Goal: Task Accomplishment & Management: Use online tool/utility

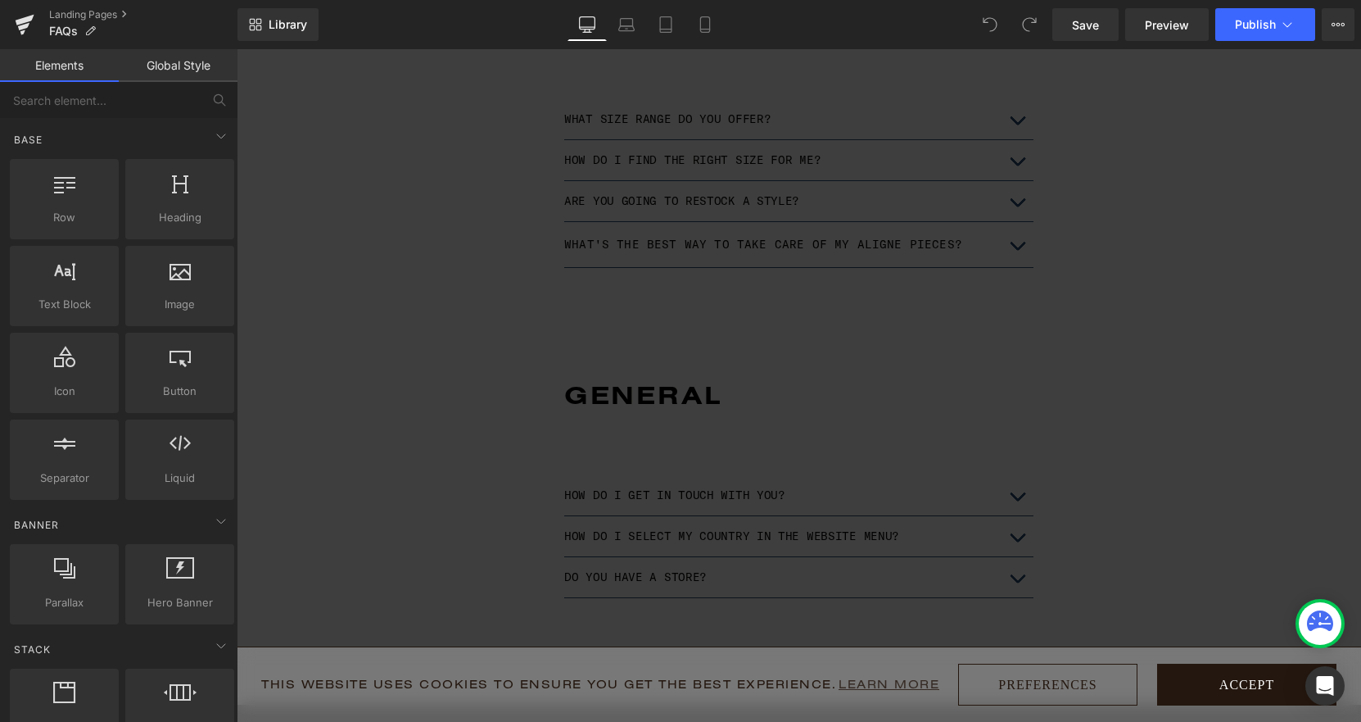
scroll to position [1469, 0]
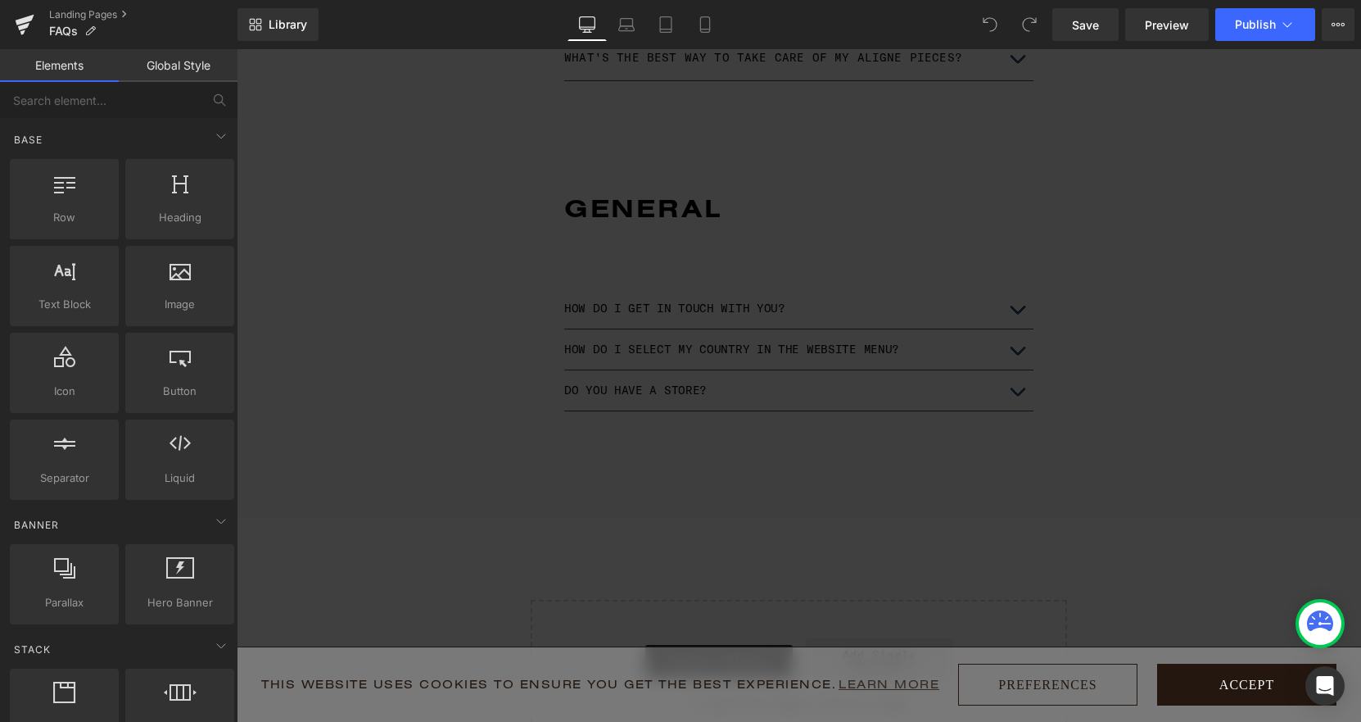
click at [1227, 682] on button "Accept" at bounding box center [1246, 684] width 179 height 42
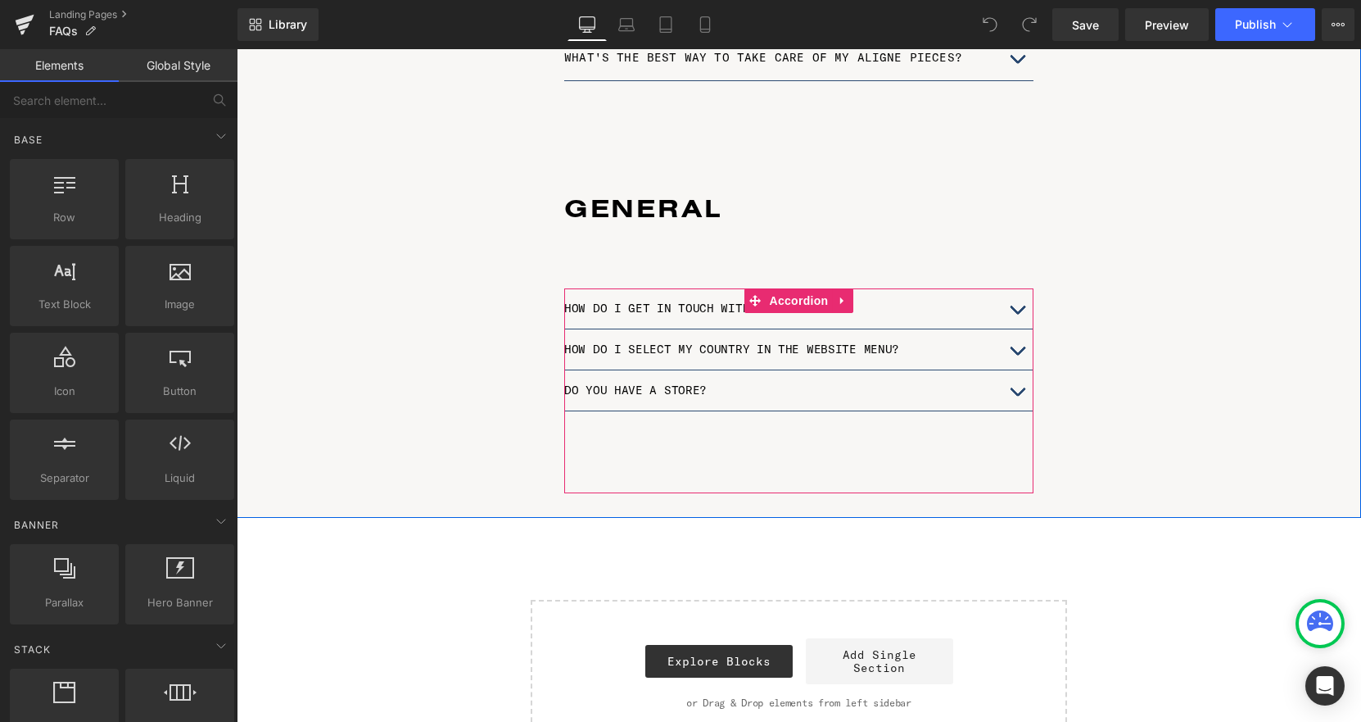
click at [648, 414] on div "HOW DO I GET IN TOUCH WITH YOU? Text Block You can get in touch with us here . …" at bounding box center [798, 390] width 469 height 205
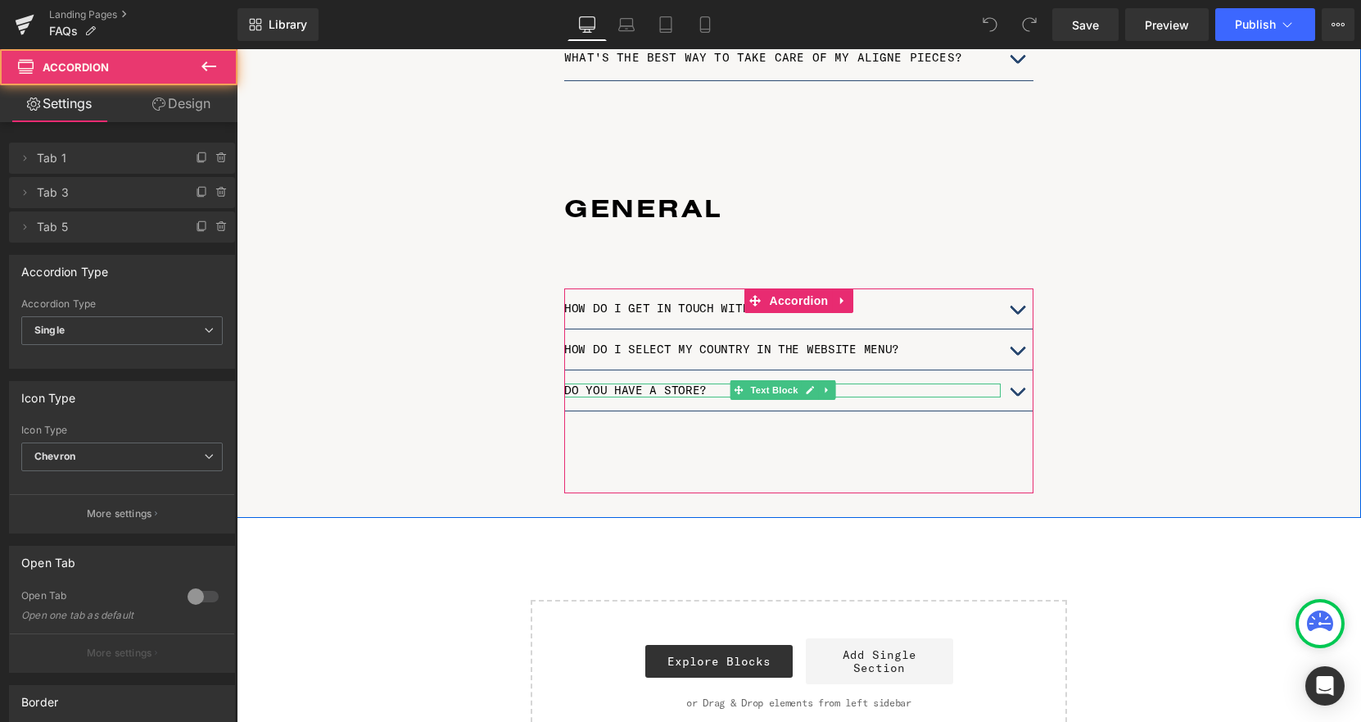
click at [636, 383] on p "DO YOU HAVE A STORE?" at bounding box center [782, 390] width 437 height 14
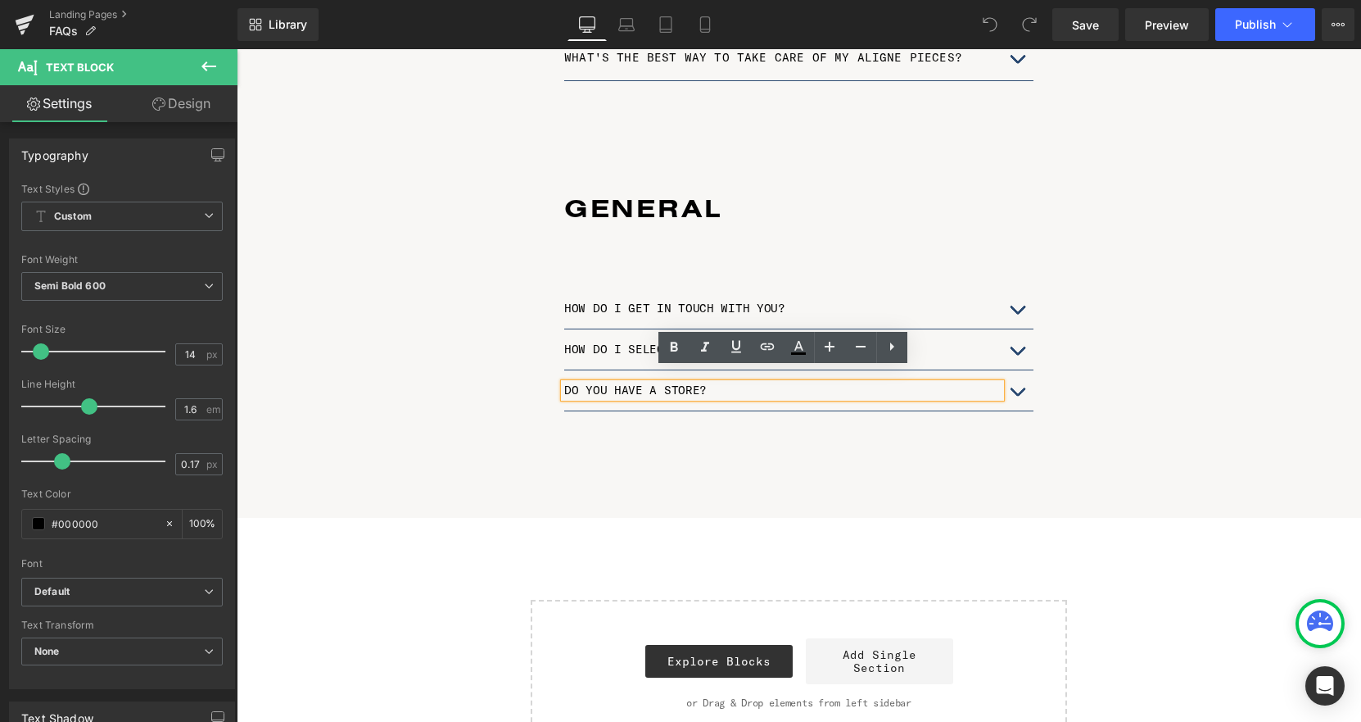
click at [873, 426] on div "HOW DO I GET IN TOUCH WITH YOU? Text Block You can get in touch with us here . …" at bounding box center [798, 390] width 469 height 205
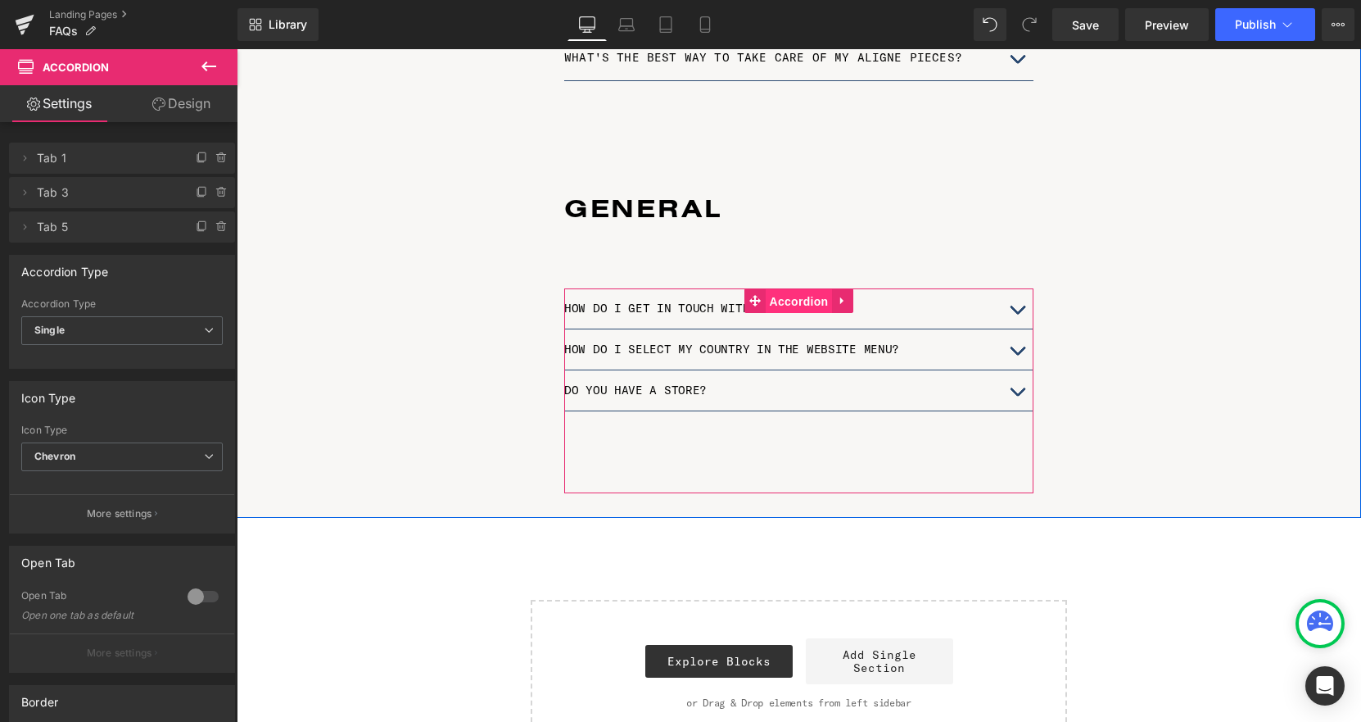
click at [814, 289] on span "Accordion" at bounding box center [799, 301] width 67 height 25
click at [843, 297] on icon at bounding box center [841, 300] width 3 height 7
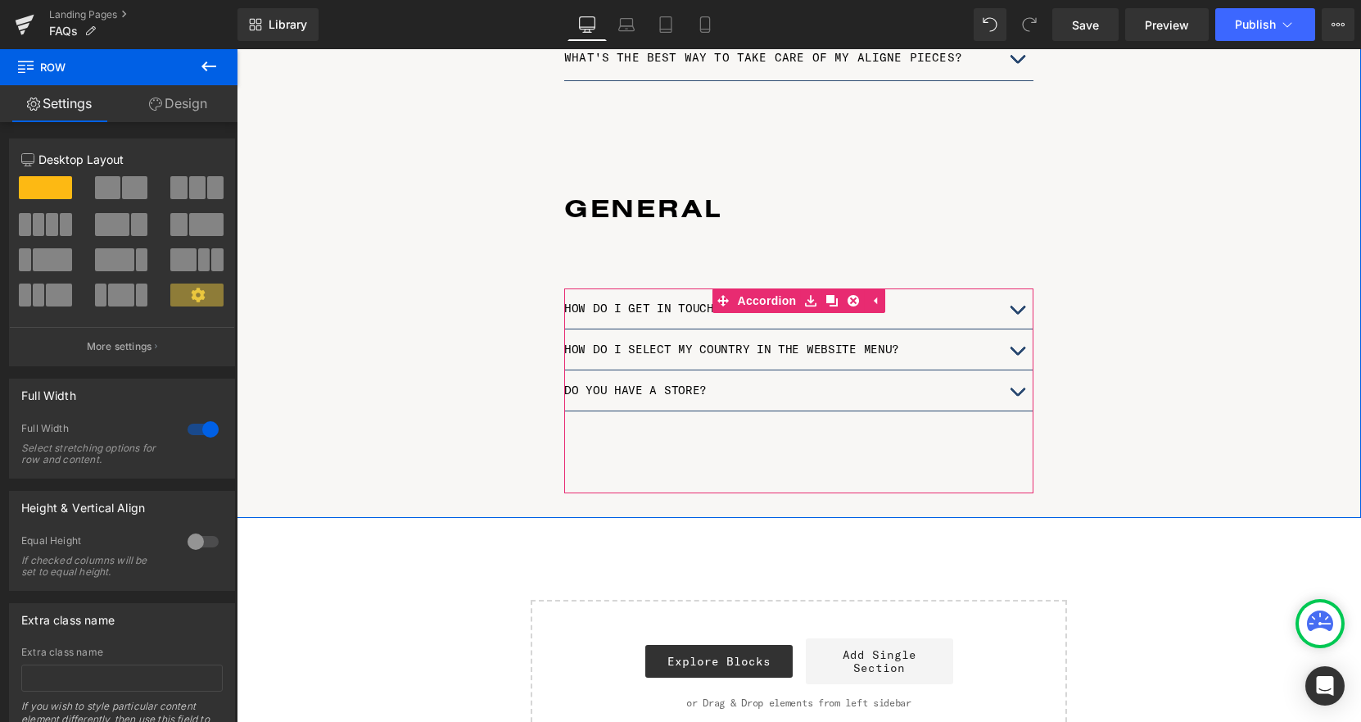
click at [1017, 396] on span "button" at bounding box center [1017, 396] width 0 height 0
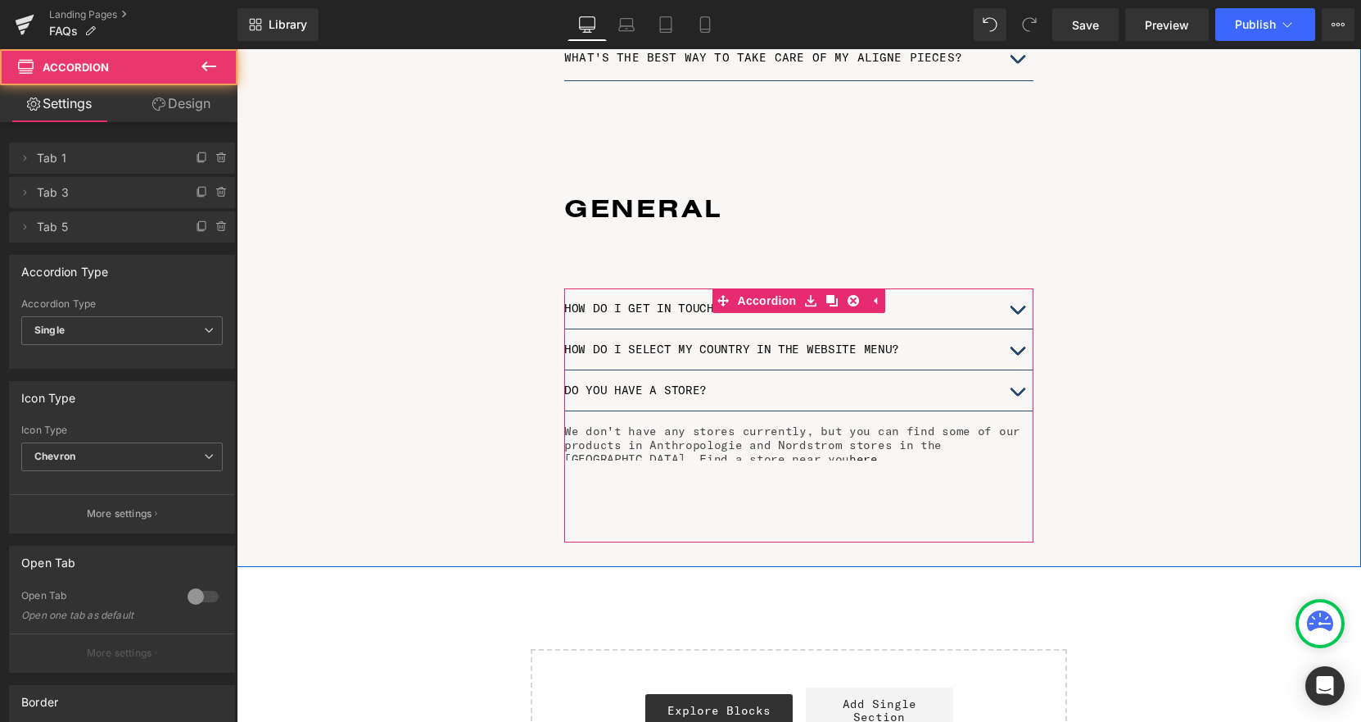
scroll to position [3247, 1125]
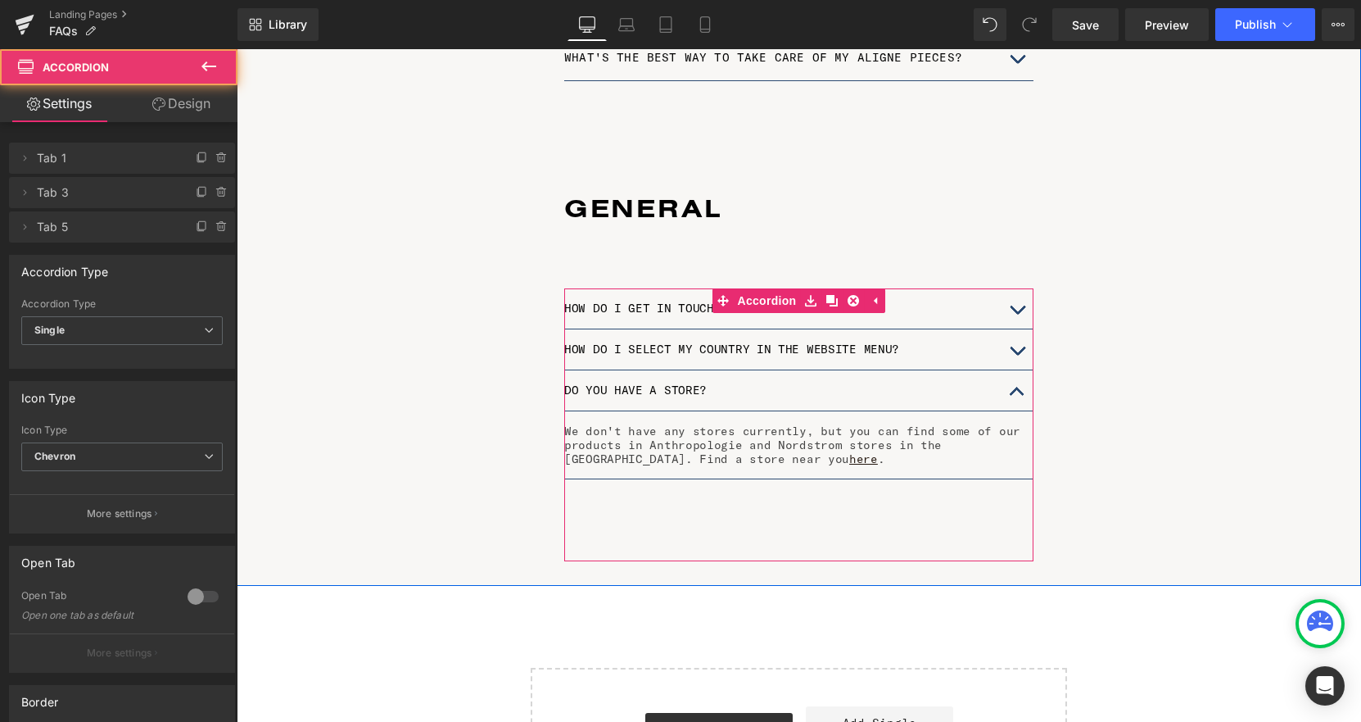
click at [1016, 377] on button "button" at bounding box center [1017, 390] width 33 height 40
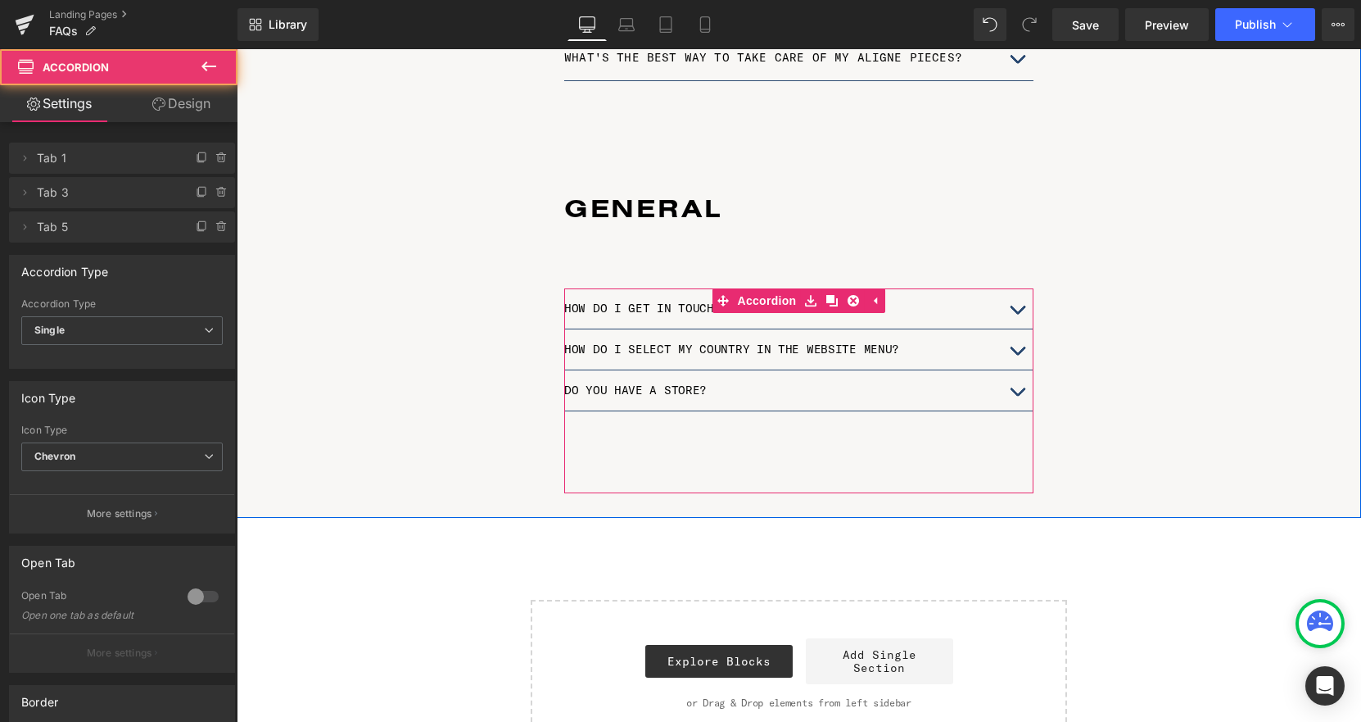
scroll to position [8, 8]
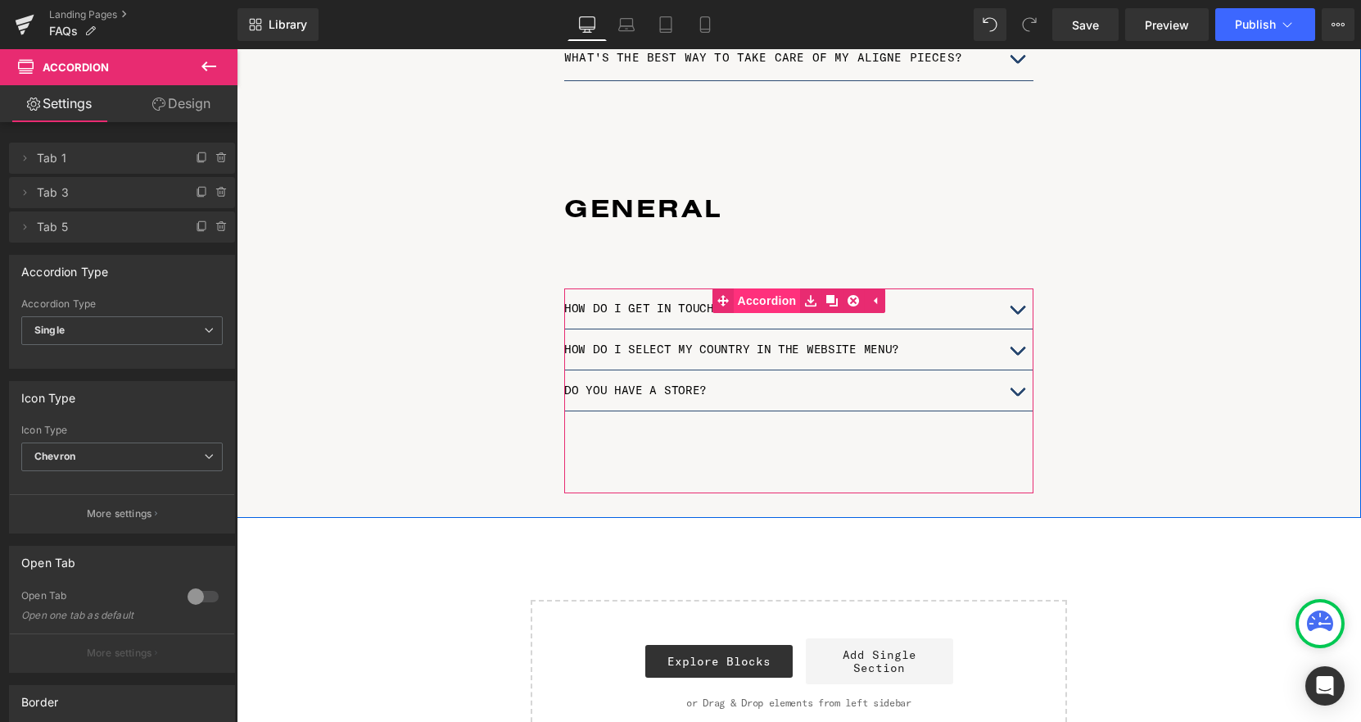
click at [756, 288] on link "Accordion" at bounding box center [757, 300] width 88 height 25
click at [840, 295] on icon at bounding box center [842, 301] width 11 height 12
click at [661, 383] on p "DO YOU HAVE A STORE?" at bounding box center [782, 390] width 437 height 14
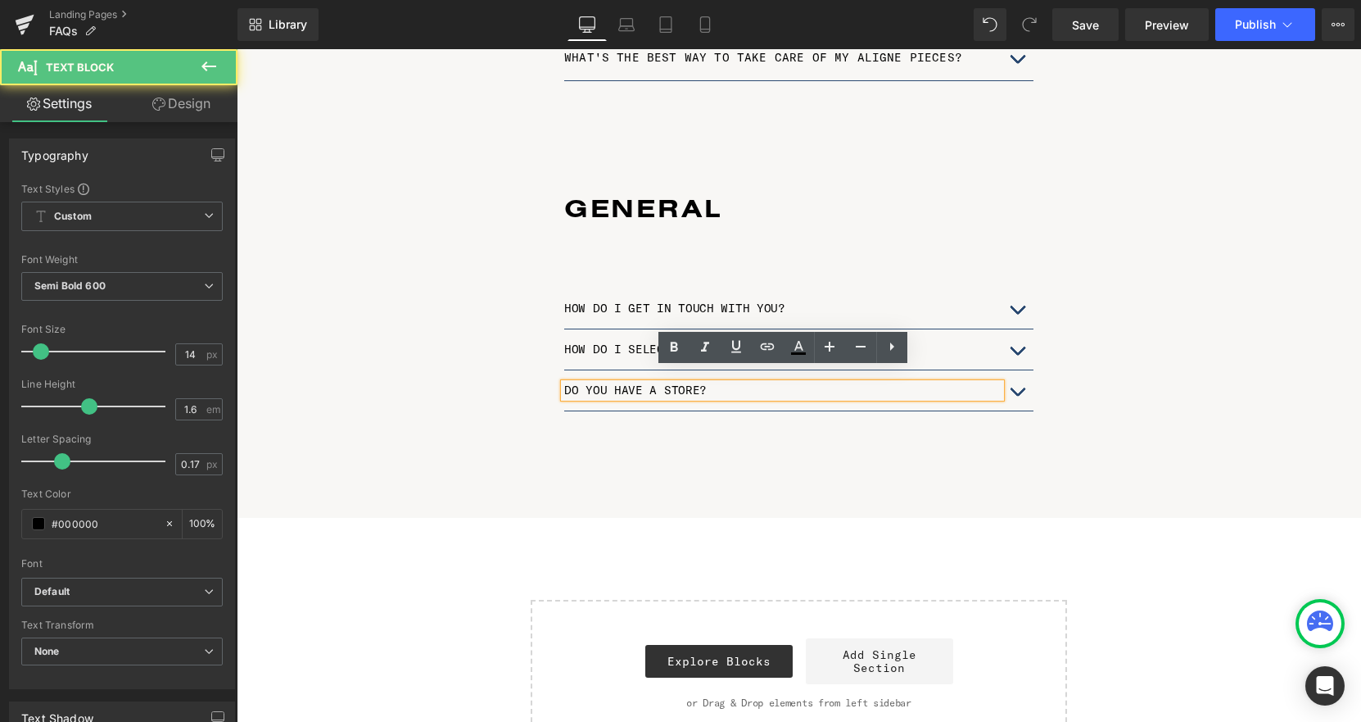
click at [788, 419] on div "HOW DO I GET IN TOUCH WITH YOU? Text Block You can get in touch with us here . …" at bounding box center [798, 390] width 469 height 205
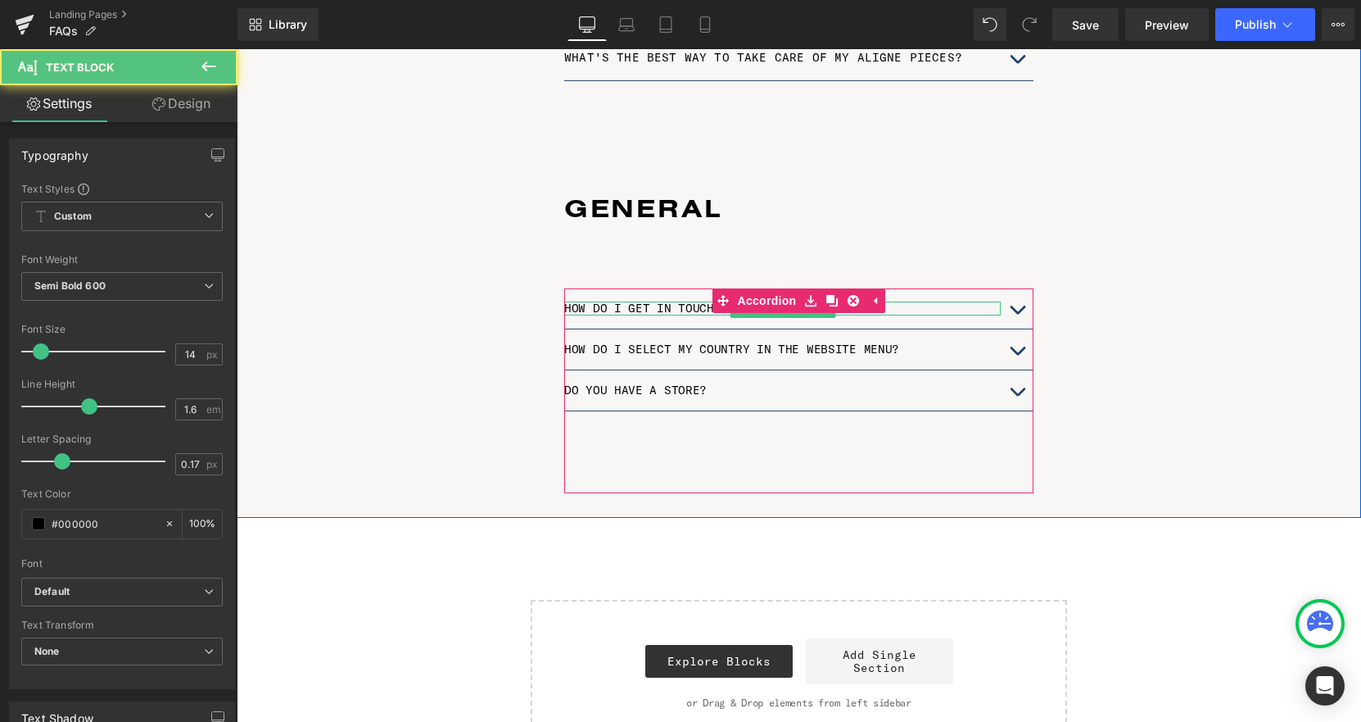
click at [965, 301] on p "HOW DO I GET IN TOUCH WITH YOU?" at bounding box center [782, 308] width 437 height 14
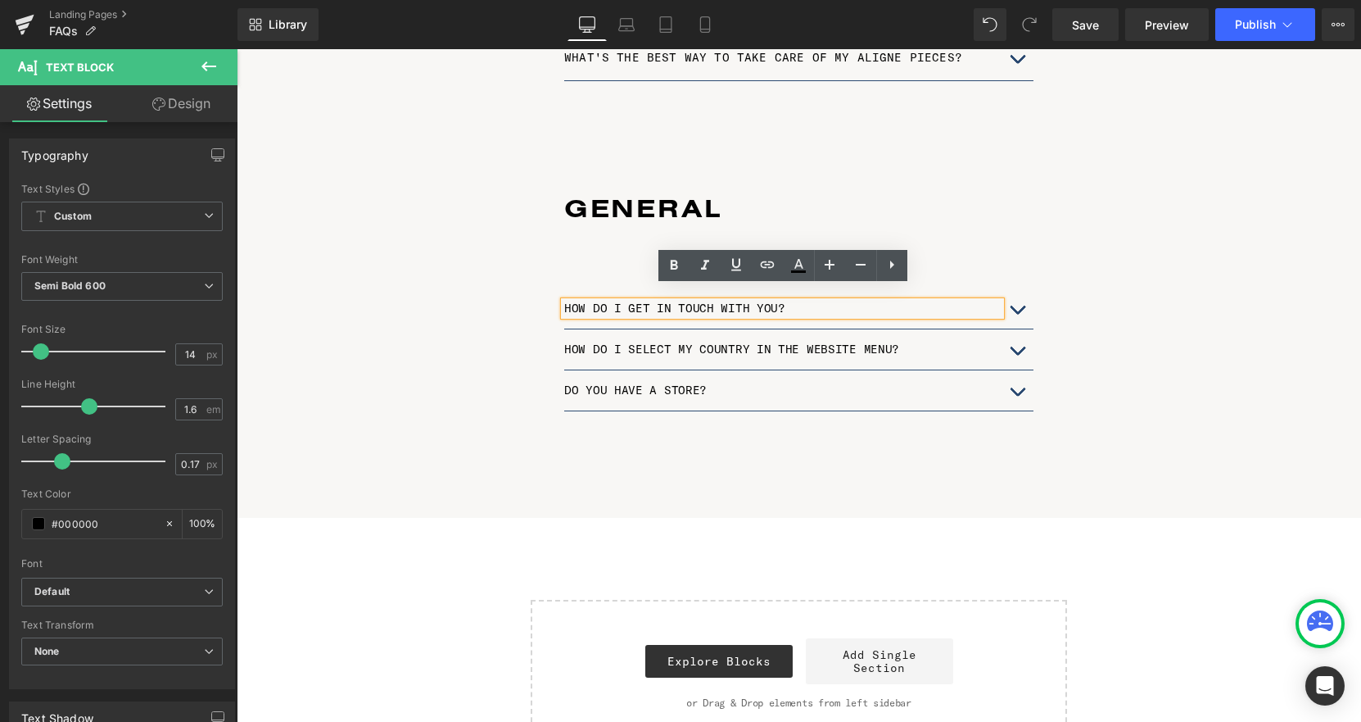
click at [237, 49] on div at bounding box center [237, 49] width 0 height 0
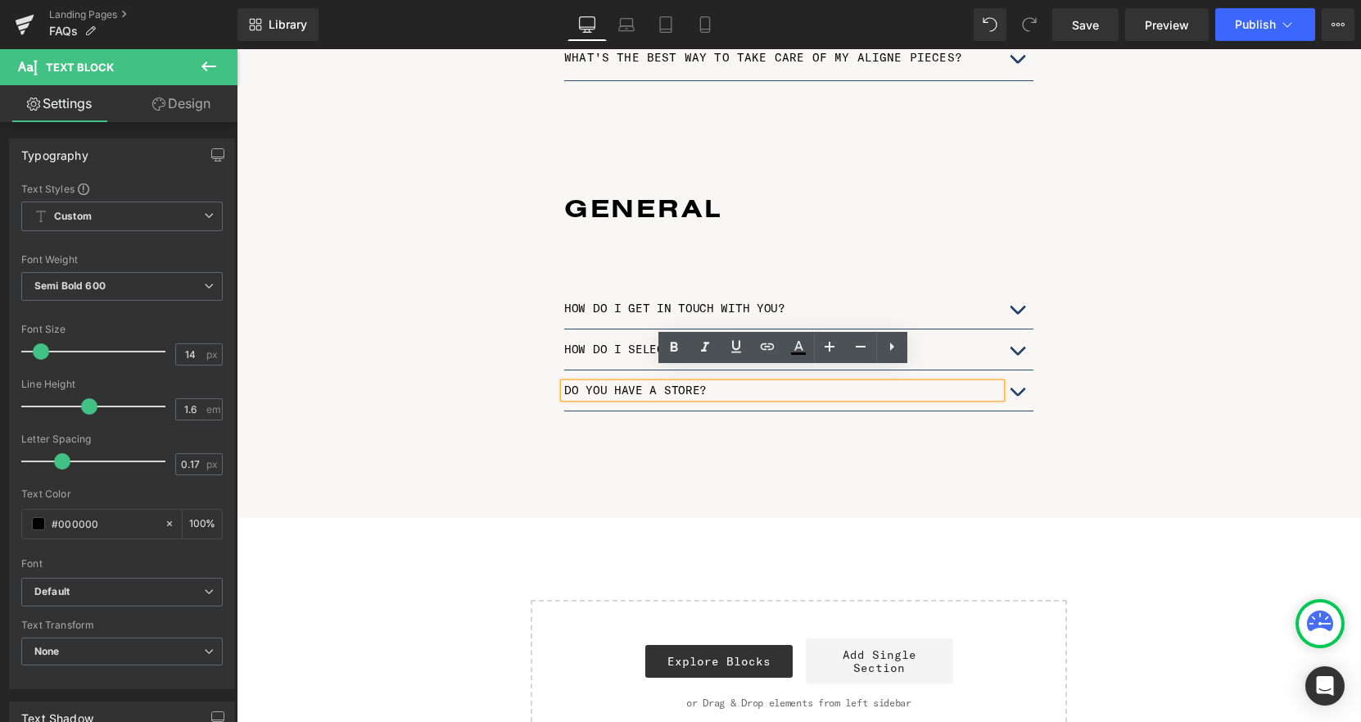
click at [654, 403] on div "HOW DO I GET IN TOUCH WITH YOU? Text Block You can get in touch with us here . …" at bounding box center [798, 390] width 469 height 205
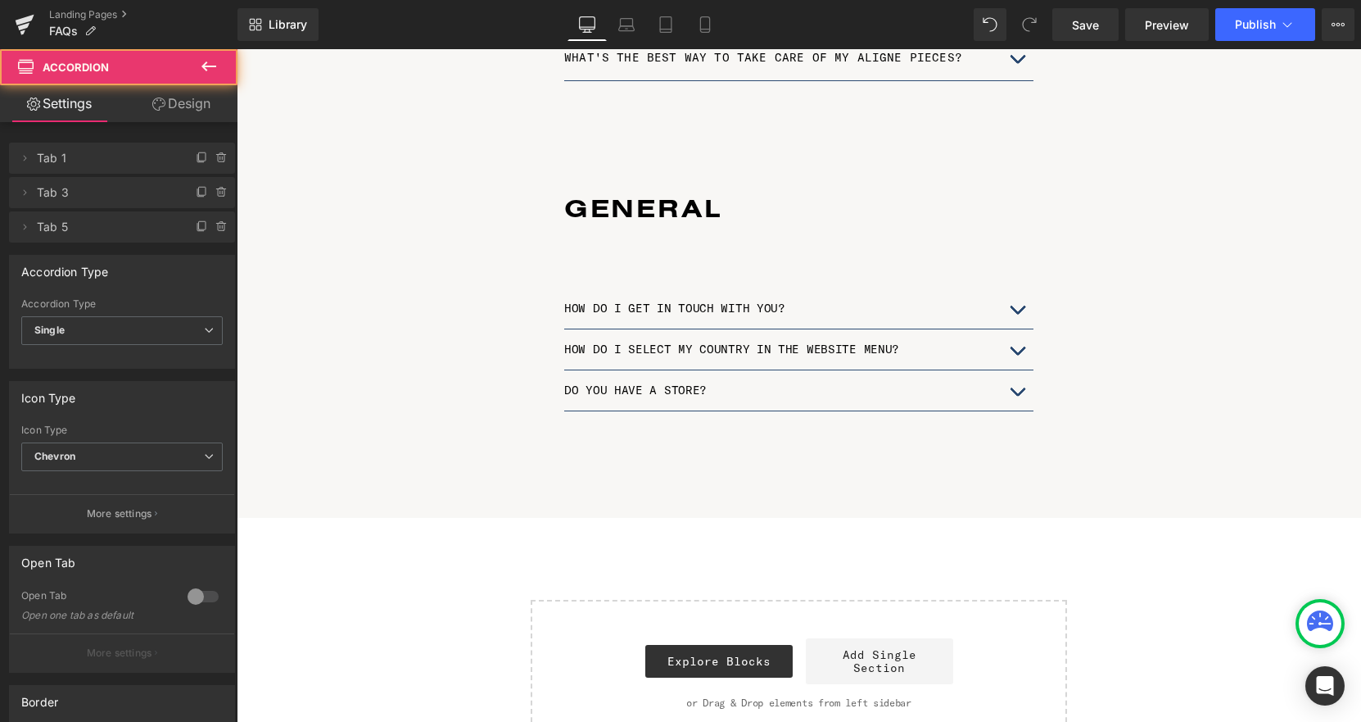
click at [834, 352] on div "HOW DO I SELECT MY COUNTRY IN THE WEBSITE MENU? Text Block" at bounding box center [798, 349] width 469 height 41
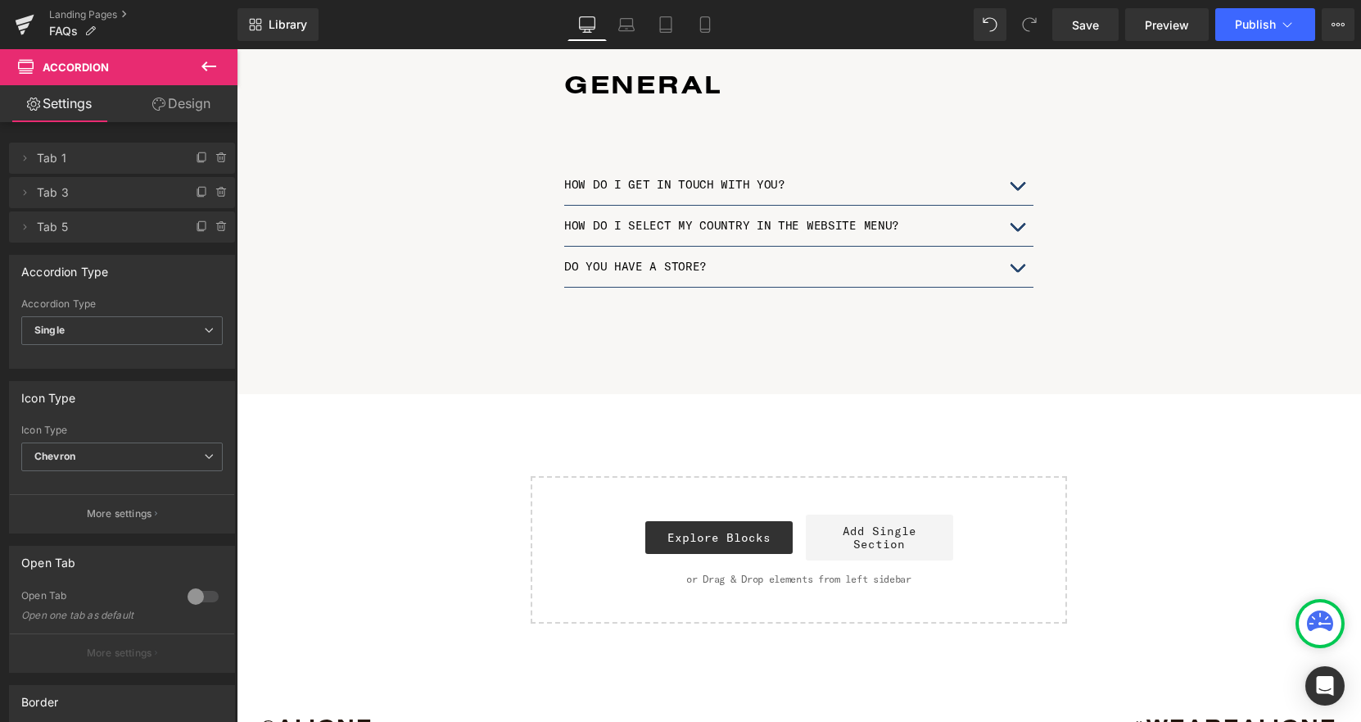
scroll to position [1582, 0]
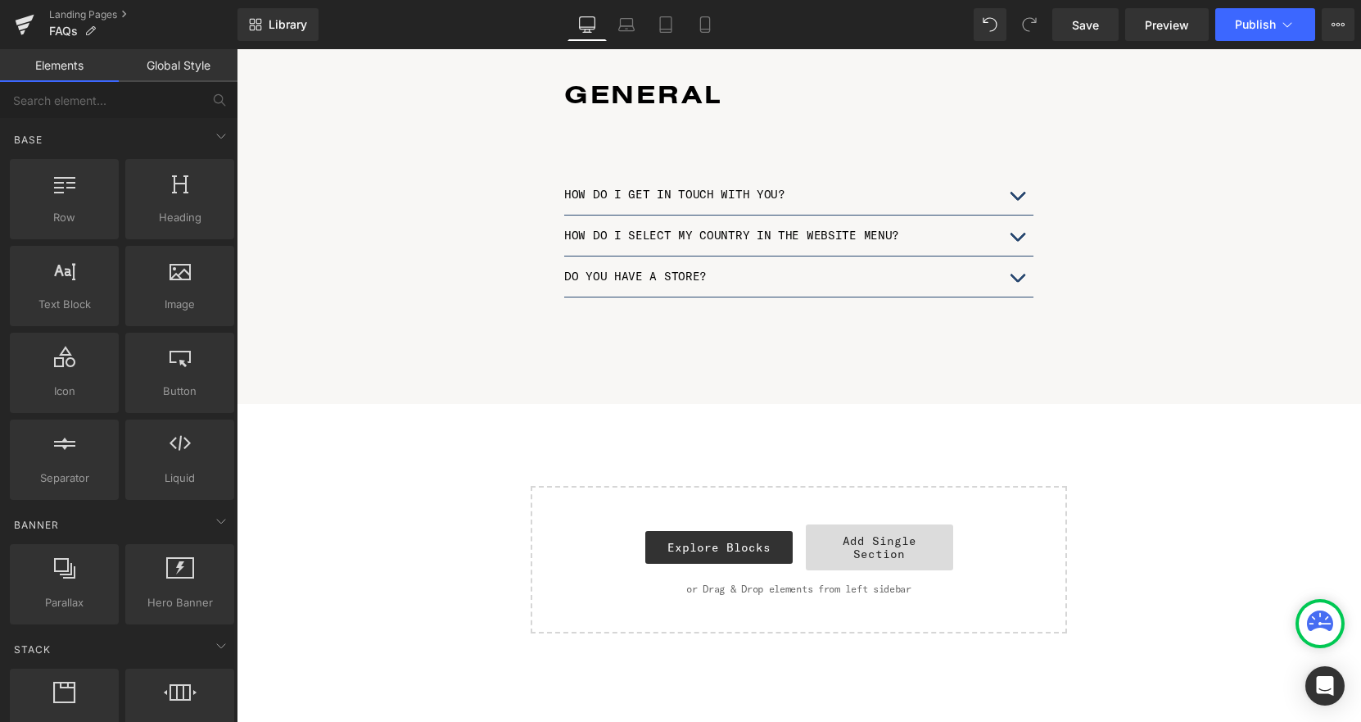
click at [886, 531] on link "Add Single Section" at bounding box center [879, 547] width 147 height 46
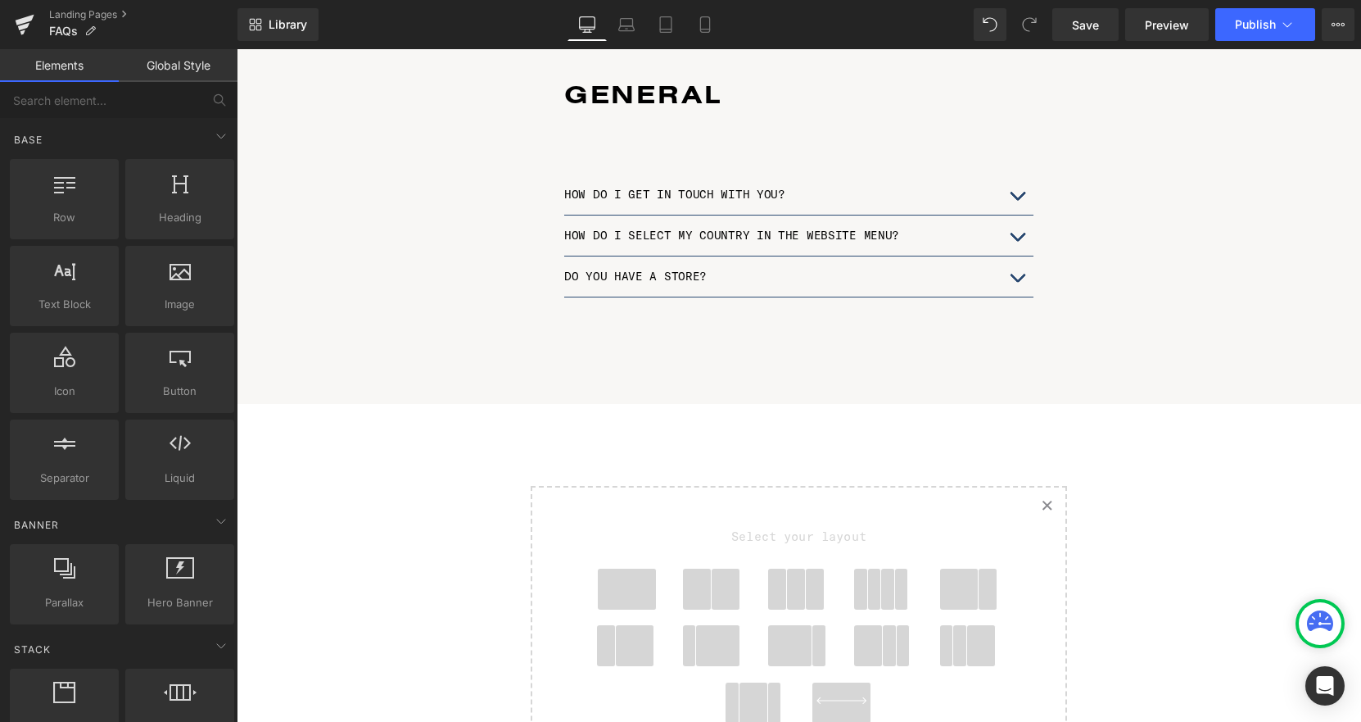
click at [1048, 501] on icon at bounding box center [1047, 505] width 8 height 8
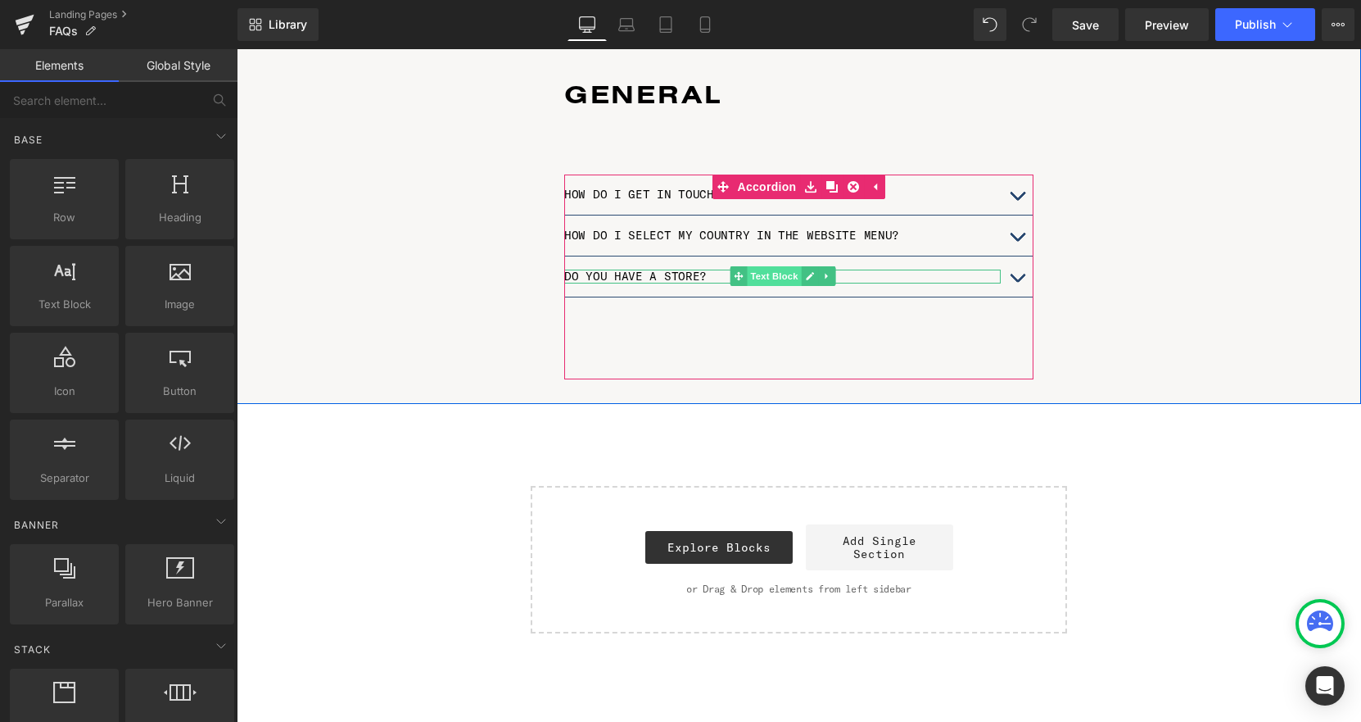
click at [758, 266] on span "Text Block" at bounding box center [774, 276] width 54 height 20
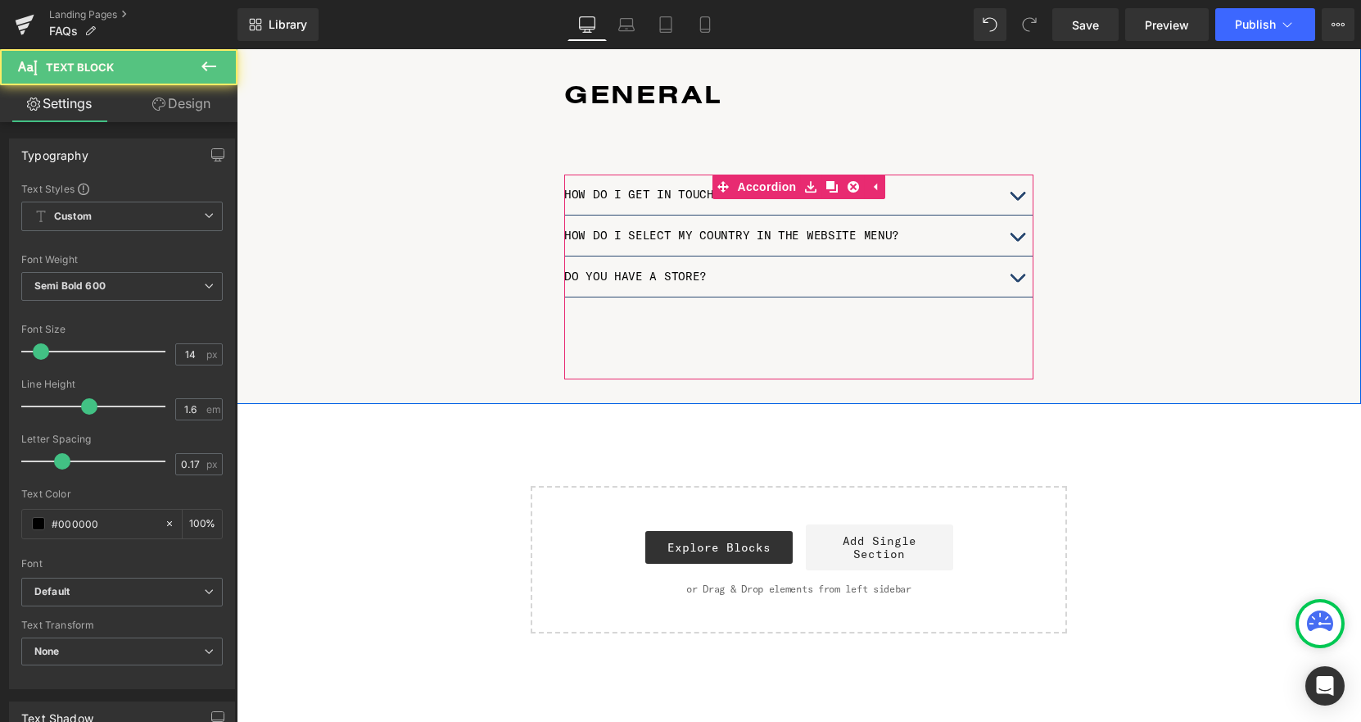
click at [663, 277] on div "DO YOU HAVE A STORE? Text Block" at bounding box center [798, 276] width 469 height 41
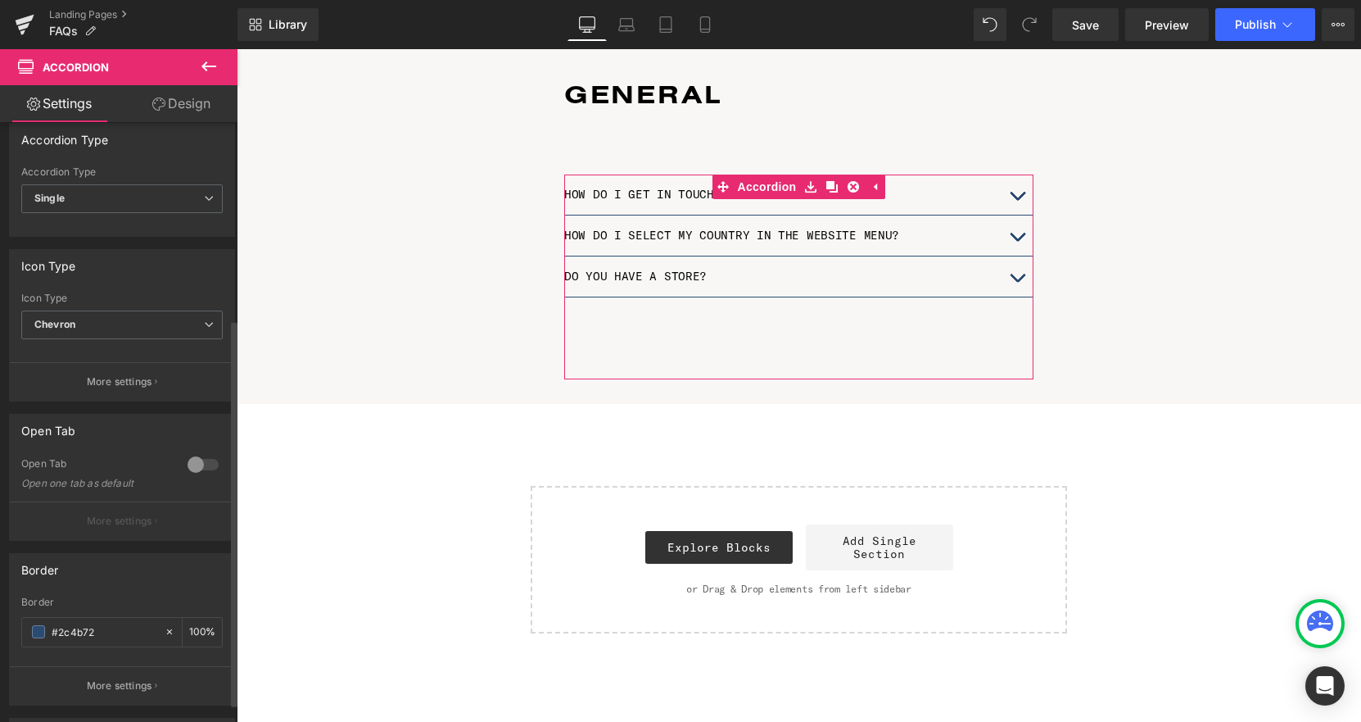
scroll to position [0, 0]
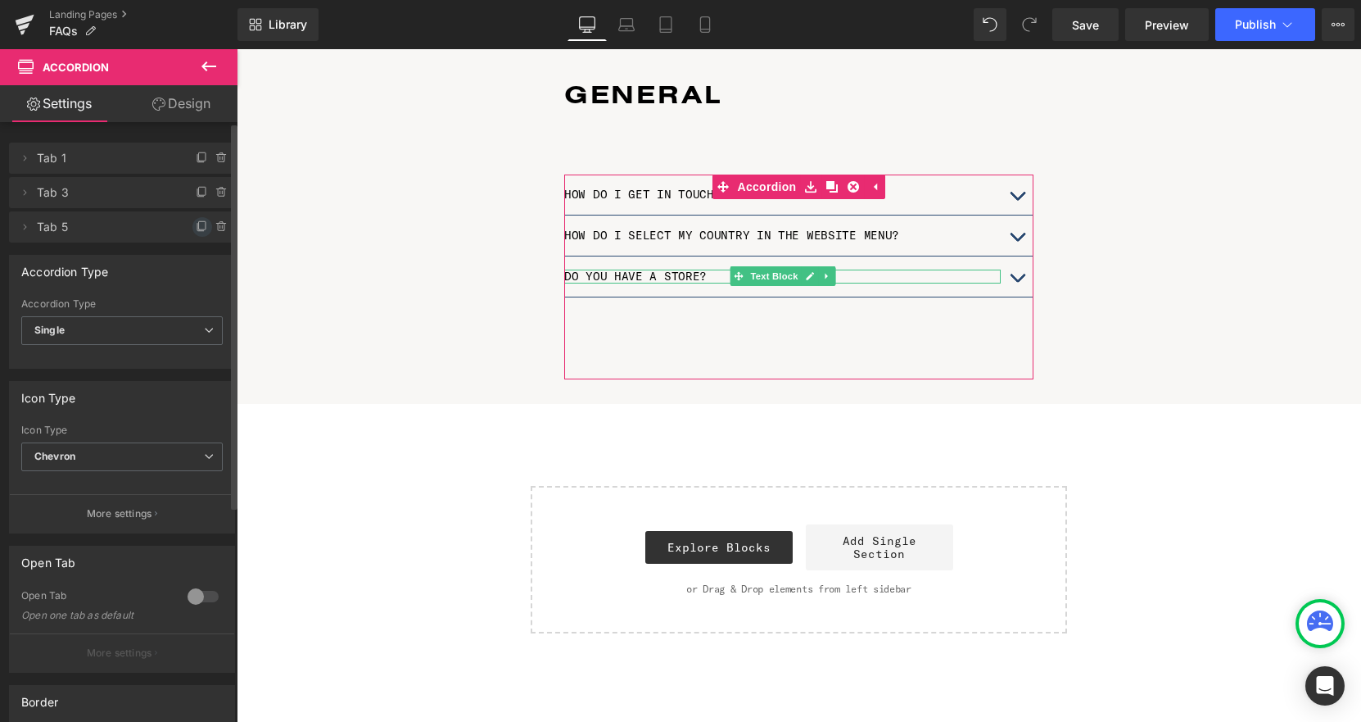
click at [196, 225] on icon at bounding box center [202, 226] width 13 height 13
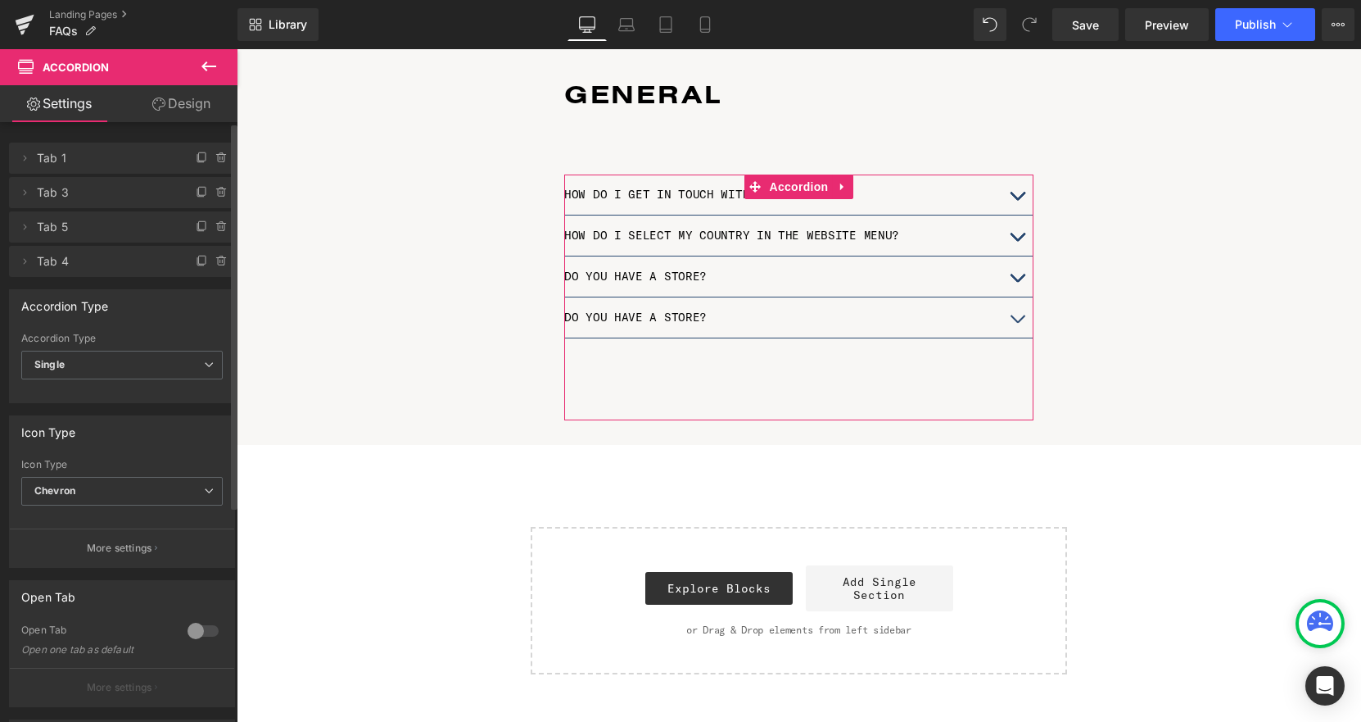
scroll to position [3220, 1125]
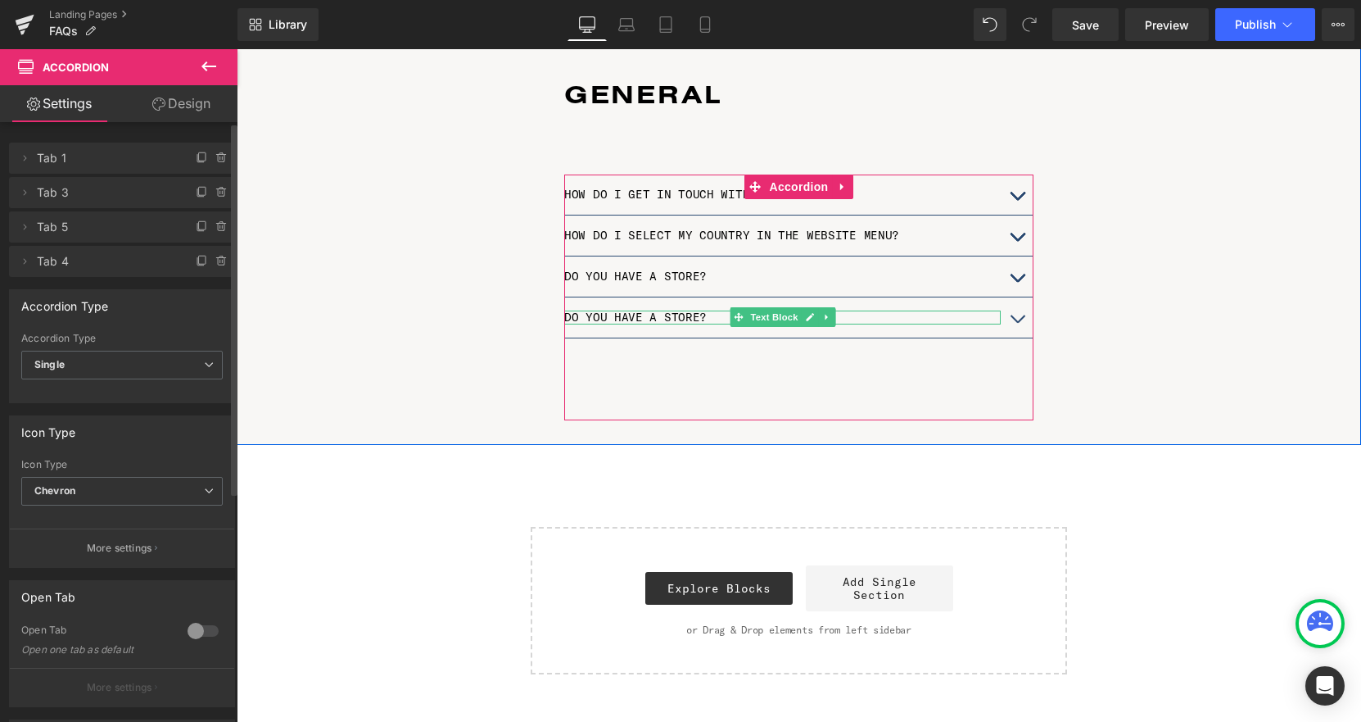
click at [671, 310] on p "DO YOU HAVE A STORE?" at bounding box center [782, 317] width 437 height 14
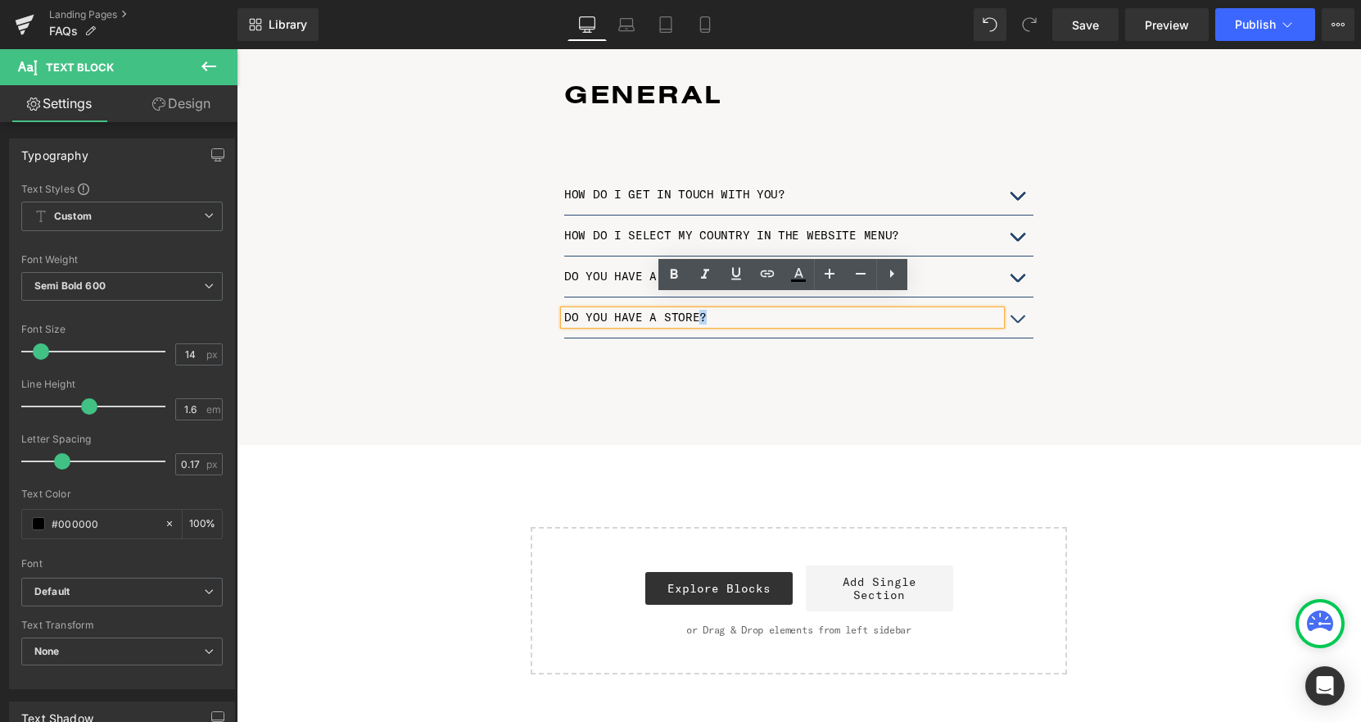
drag, startPoint x: 696, startPoint y: 304, endPoint x: 564, endPoint y: 301, distance: 132.7
click at [564, 310] on div "DO YOU HAVE A STORE?" at bounding box center [782, 317] width 437 height 14
click at [694, 310] on p "DO YOU HAVE A STORE?" at bounding box center [782, 317] width 437 height 14
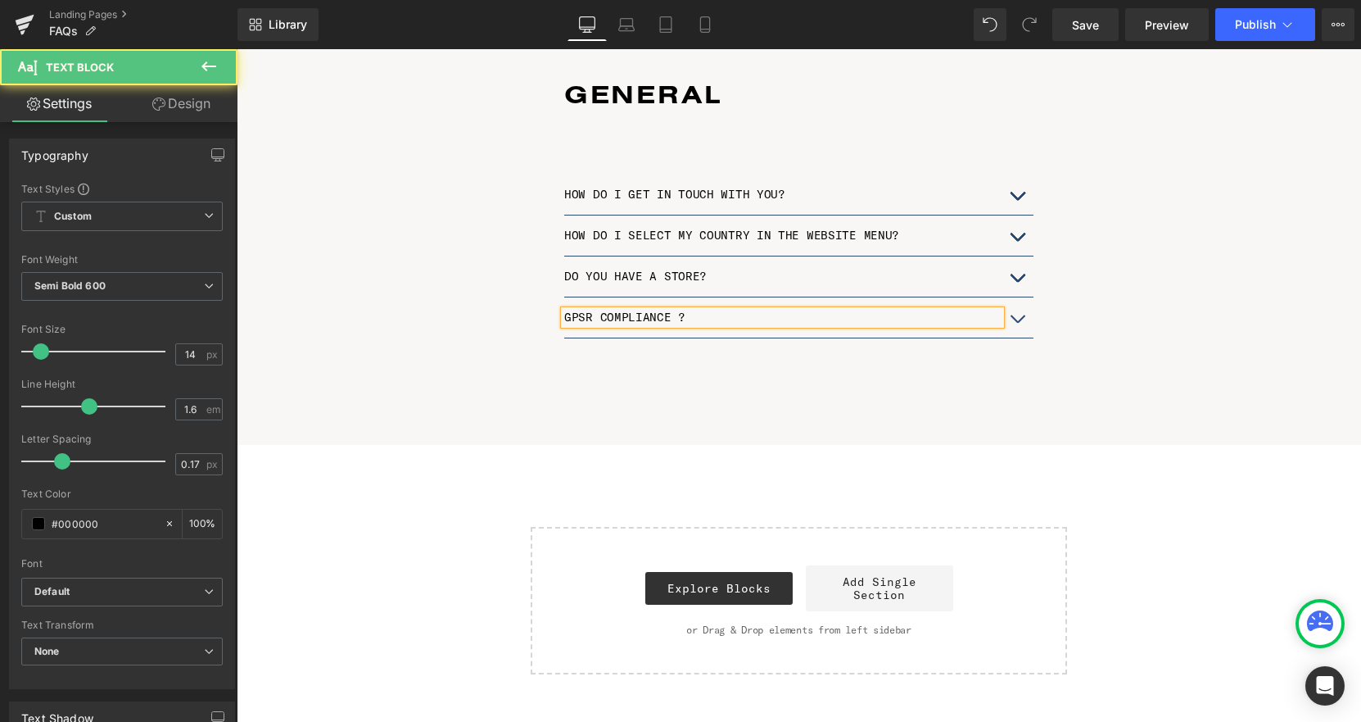
click at [576, 310] on p "GPSR COMPLIANCE ?" at bounding box center [782, 317] width 437 height 14
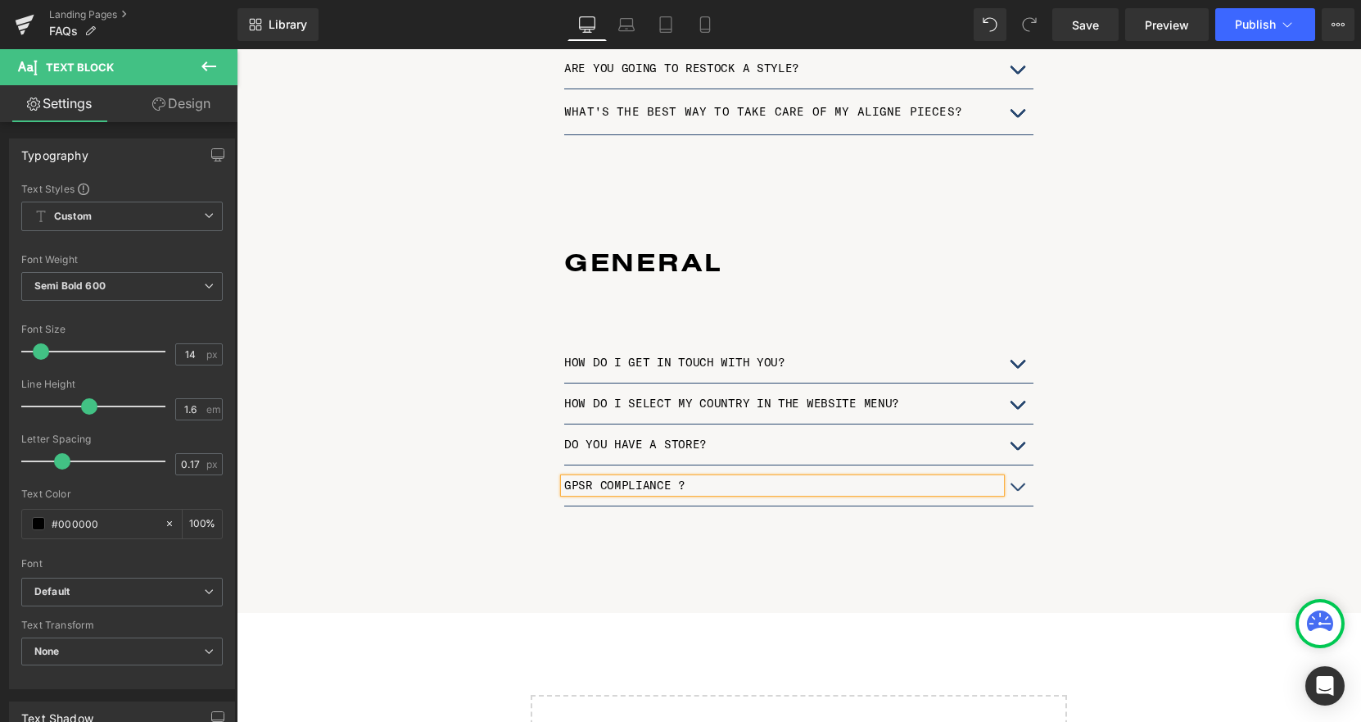
scroll to position [1358, 0]
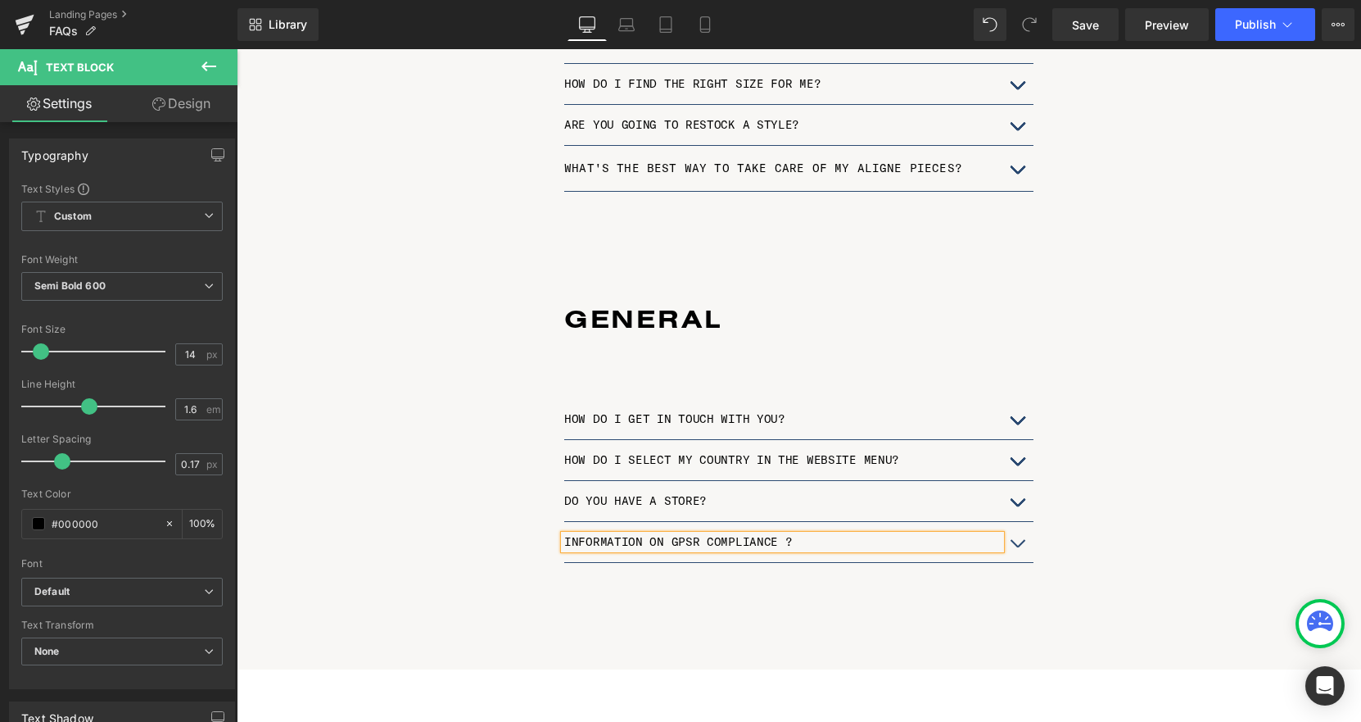
click at [1017, 530] on button "button" at bounding box center [1017, 542] width 33 height 40
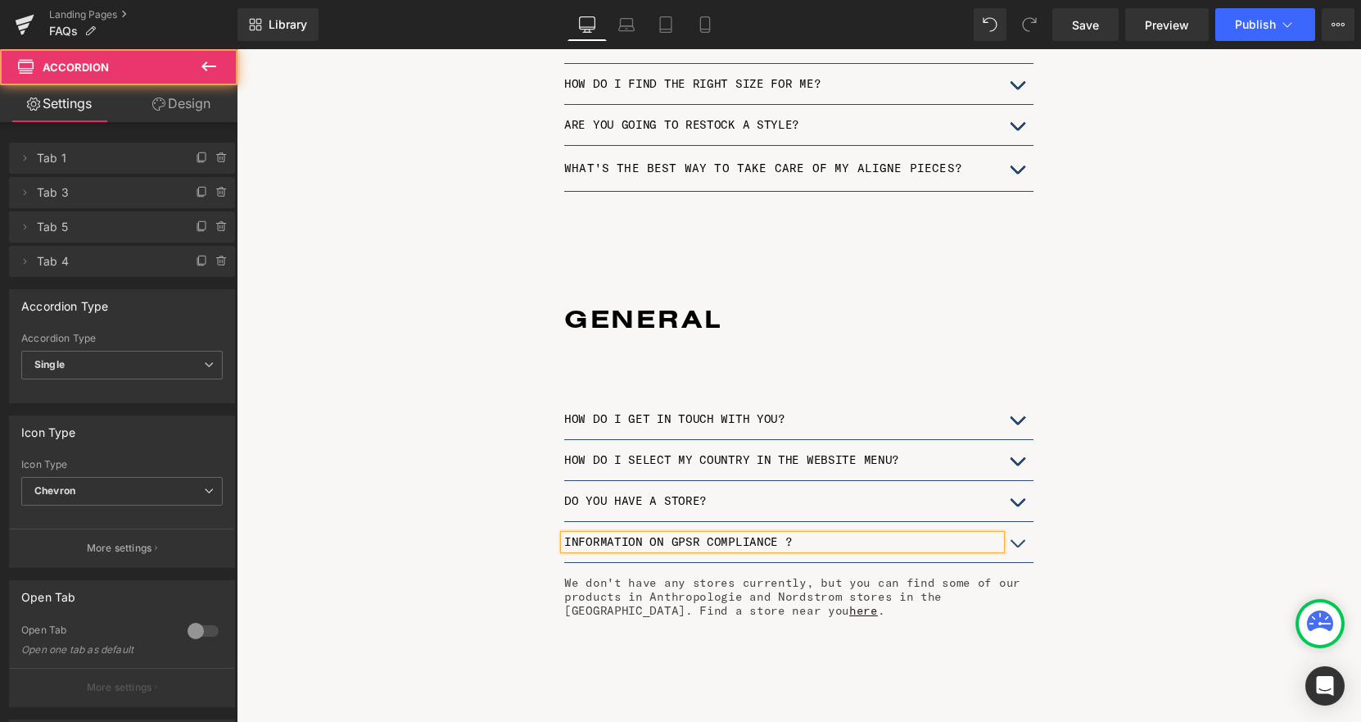
scroll to position [3288, 1125]
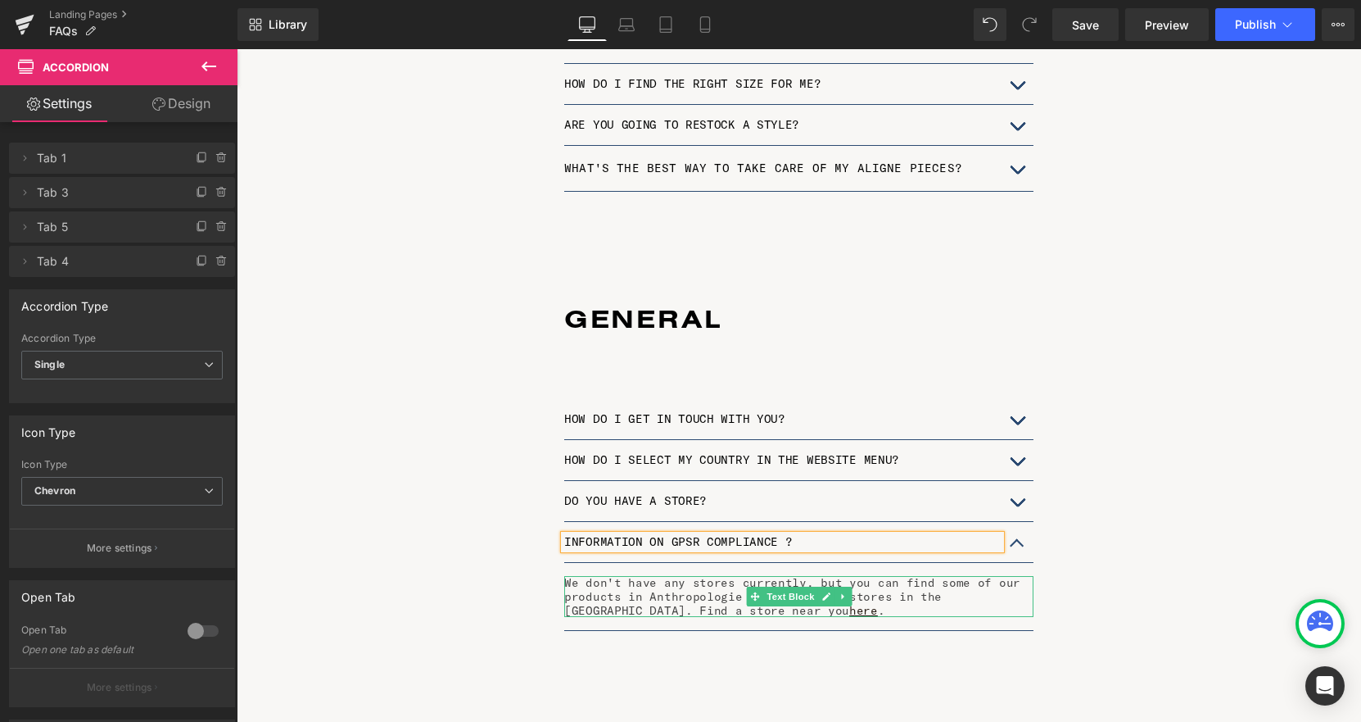
click at [707, 598] on p "We don't have any stores currently, but you can find some of our products in An…" at bounding box center [798, 596] width 469 height 41
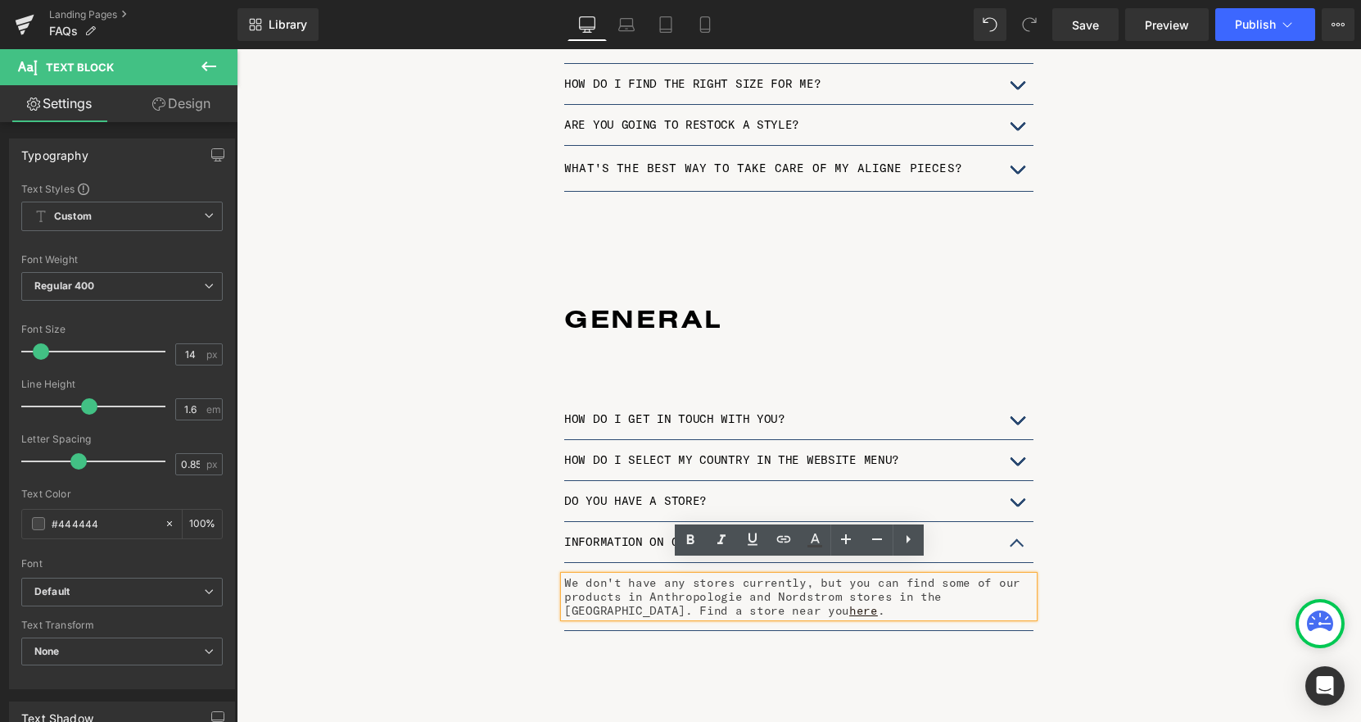
drag, startPoint x: 709, startPoint y: 595, endPoint x: 563, endPoint y: 564, distance: 150.0
click at [564, 576] on div "We don't have any stores currently, but you can find some of our products in An…" at bounding box center [798, 596] width 469 height 41
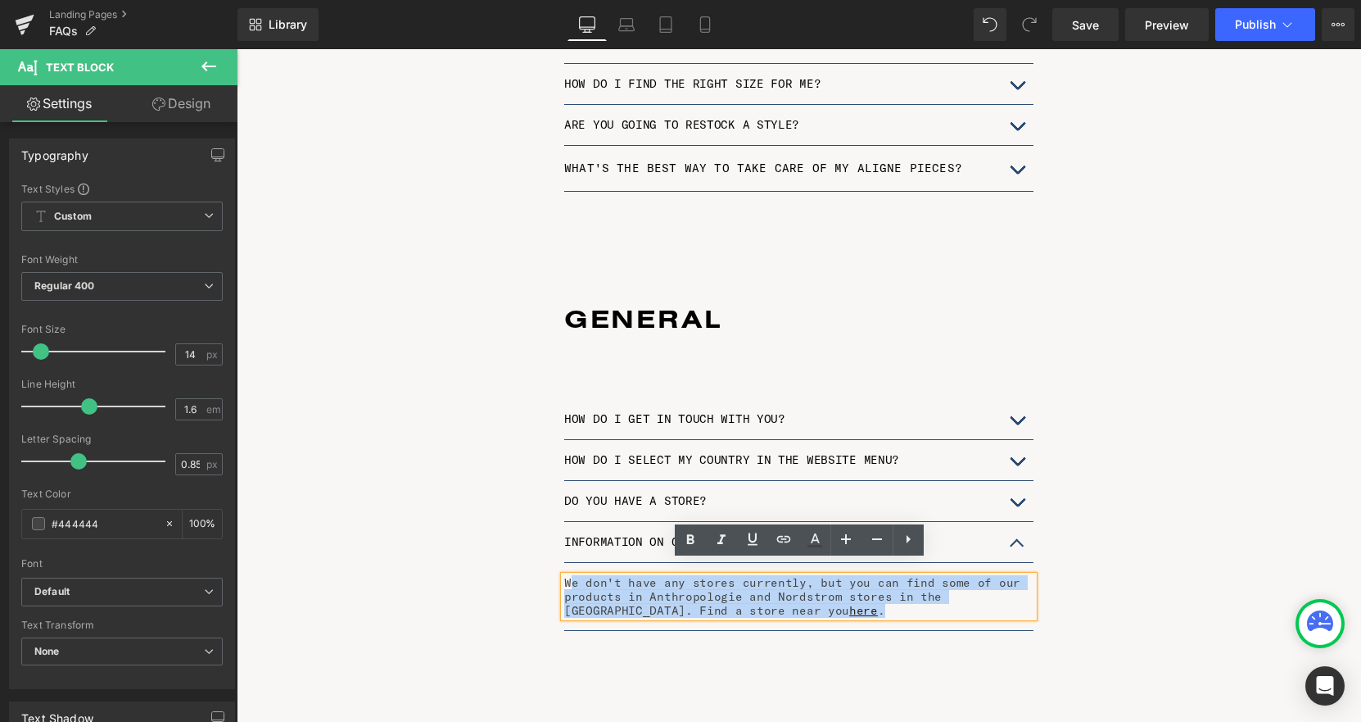
drag, startPoint x: 711, startPoint y: 597, endPoint x: 571, endPoint y: 565, distance: 143.7
click at [571, 576] on p "We don't have any stores currently, but you can find some of our products in An…" at bounding box center [798, 596] width 469 height 41
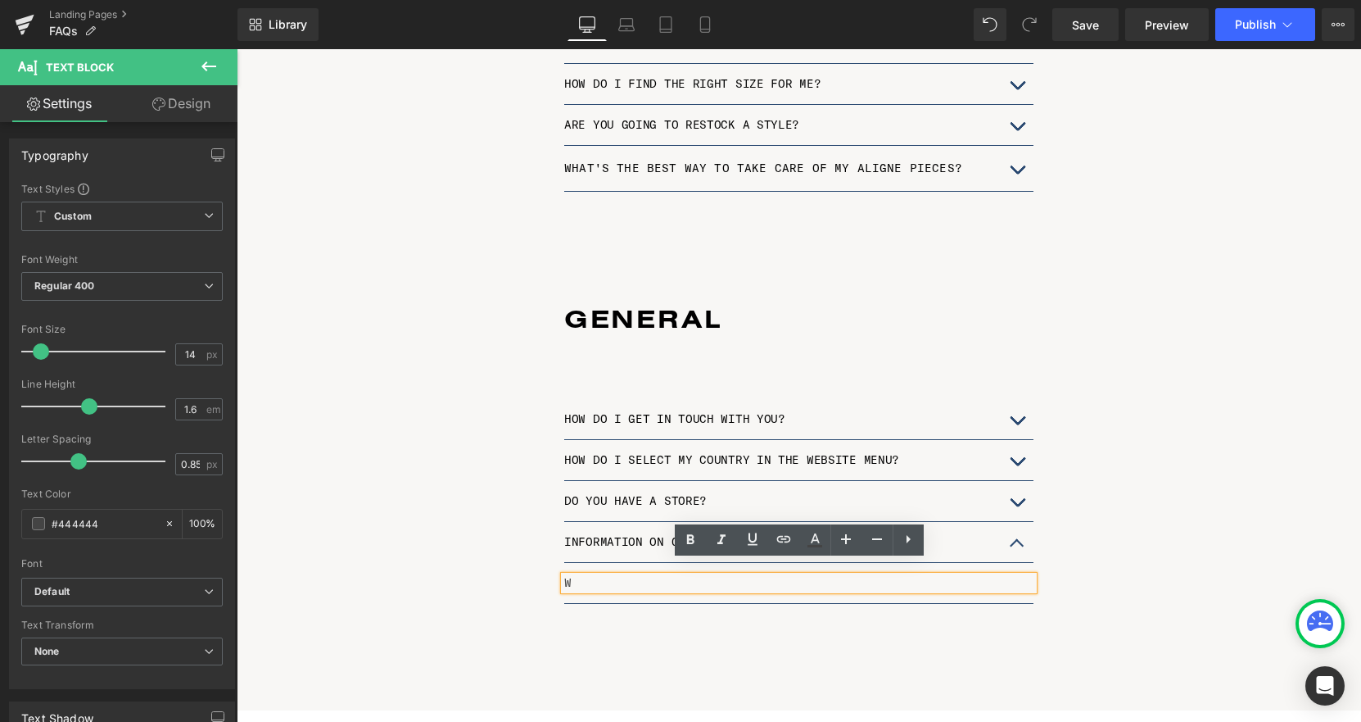
scroll to position [8, 8]
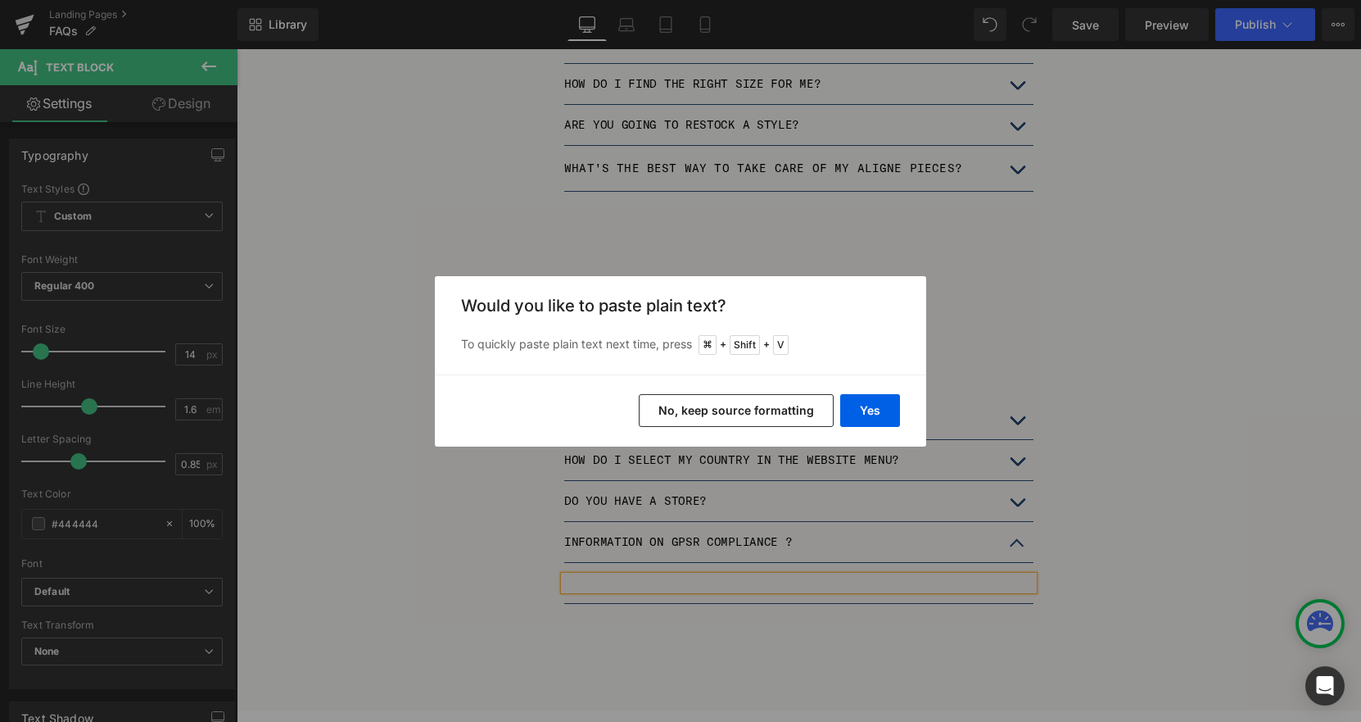
click at [758, 406] on button "No, keep source formatting" at bounding box center [736, 410] width 195 height 33
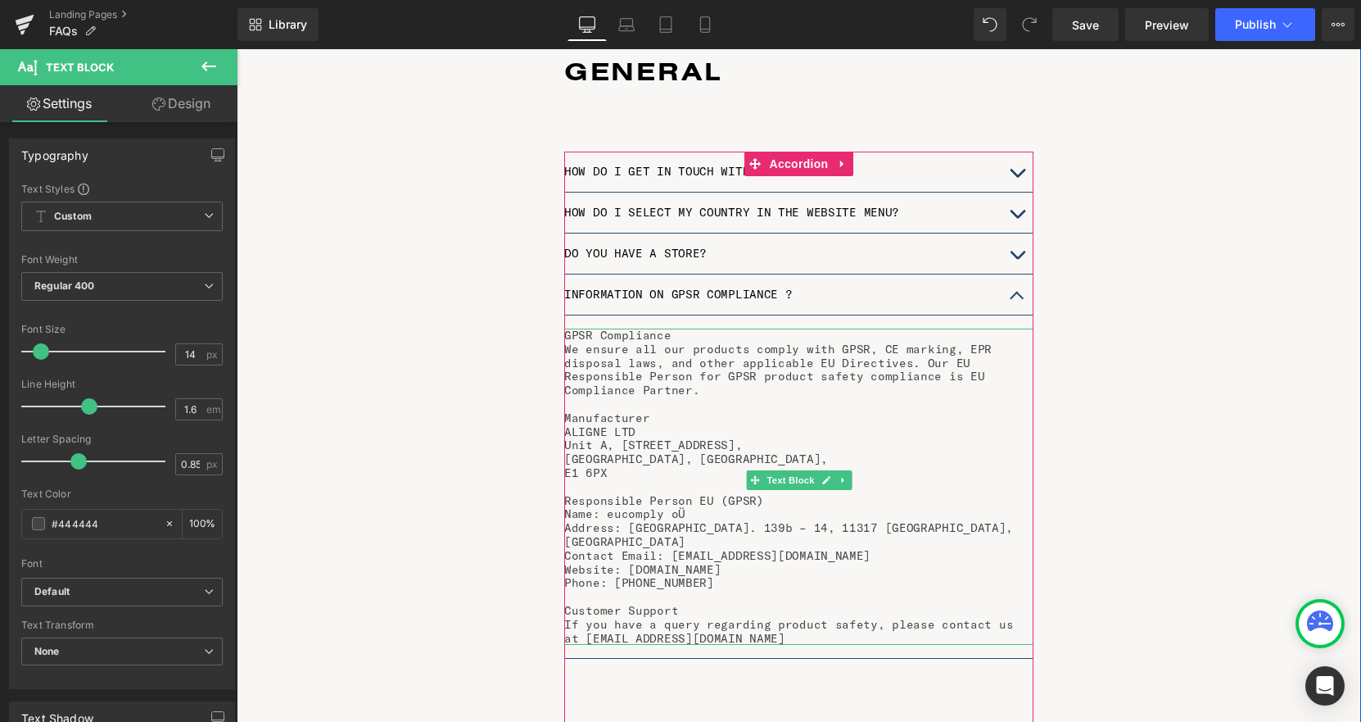
scroll to position [1606, 0]
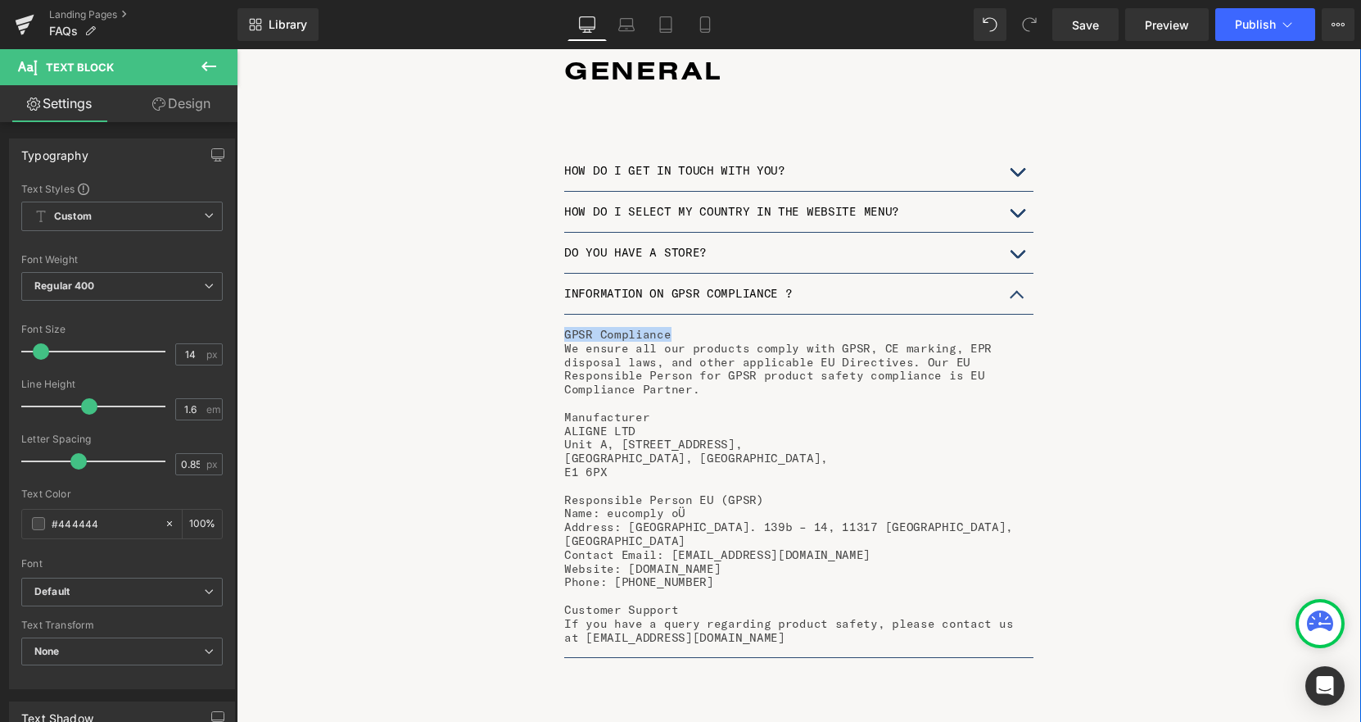
drag, startPoint x: 672, startPoint y: 322, endPoint x: 561, endPoint y: 319, distance: 110.6
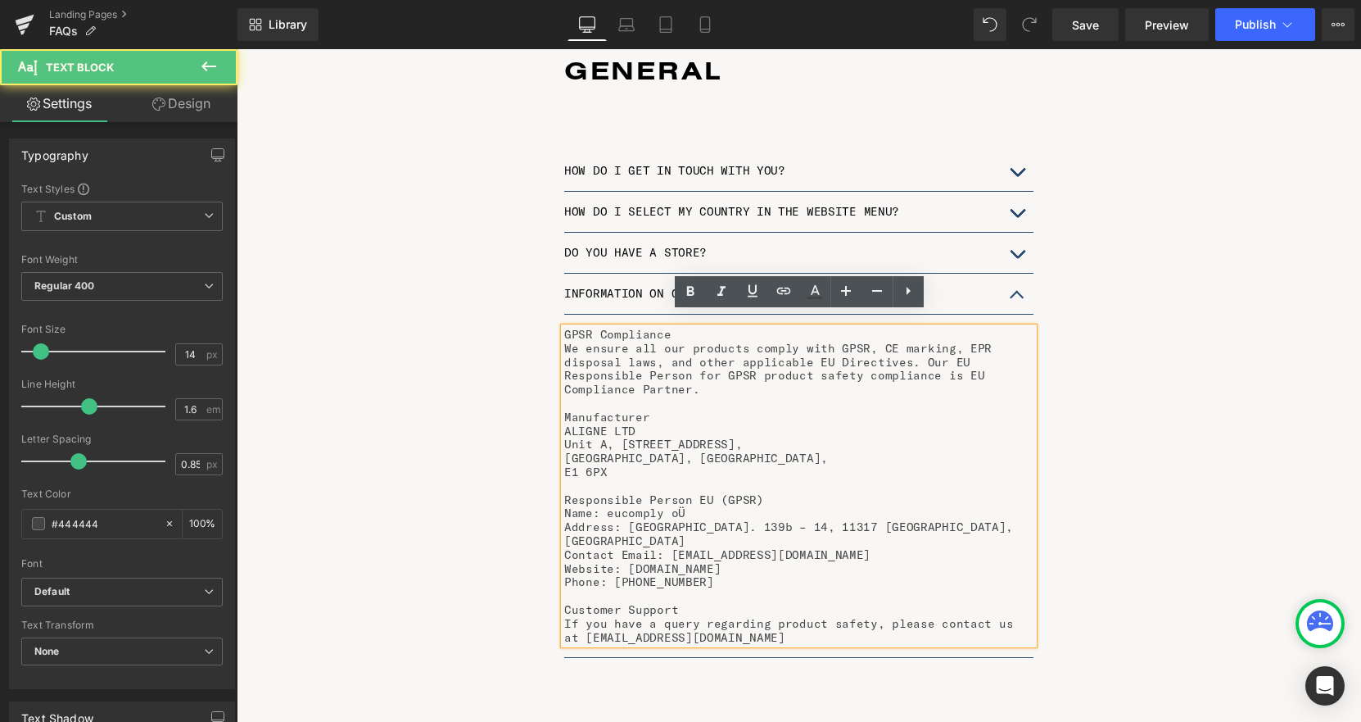
click at [648, 437] on p "Unit A, [STREET_ADDRESS]," at bounding box center [798, 444] width 469 height 14
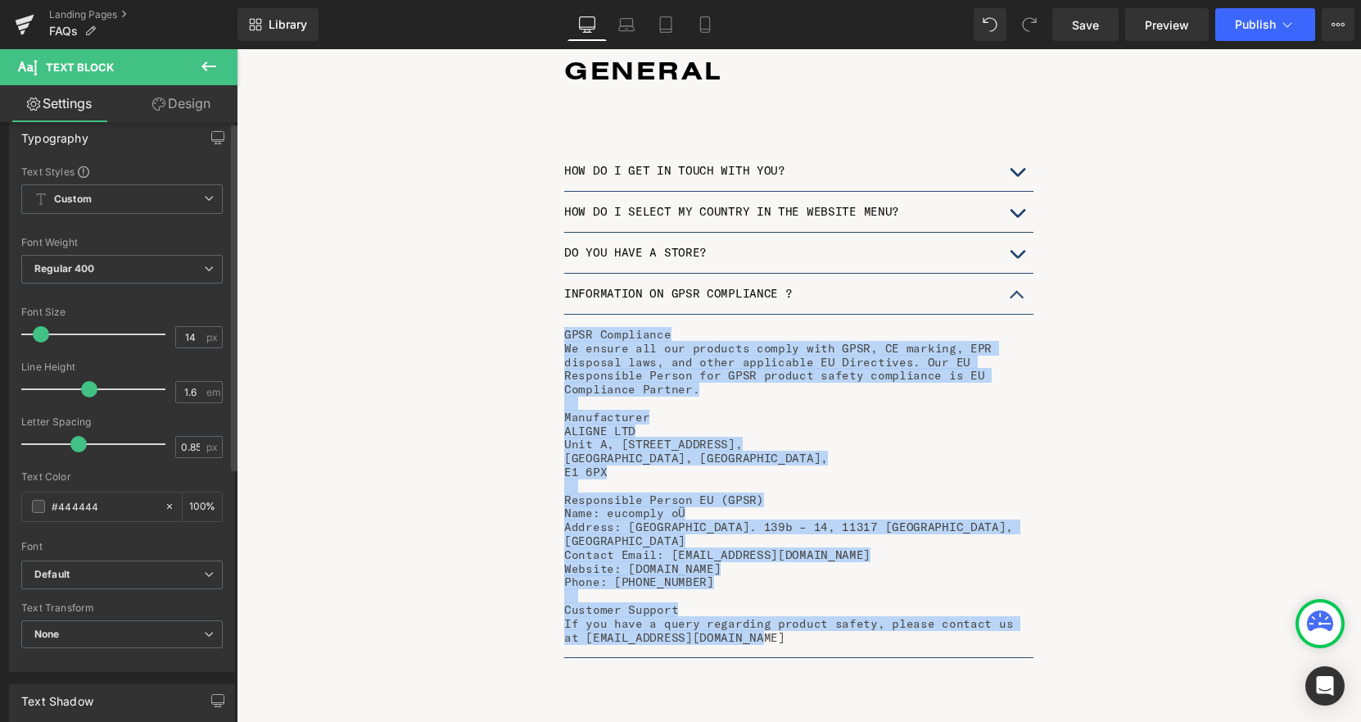
scroll to position [0, 0]
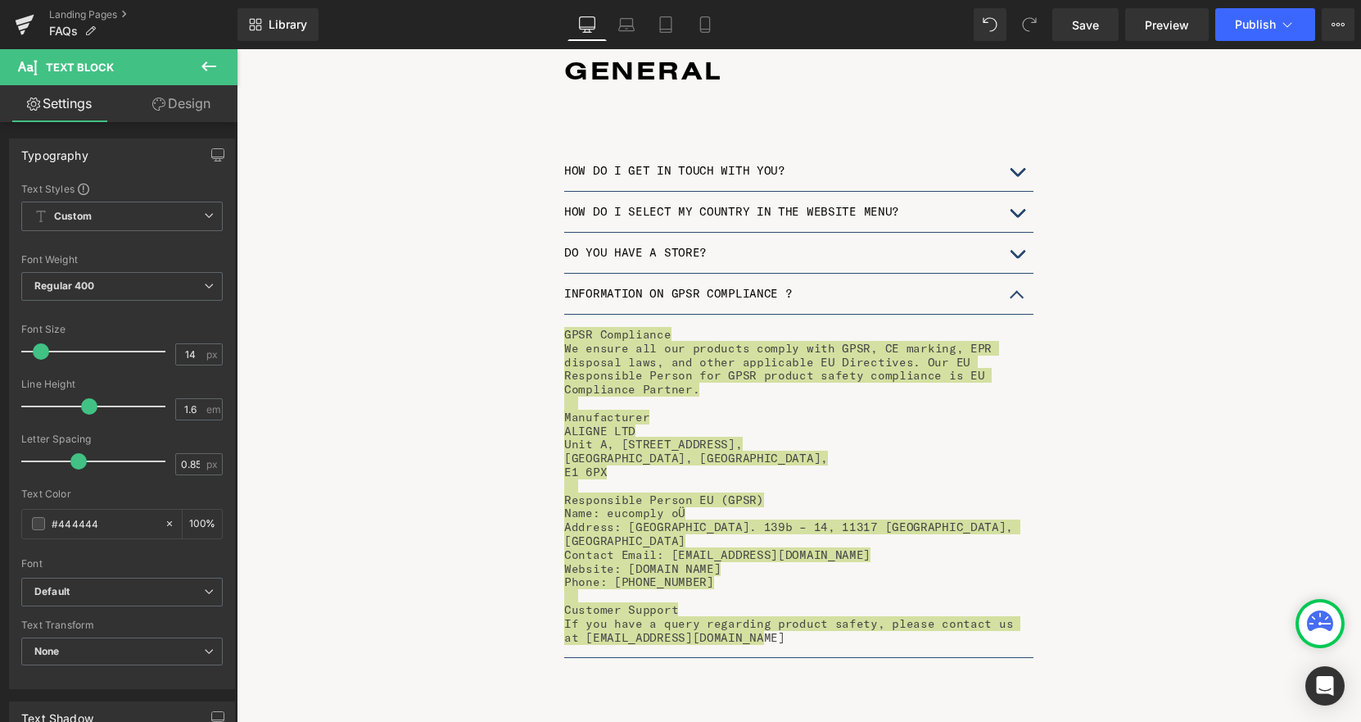
click at [180, 100] on link "Design" at bounding box center [181, 103] width 119 height 37
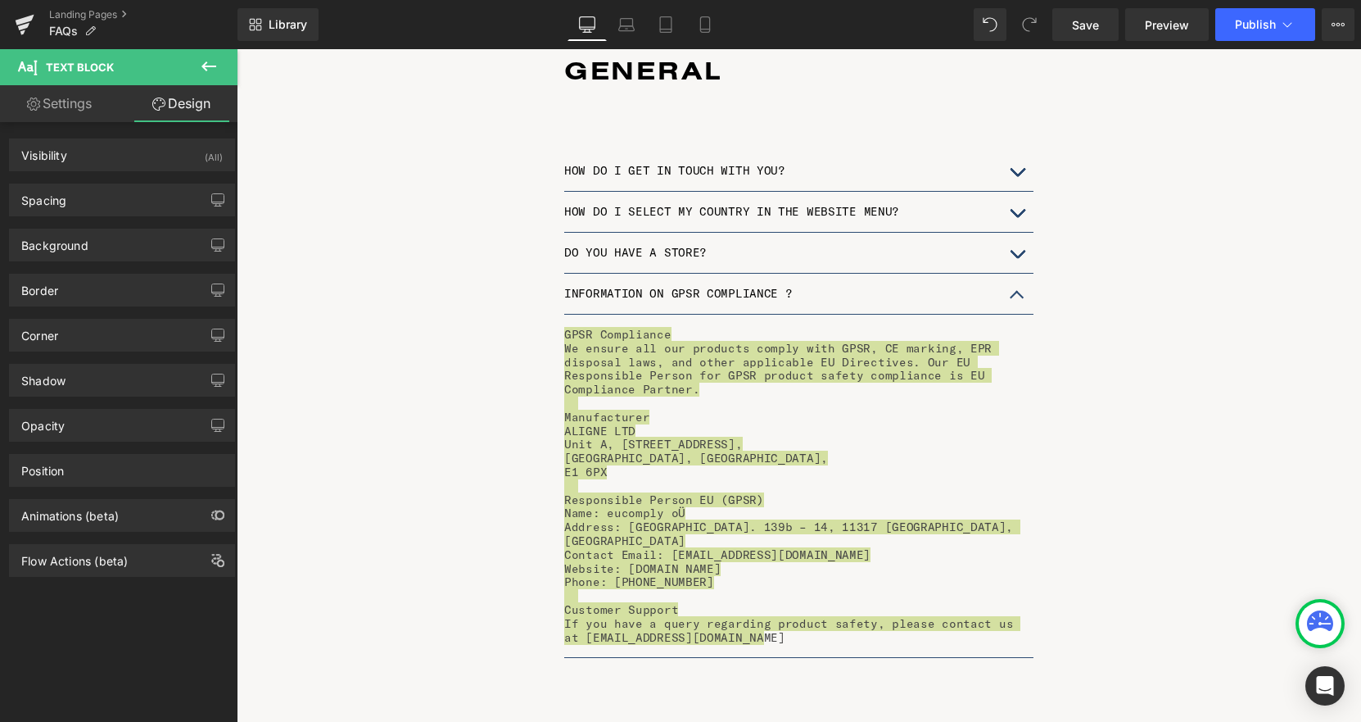
click at [75, 100] on link "Settings" at bounding box center [59, 103] width 119 height 37
type input "100"
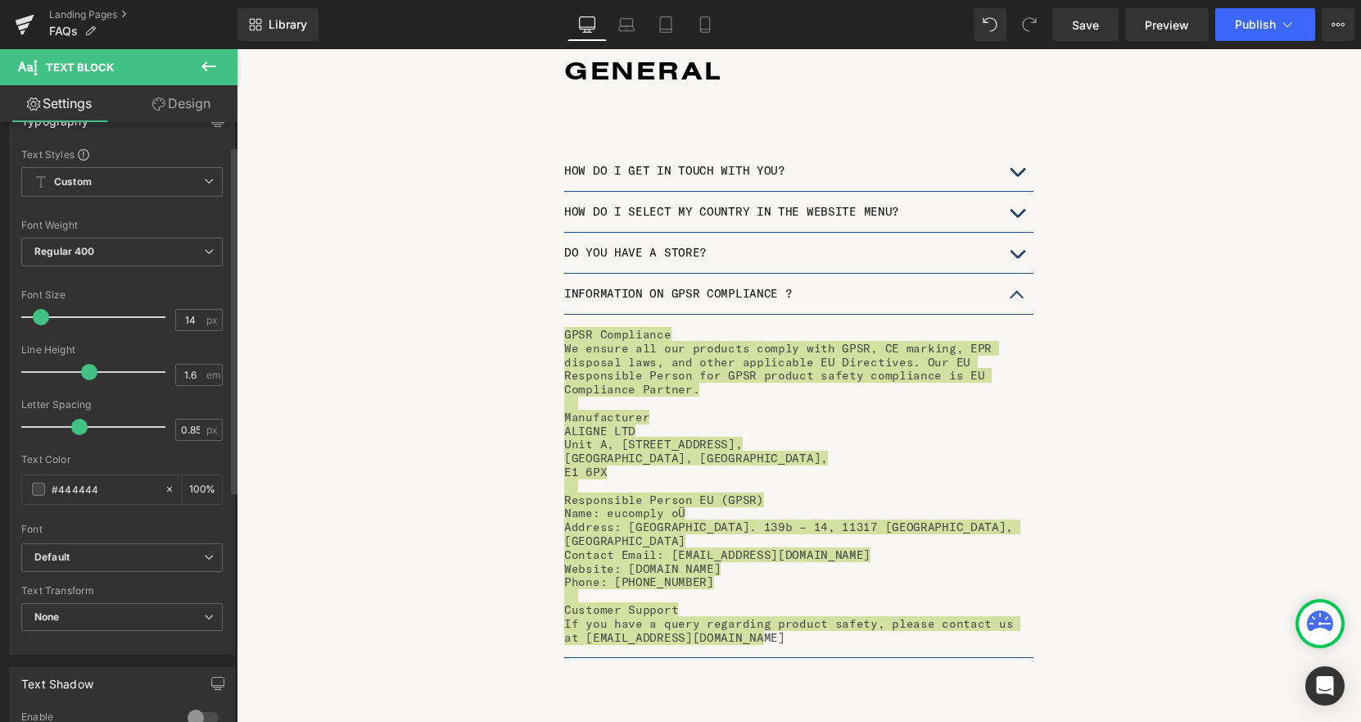
scroll to position [43, 0]
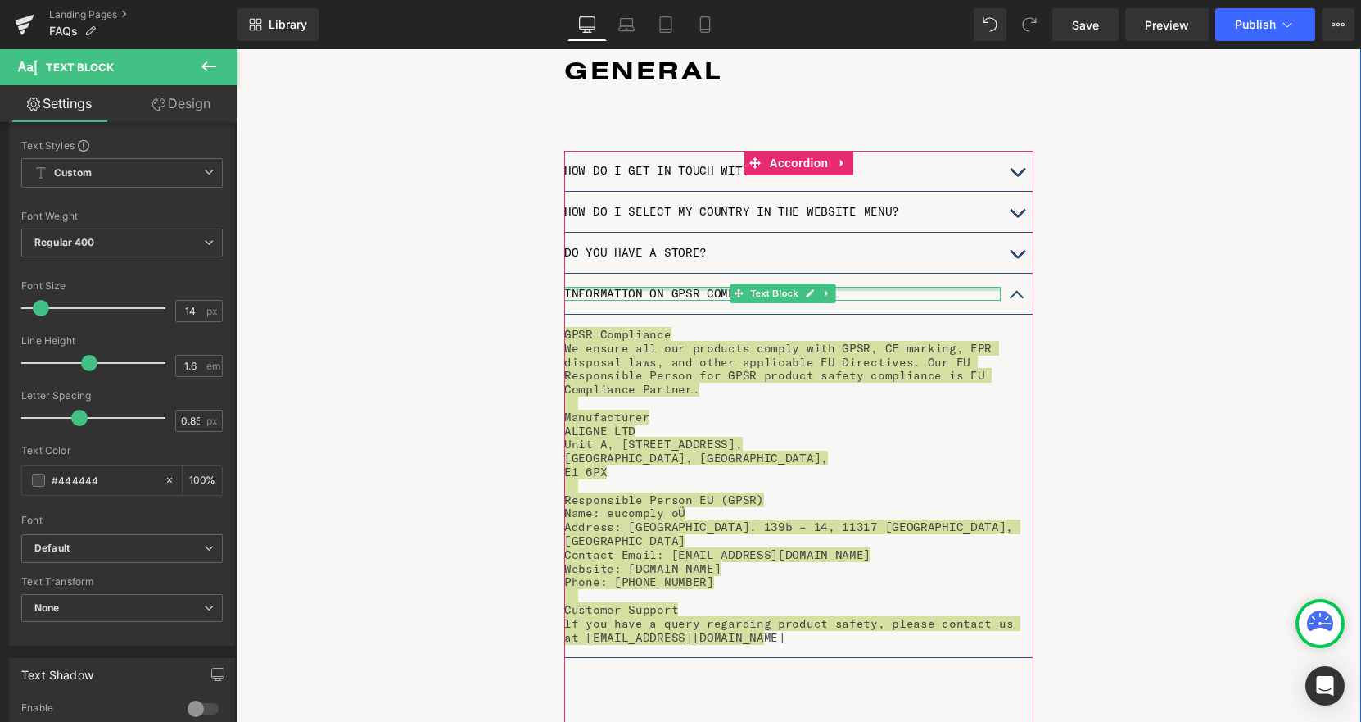
click at [620, 287] on div at bounding box center [782, 289] width 437 height 4
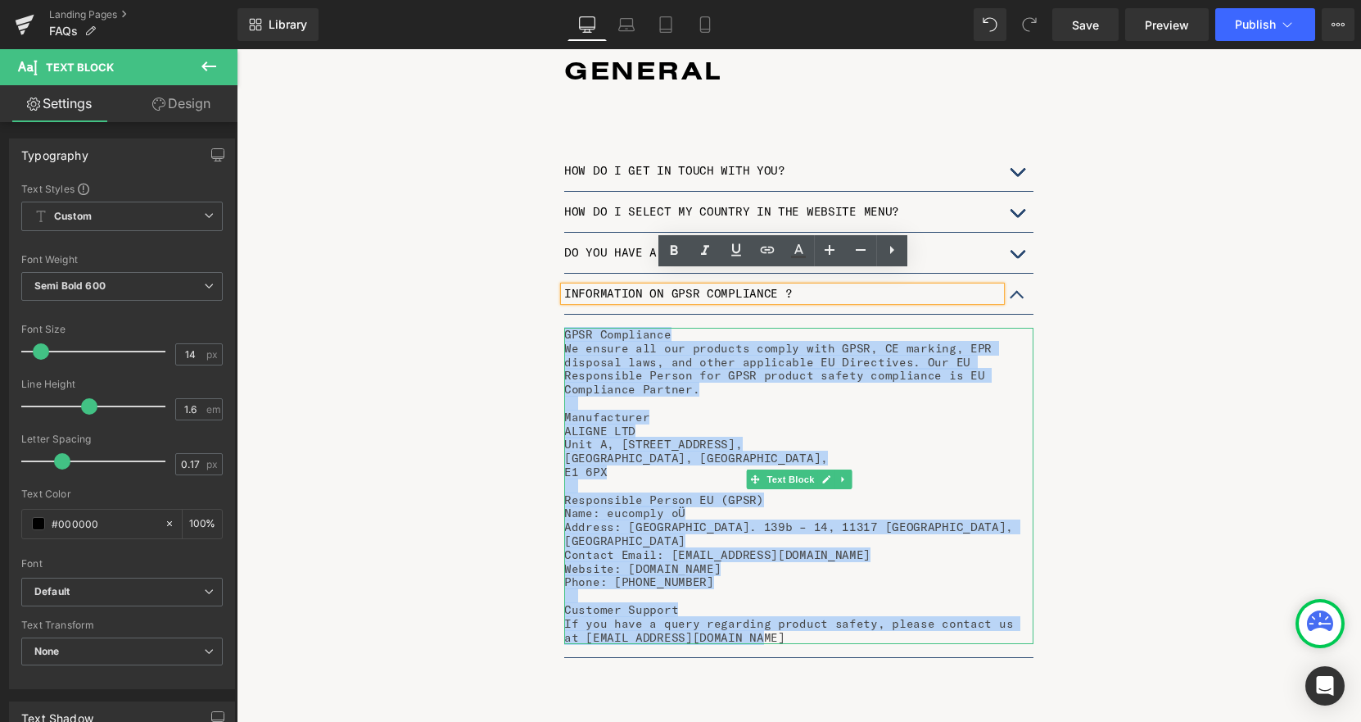
click at [670, 378] on p "We ensure all our products comply with GPSR, CE marking, EPR disposal laws, and…" at bounding box center [798, 369] width 469 height 55
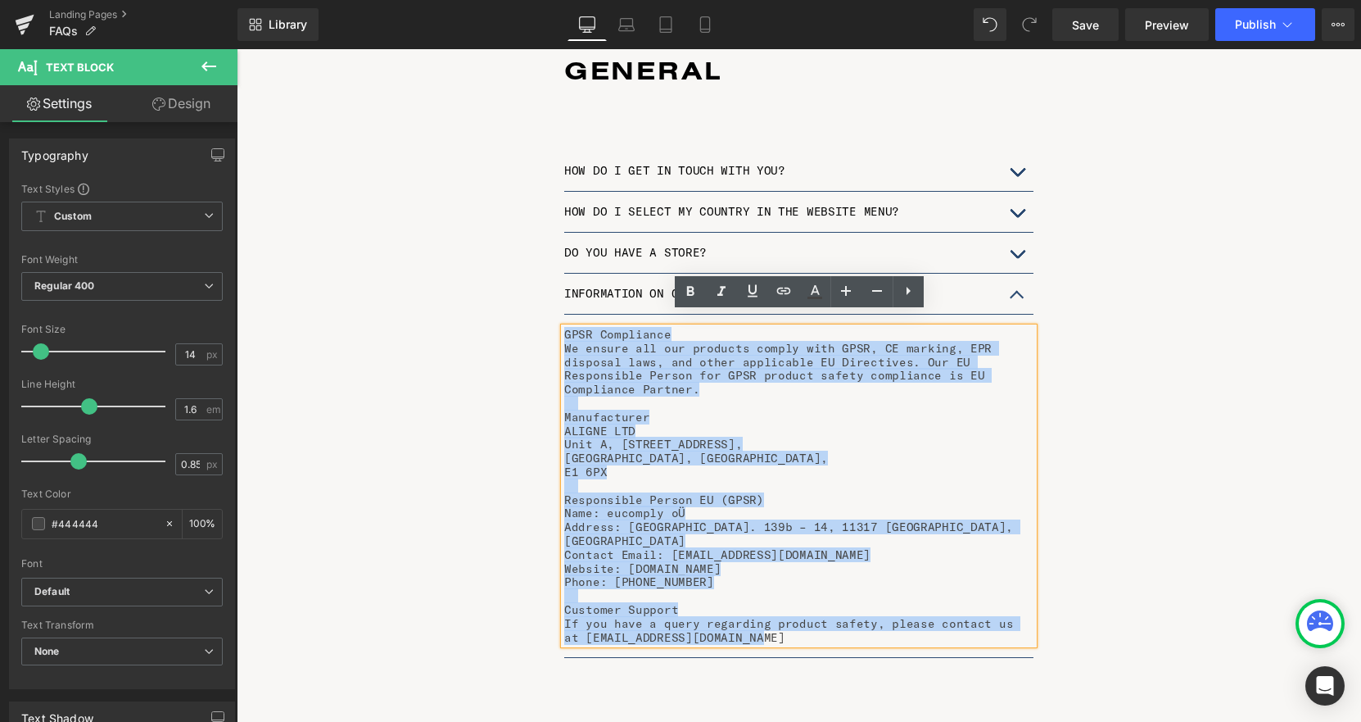
drag, startPoint x: 752, startPoint y: 608, endPoint x: 567, endPoint y: 322, distance: 340.5
click at [567, 328] on div "GPSR Compliance We ensure all our products comply with GPSR, CE marking, EPR di…" at bounding box center [798, 486] width 469 height 316
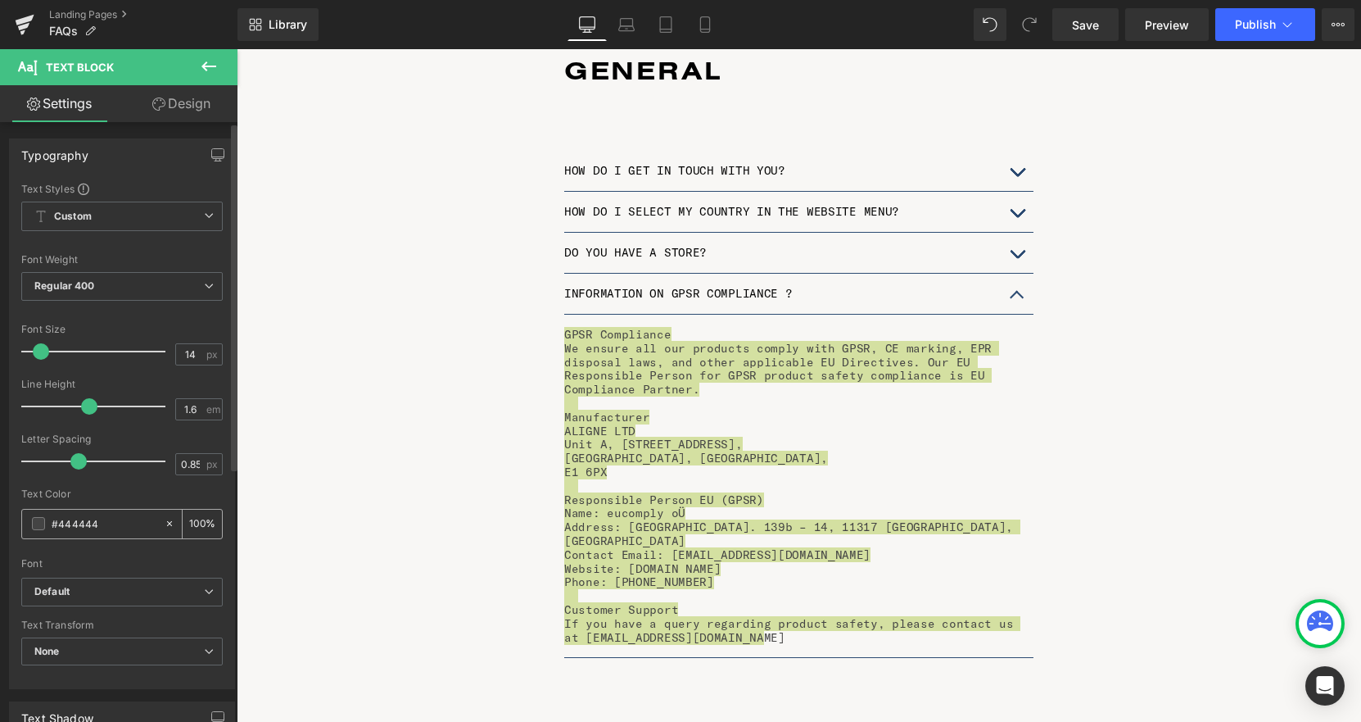
click at [109, 524] on input "#444444" at bounding box center [104, 523] width 105 height 18
type input "#4444"
type input "27"
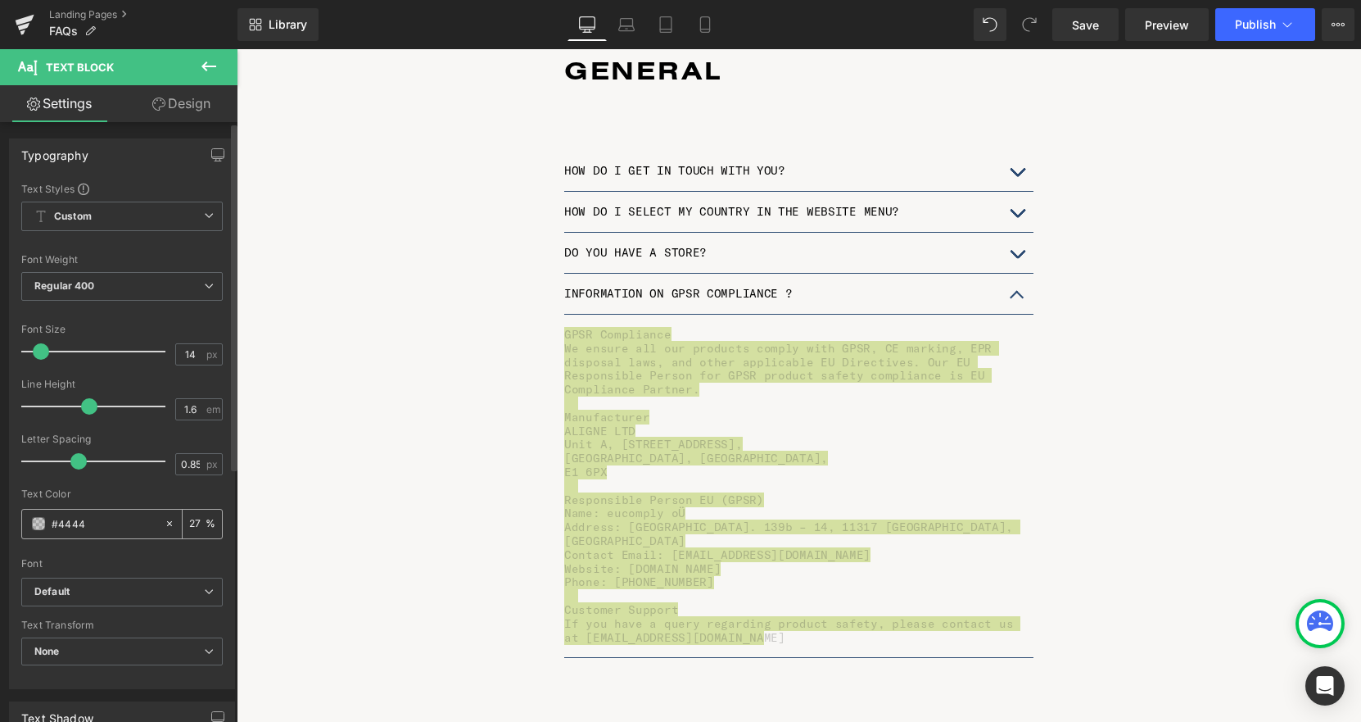
type input "#444"
type input "100"
type input "#44"
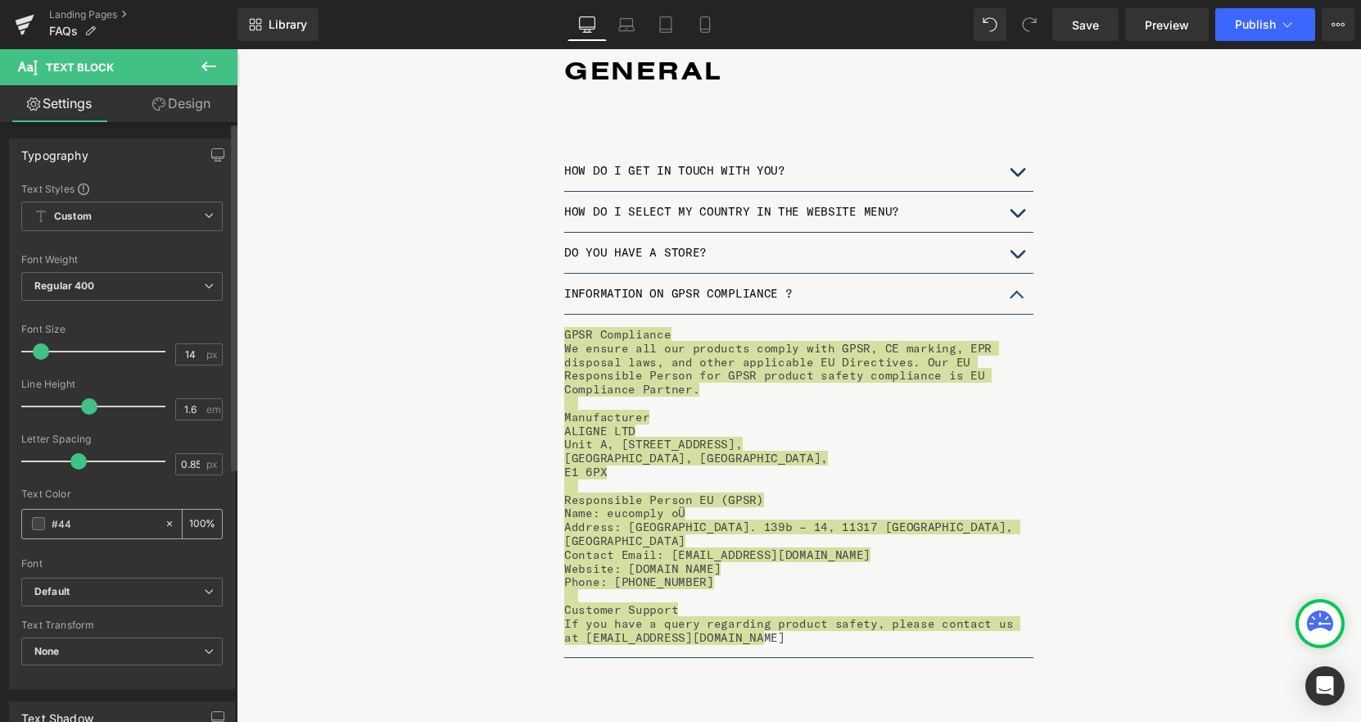
type input "0"
type input "#000"
type input "100"
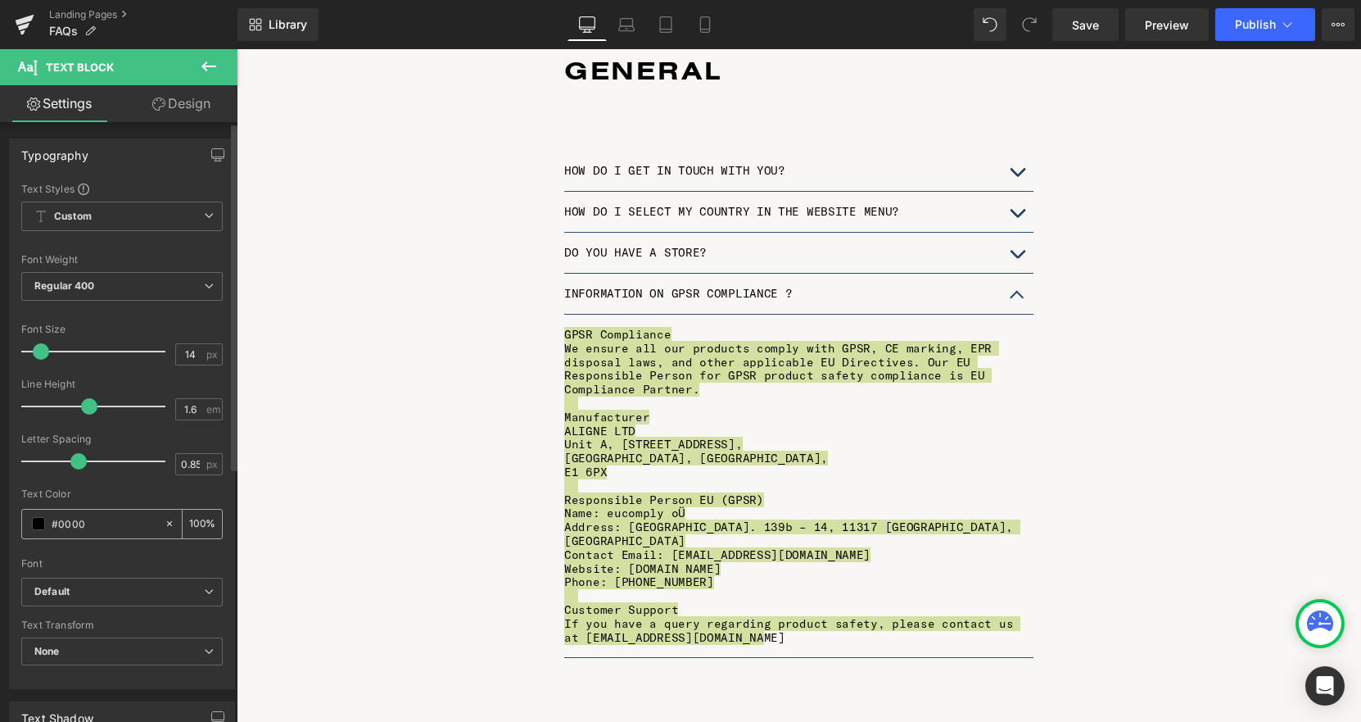
type input "#00000"
type input "0"
type input "#000000"
type input "100"
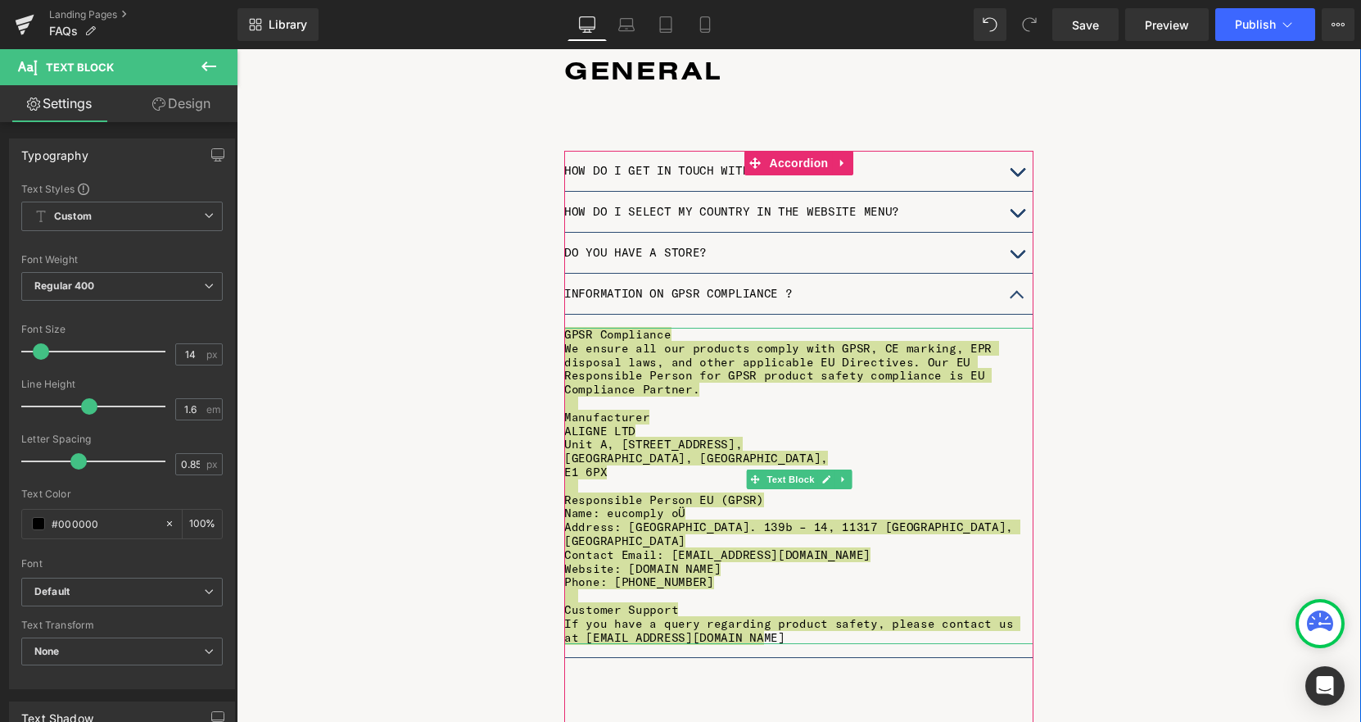
type input "#000000"
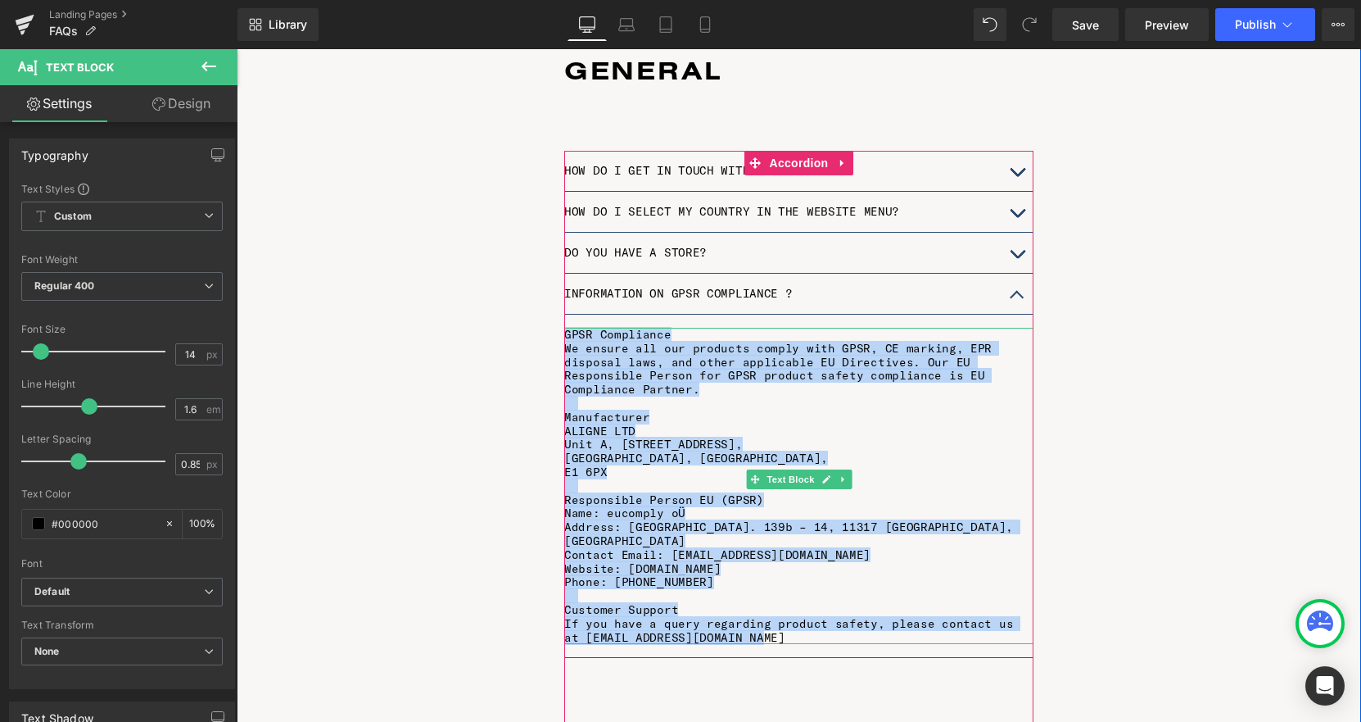
click at [682, 364] on p "We ensure all our products comply with GPSR, CE marking, EPR disposal laws, and…" at bounding box center [798, 369] width 469 height 55
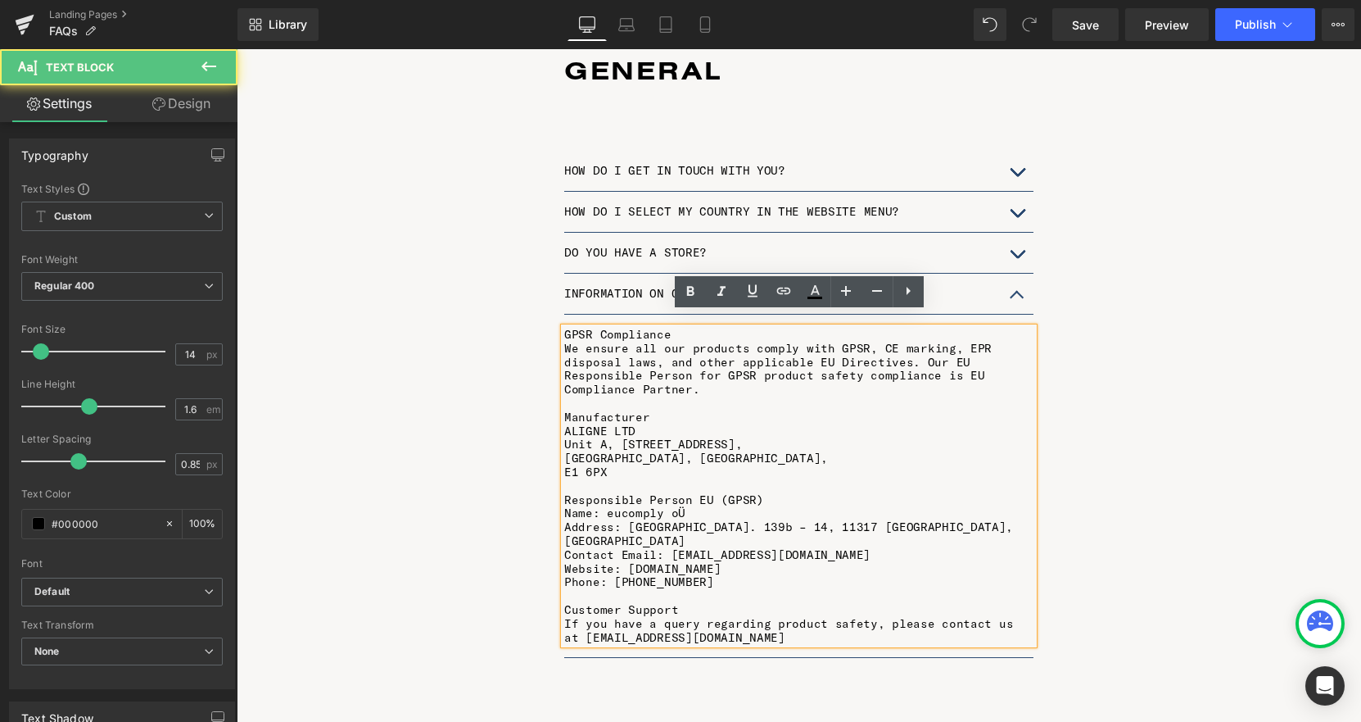
click at [671, 328] on p "GPSR Compliance" at bounding box center [798, 335] width 469 height 14
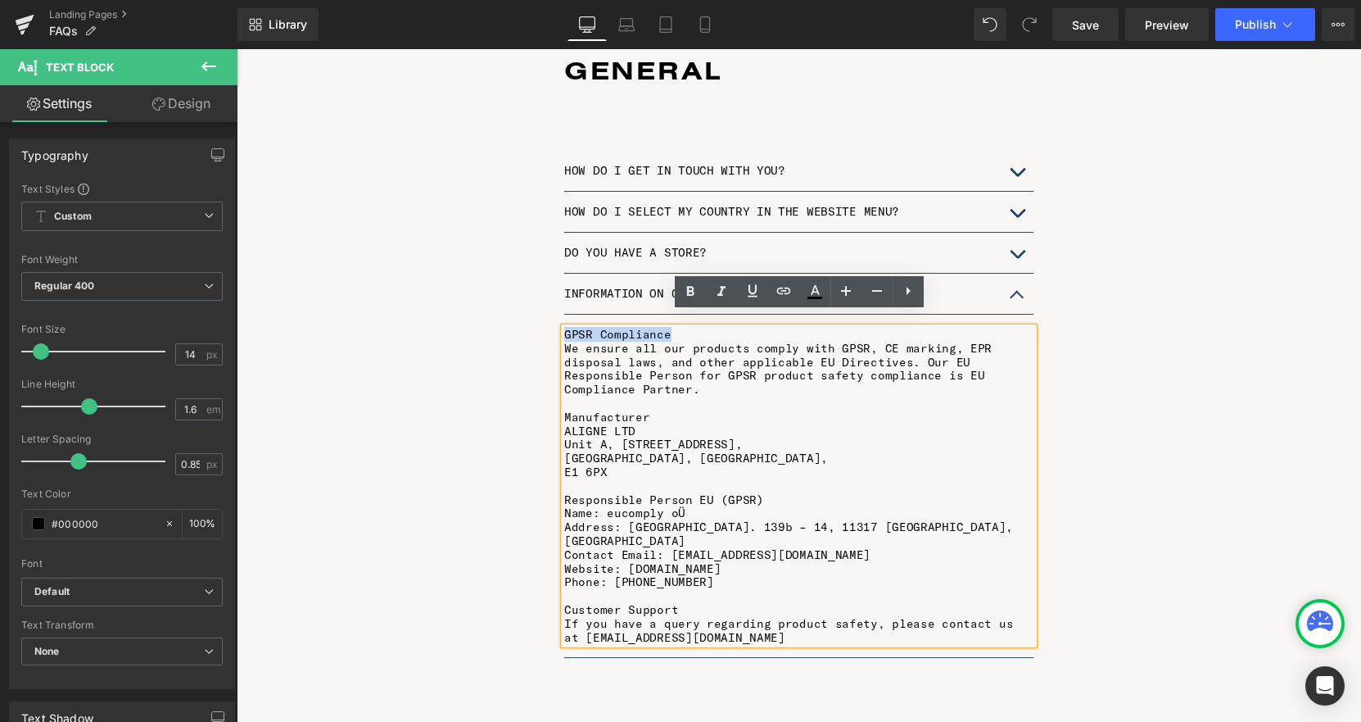
drag, startPoint x: 671, startPoint y: 322, endPoint x: 567, endPoint y: 319, distance: 104.0
click at [567, 328] on p "GPSR Compliance" at bounding box center [798, 335] width 469 height 14
click at [692, 292] on icon at bounding box center [689, 291] width 7 height 10
drag, startPoint x: 668, startPoint y: 324, endPoint x: 565, endPoint y: 319, distance: 102.5
click at [565, 328] on p "GPSR Compliance" at bounding box center [798, 335] width 469 height 14
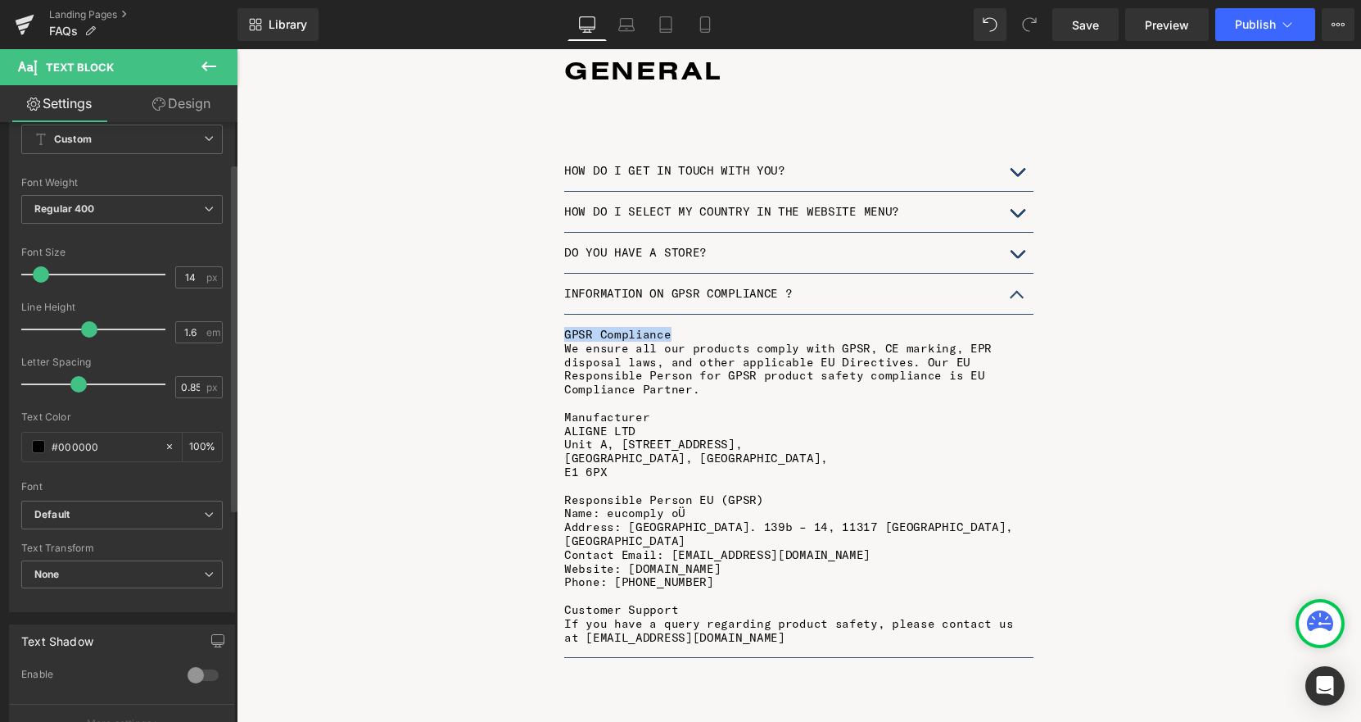
scroll to position [69, 0]
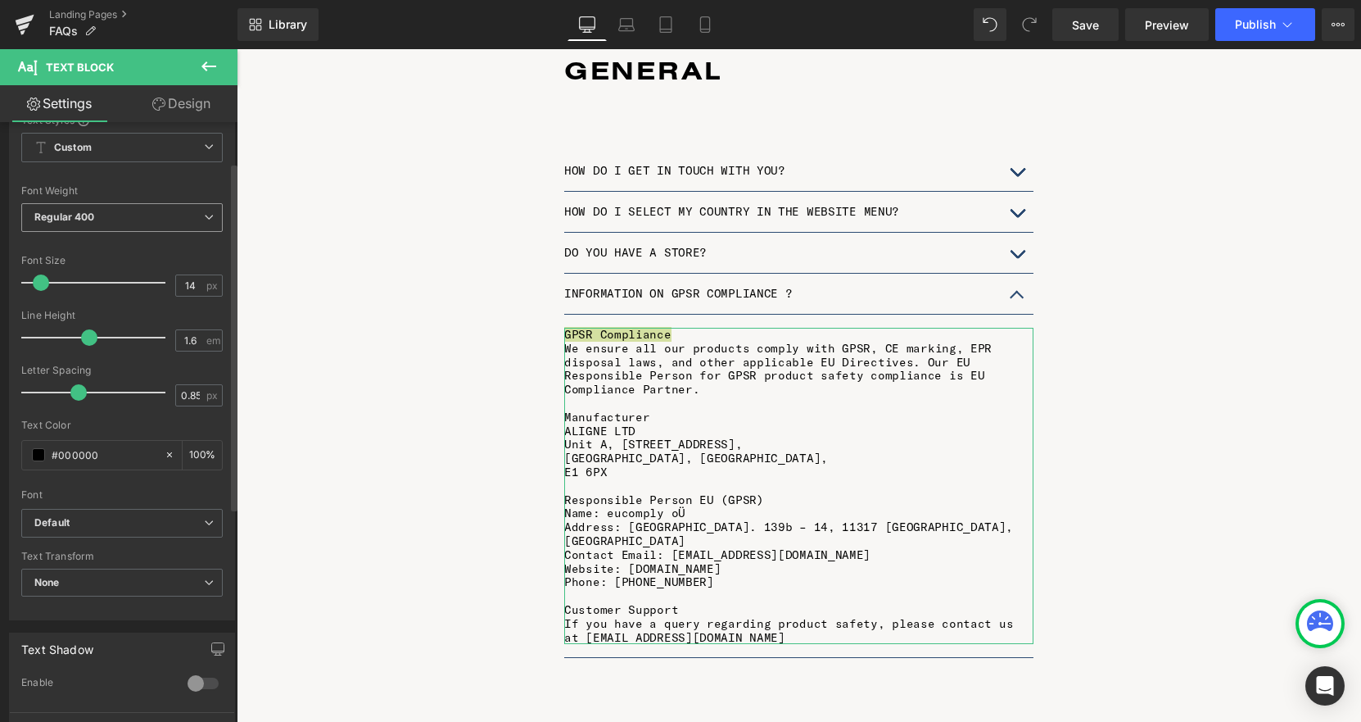
click at [171, 215] on span "Regular 400" at bounding box center [121, 217] width 201 height 29
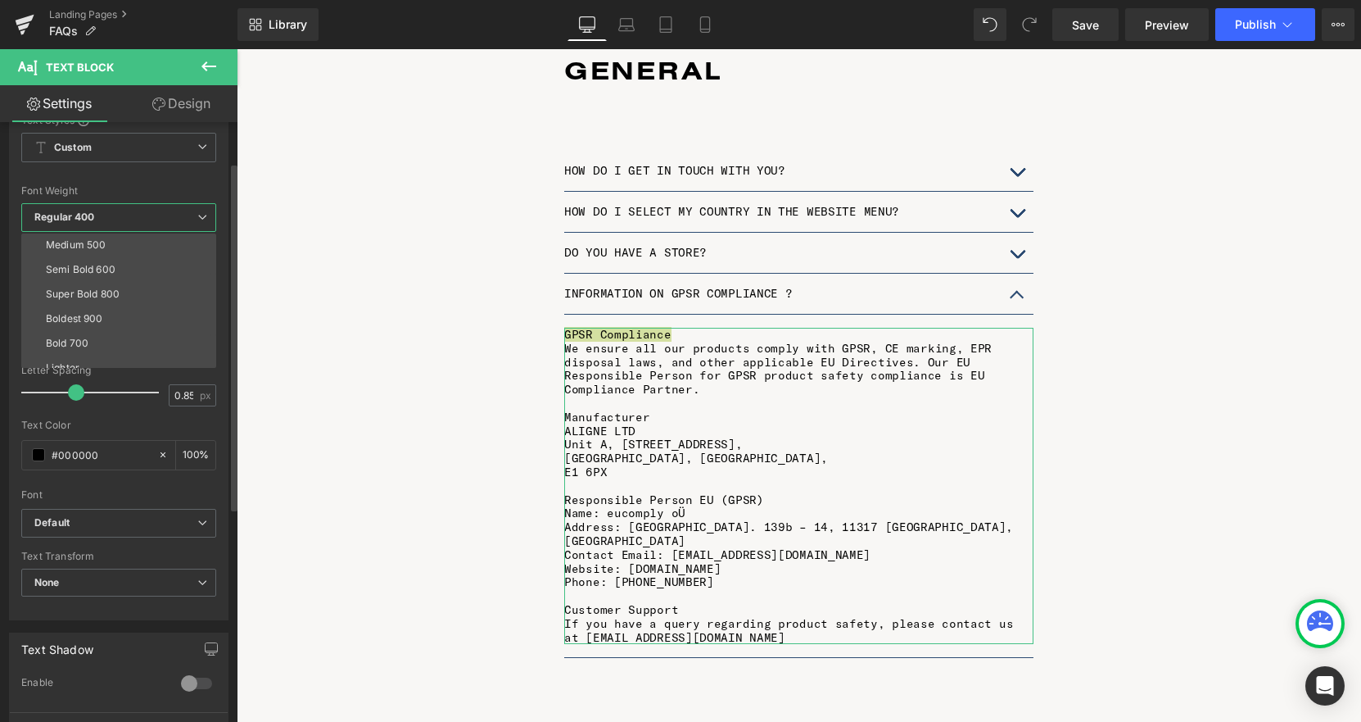
scroll to position [101, 0]
click at [83, 340] on div "Bold 700" at bounding box center [67, 341] width 43 height 11
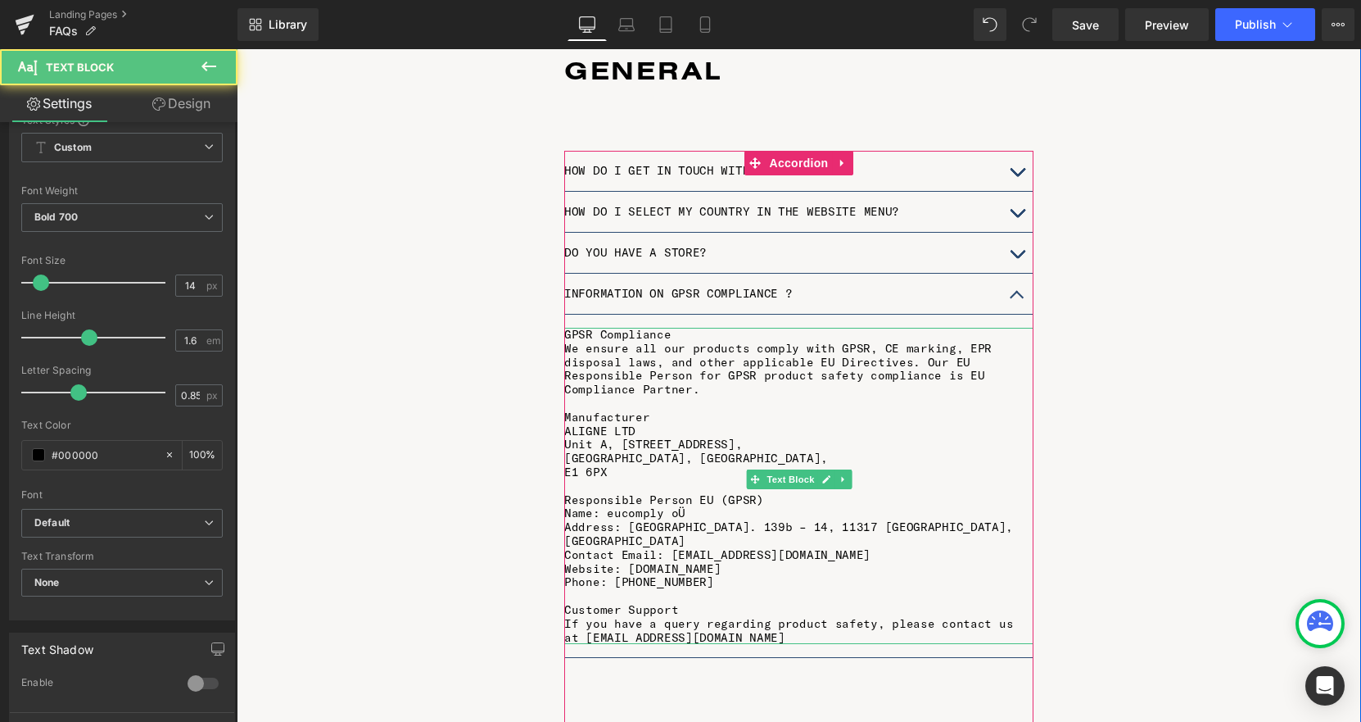
click at [695, 396] on p at bounding box center [798, 403] width 469 height 14
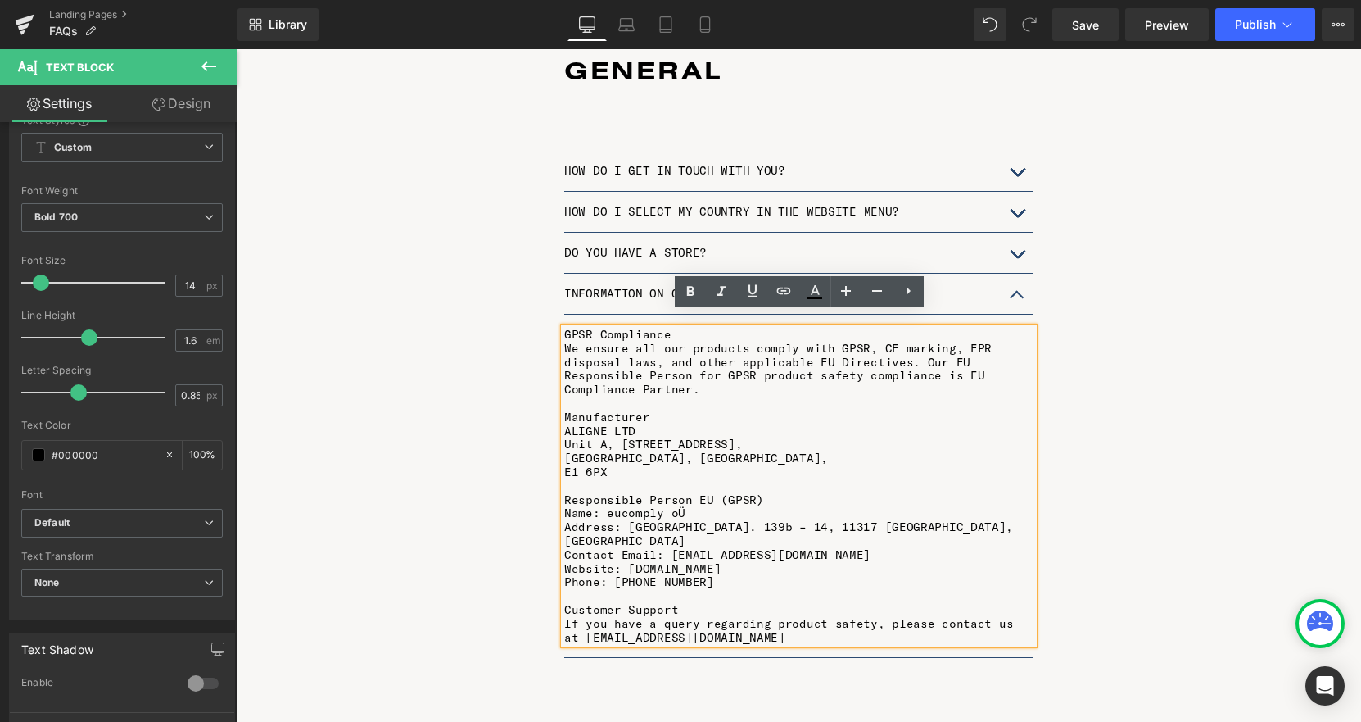
click at [651, 346] on p "We ensure all our products comply with GPSR, CE marking, EPR disposal laws, and…" at bounding box center [798, 369] width 469 height 55
drag, startPoint x: 672, startPoint y: 323, endPoint x: 565, endPoint y: 320, distance: 107.3
click at [565, 328] on p "GPSR Compliance" at bounding box center [798, 335] width 469 height 14
click at [690, 286] on icon at bounding box center [689, 291] width 7 height 10
click at [668, 362] on p "We ensure all our products comply with GPSR, CE marking, EPR disposal laws, and…" at bounding box center [798, 369] width 469 height 55
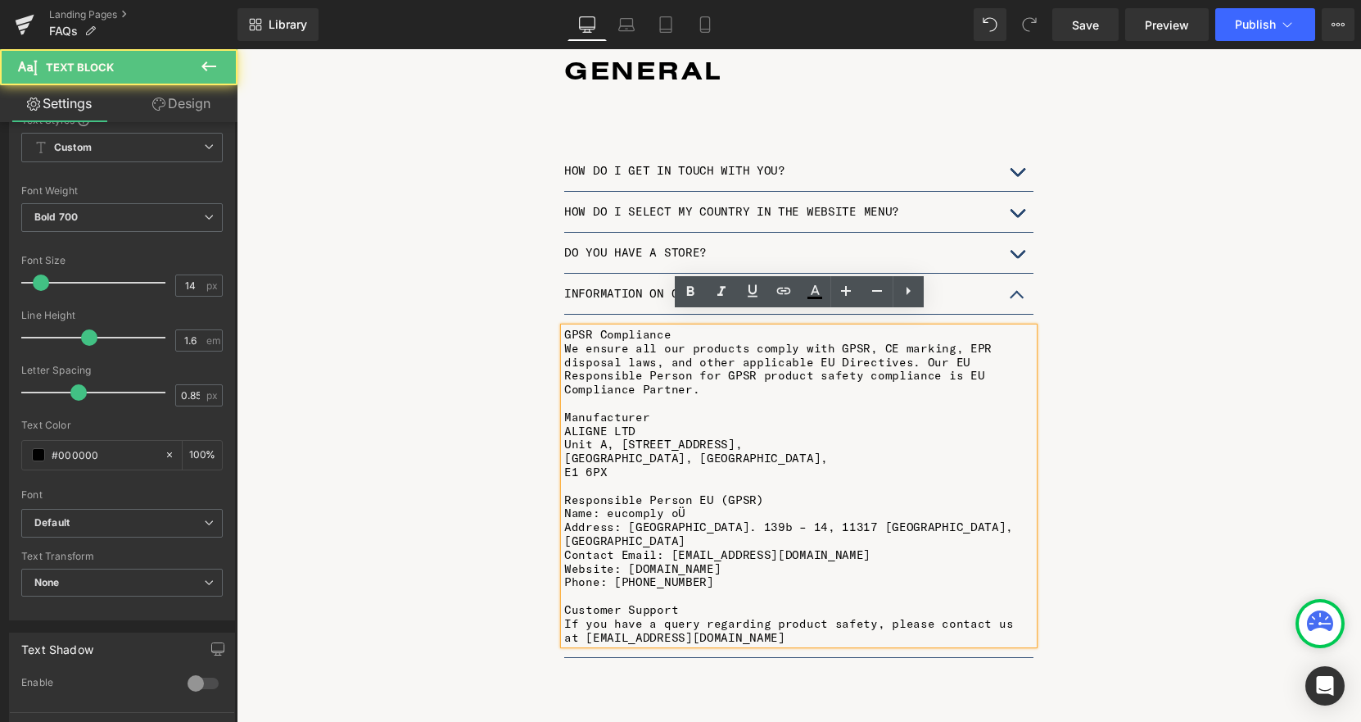
click at [653, 410] on p "Manufacturer" at bounding box center [798, 417] width 469 height 14
click at [720, 451] on p "[GEOGRAPHIC_DATA], [GEOGRAPHIC_DATA]," at bounding box center [798, 458] width 469 height 14
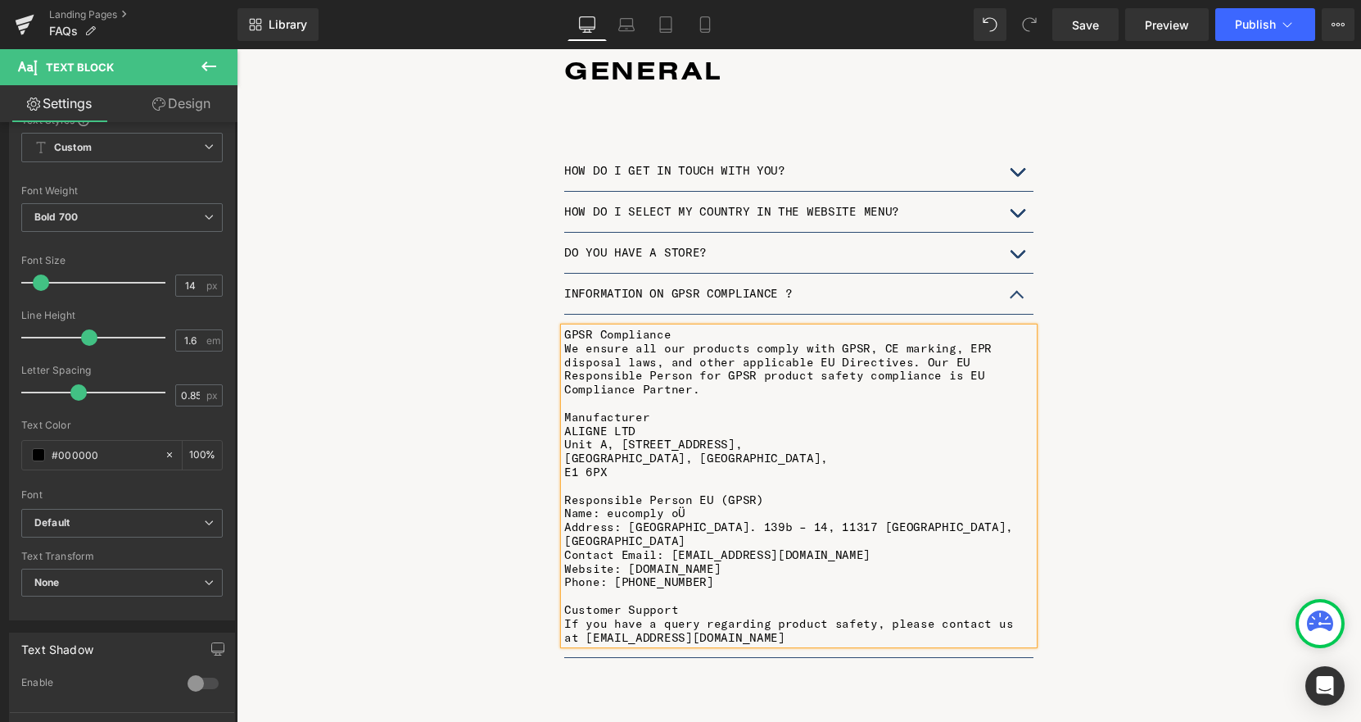
scroll to position [8, 8]
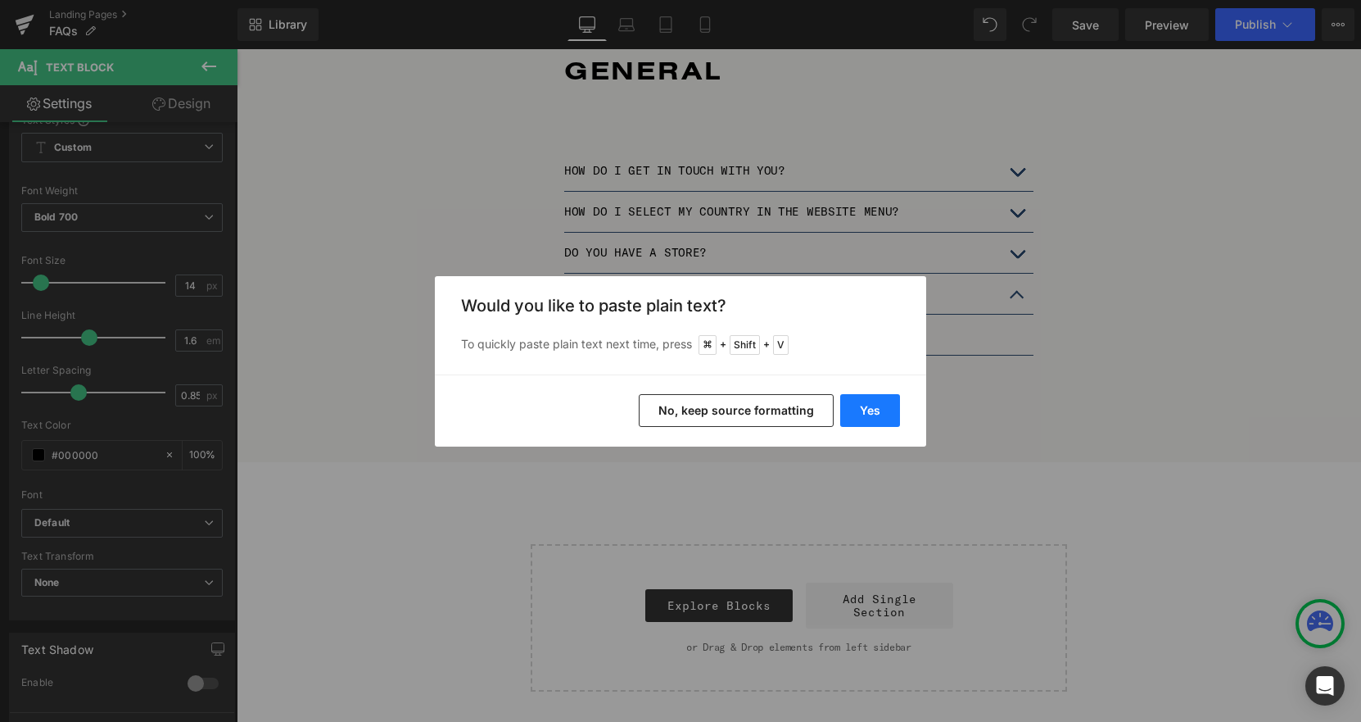
click at [875, 405] on button "Yes" at bounding box center [870, 410] width 60 height 33
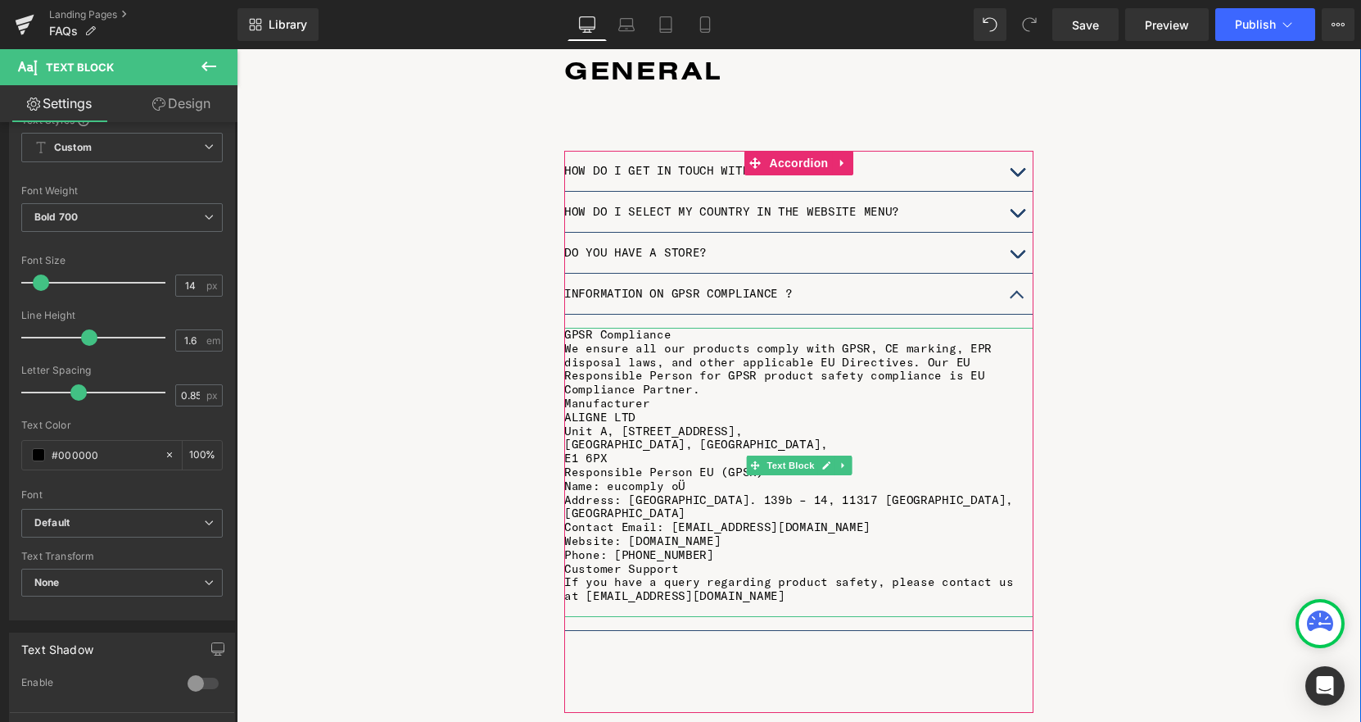
click at [704, 378] on p "We ensure all our products comply with GPSR, CE marking, EPR disposal laws, and…" at bounding box center [798, 369] width 469 height 55
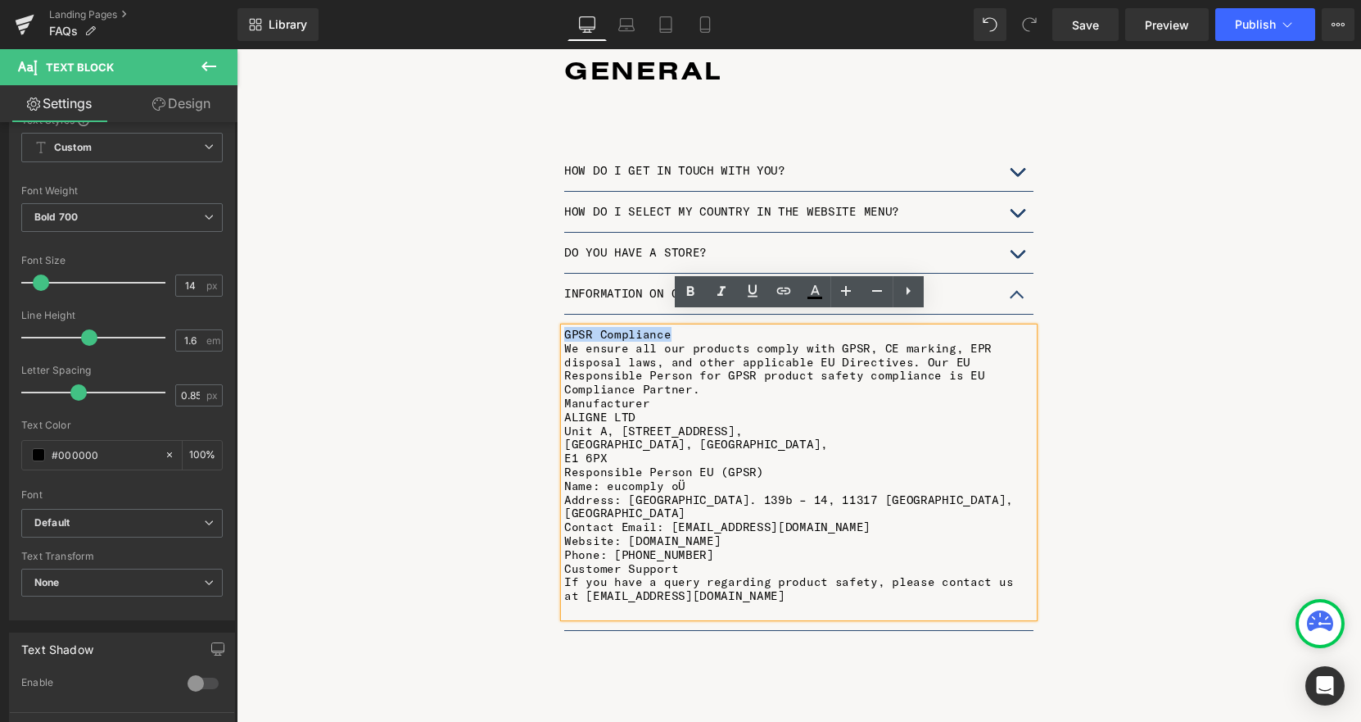
drag, startPoint x: 674, startPoint y: 319, endPoint x: 565, endPoint y: 316, distance: 109.0
click at [565, 328] on p "GPSR Compliance" at bounding box center [798, 335] width 469 height 14
click at [686, 292] on icon at bounding box center [689, 291] width 7 height 10
drag, startPoint x: 672, startPoint y: 323, endPoint x: 564, endPoint y: 321, distance: 108.1
click at [564, 328] on p "GPSR Compliance" at bounding box center [798, 335] width 469 height 14
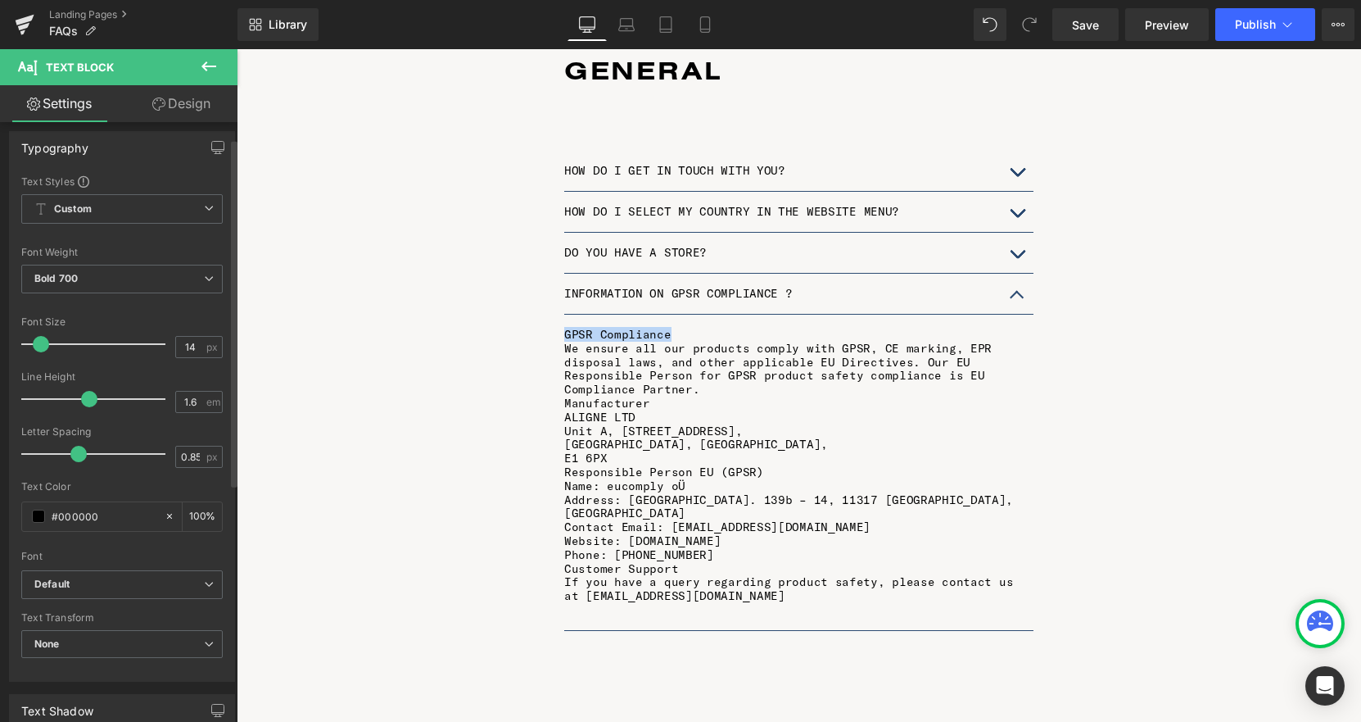
scroll to position [0, 0]
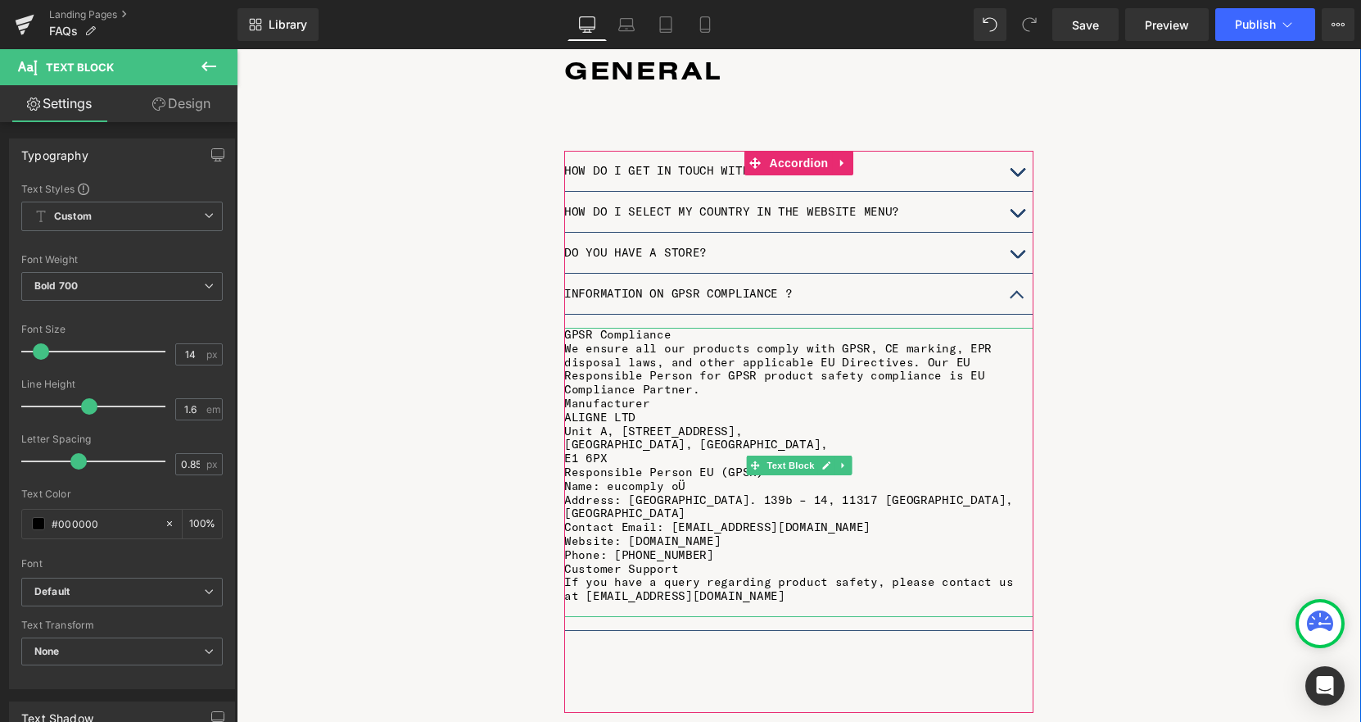
click at [604, 370] on p "We ensure all our products comply with GPSR, CE marking, EPR disposal laws, and…" at bounding box center [798, 369] width 469 height 55
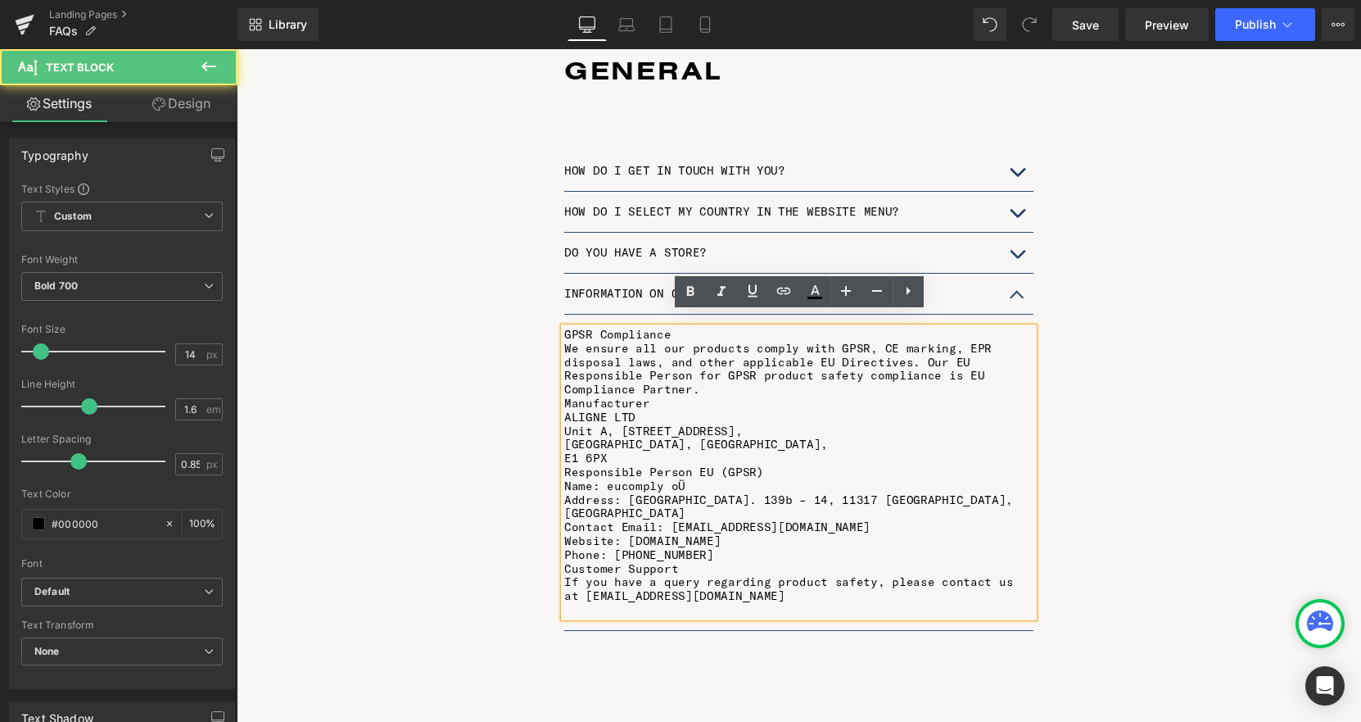
click at [672, 328] on p "GPSR Compliance" at bounding box center [798, 335] width 469 height 14
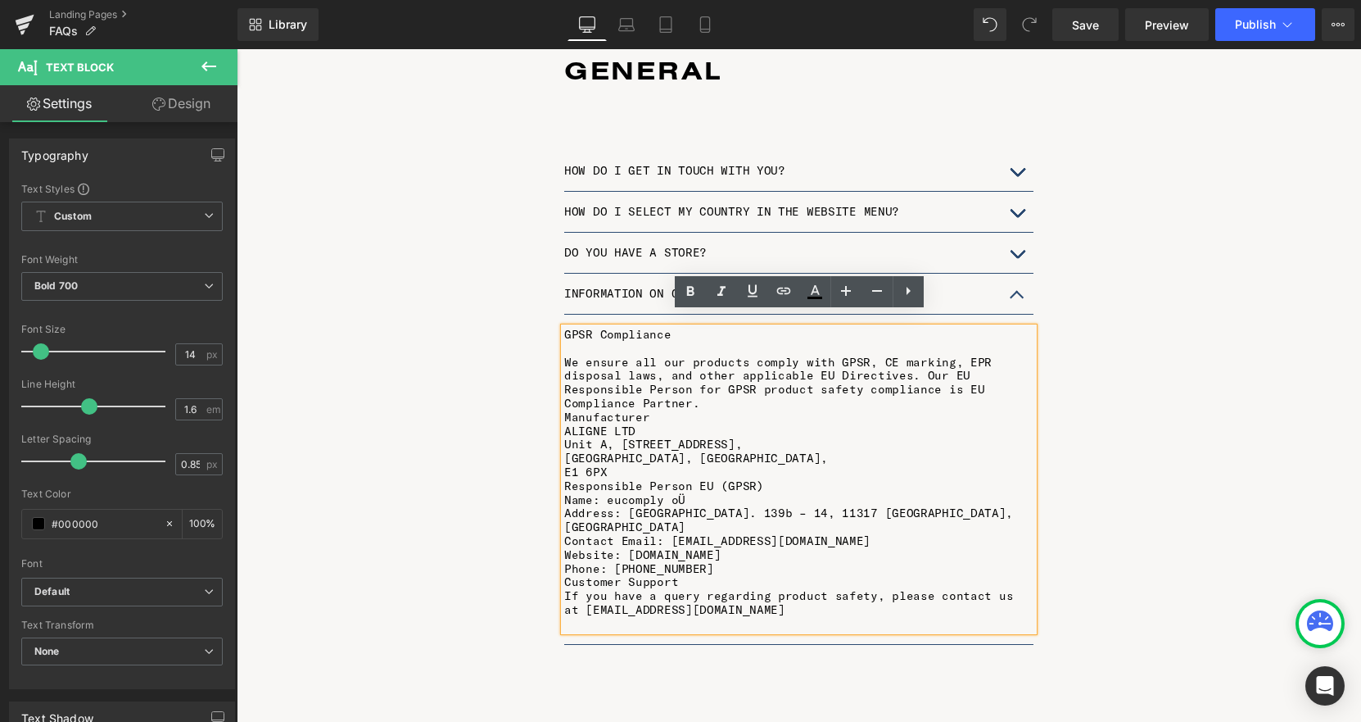
scroll to position [3535, 1125]
click at [668, 355] on p "We ensure all our products comply with GPSR, CE marking, EPR disposal laws, and…" at bounding box center [798, 382] width 469 height 55
drag, startPoint x: 671, startPoint y: 319, endPoint x: 564, endPoint y: 317, distance: 106.5
click at [564, 328] on p "GPSR Compliance" at bounding box center [798, 335] width 469 height 14
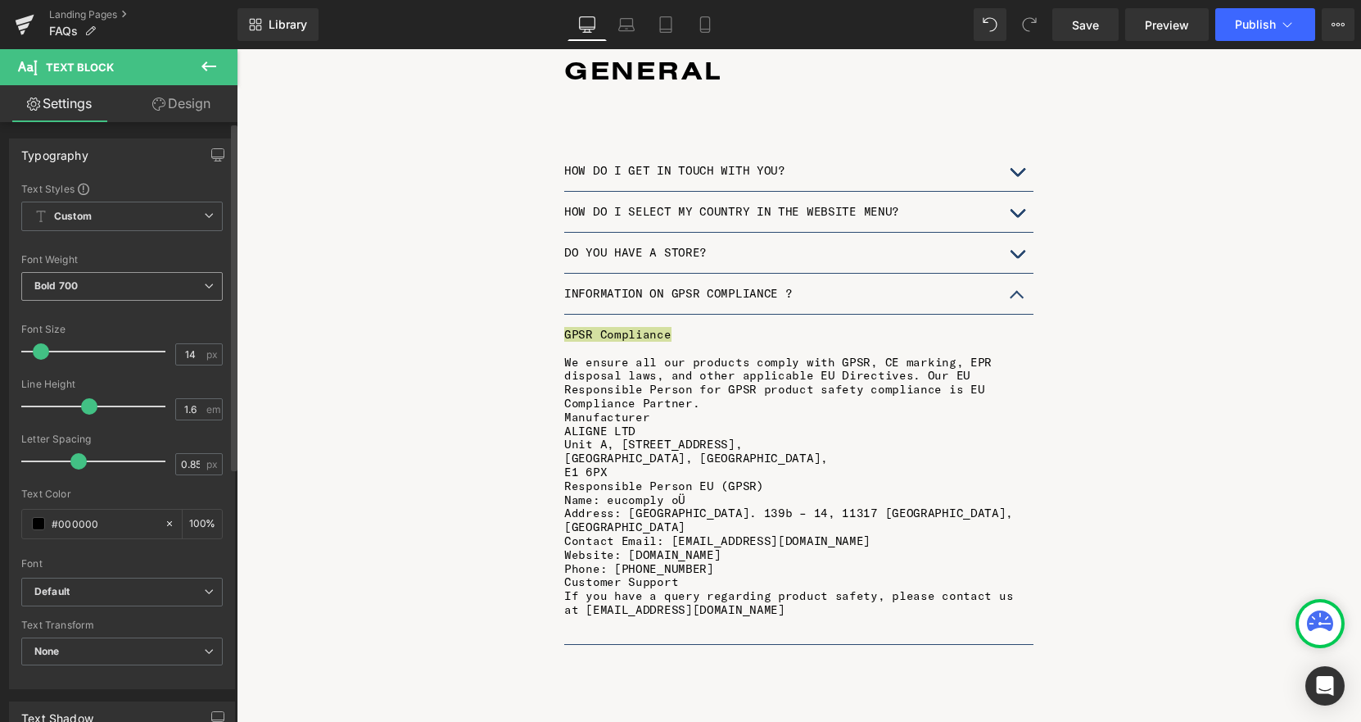
click at [131, 308] on div "Bold 700 Thin 100 Semi Thin 200 Light 300 Regular 400 Medium 500 Semi Bold 600 …" at bounding box center [121, 290] width 201 height 37
click at [134, 288] on span "Bold 700" at bounding box center [121, 286] width 201 height 29
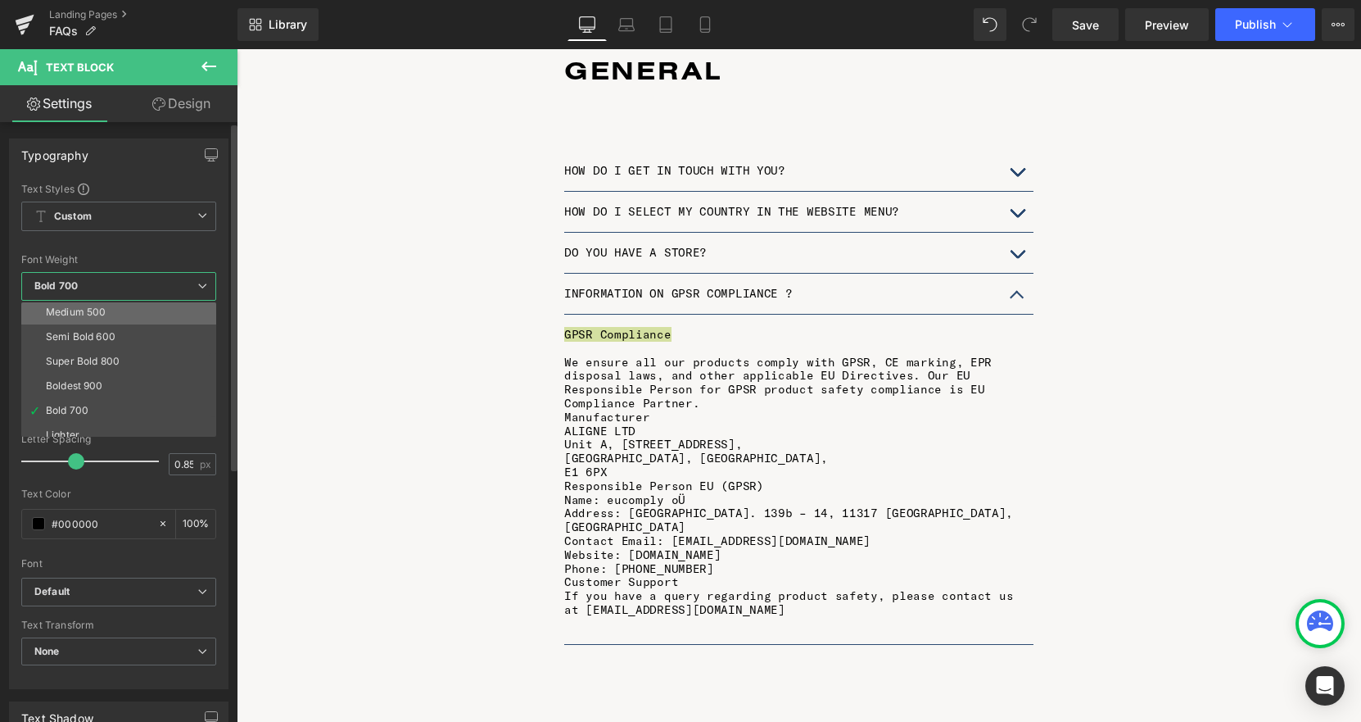
click at [124, 319] on li "Medium 500" at bounding box center [122, 312] width 202 height 25
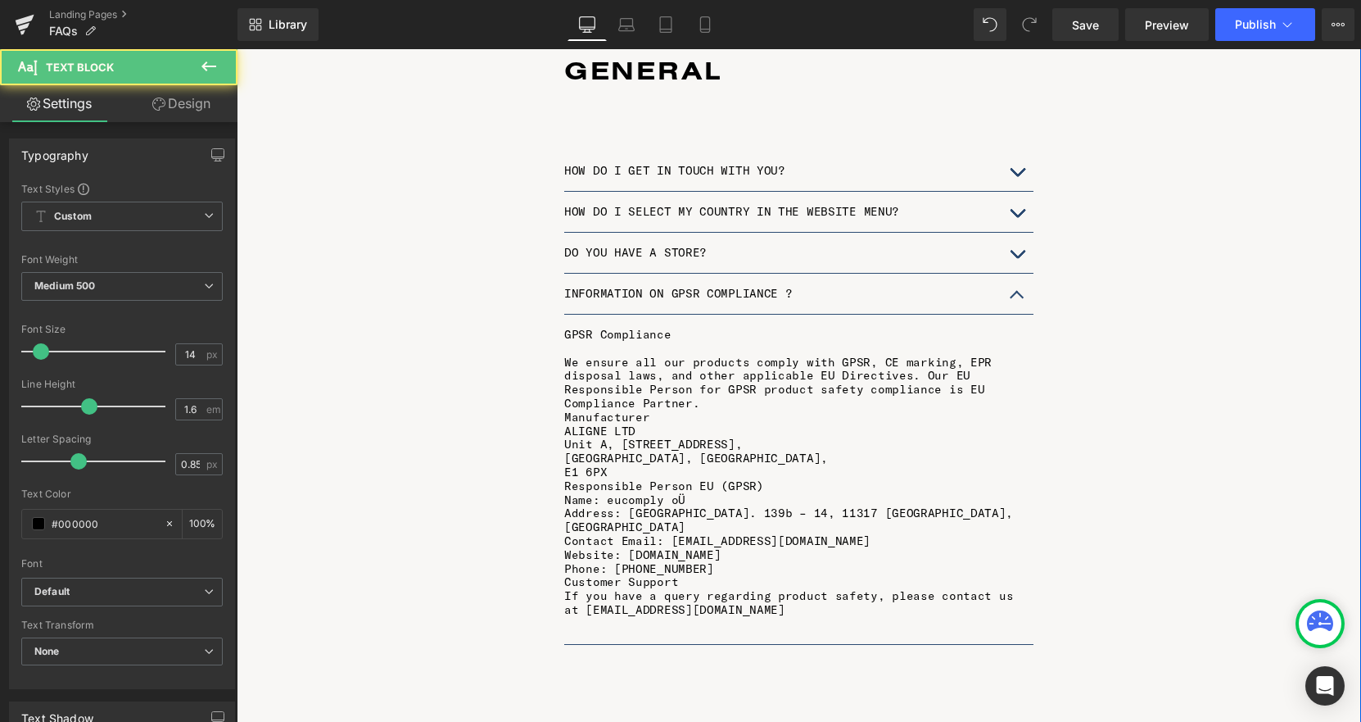
click at [657, 451] on p "[GEOGRAPHIC_DATA], [GEOGRAPHIC_DATA]," at bounding box center [798, 458] width 469 height 14
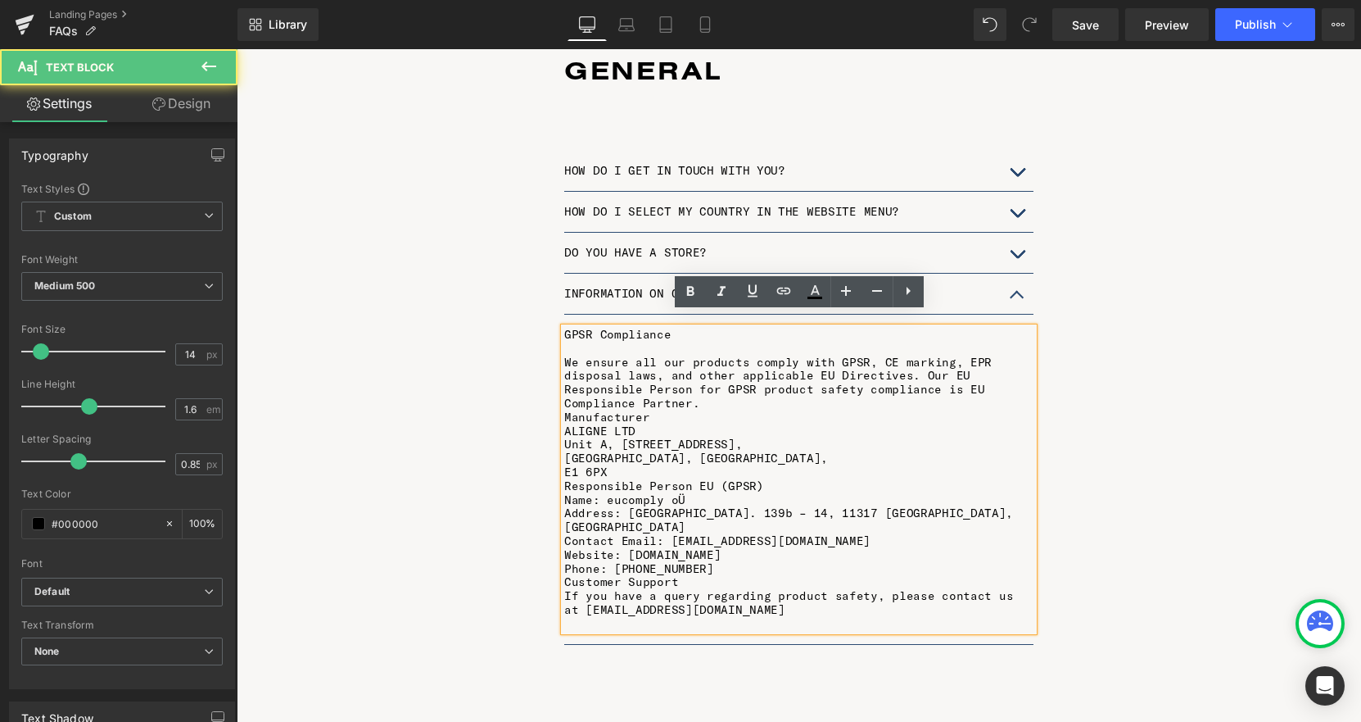
click at [662, 372] on p "We ensure all our products comply with GPSR, CE marking, EPR disposal laws, and…" at bounding box center [798, 382] width 469 height 55
click at [665, 355] on p "We ensure all our products comply with GPSR, CE marking, EPR disposal laws, and…" at bounding box center [798, 382] width 469 height 55
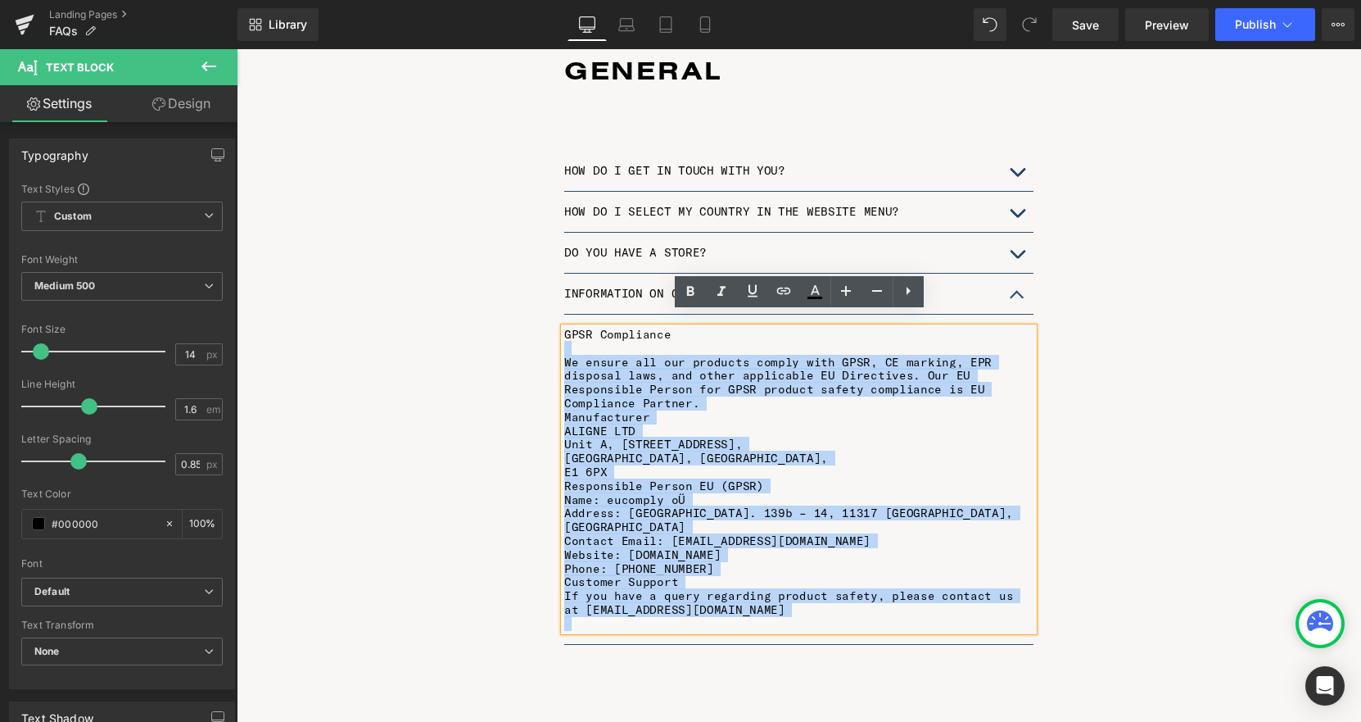
drag, startPoint x: 672, startPoint y: 327, endPoint x: 564, endPoint y: 316, distance: 109.5
click at [564, 328] on div "GPSR Compliance We ensure all our products comply with GPSR, CE marking, EPR di…" at bounding box center [798, 479] width 469 height 303
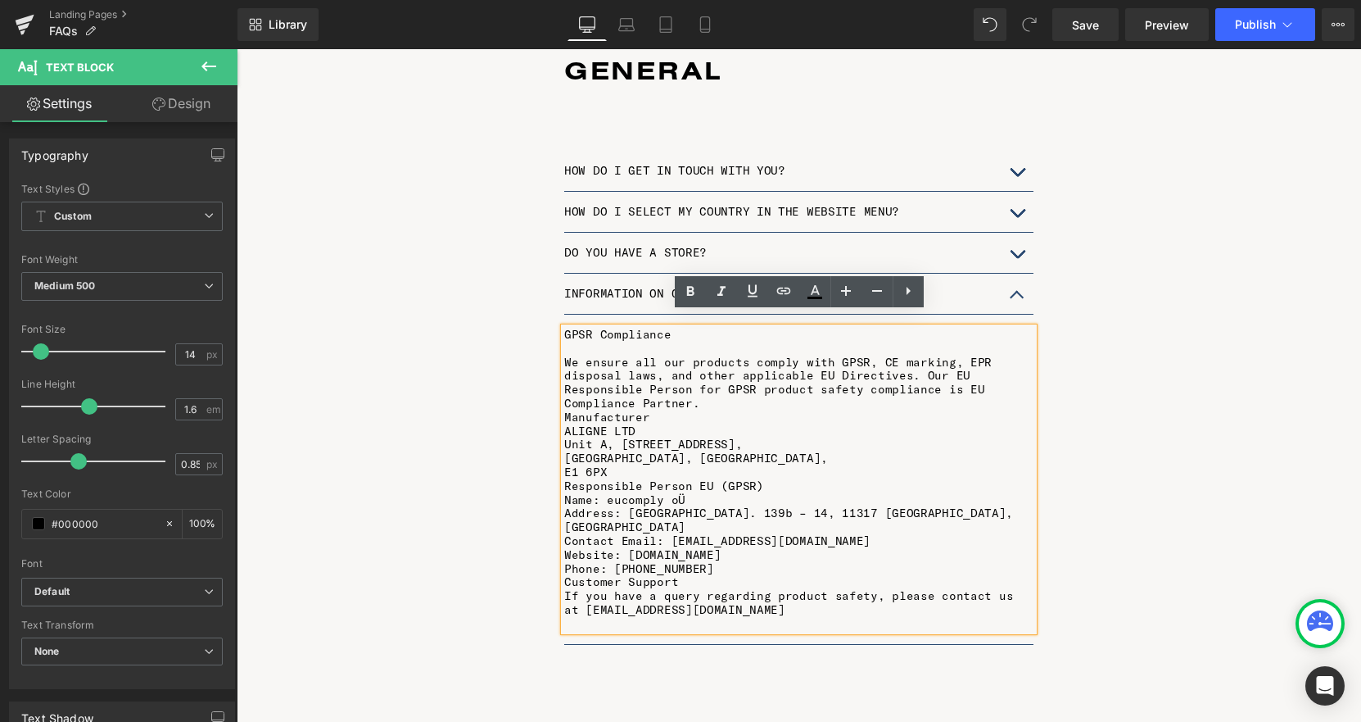
click at [677, 383] on p "We ensure all our products comply with GPSR, CE marking, EPR disposal laws, and…" at bounding box center [798, 382] width 469 height 55
drag, startPoint x: 682, startPoint y: 322, endPoint x: 564, endPoint y: 319, distance: 118.0
click at [564, 328] on p "GPSR Compliance" at bounding box center [798, 335] width 469 height 14
click at [692, 291] on icon at bounding box center [689, 291] width 7 height 10
click at [689, 360] on p "We ensure all our products comply with GPSR, CE marking, EPR disposal laws, and…" at bounding box center [798, 382] width 469 height 55
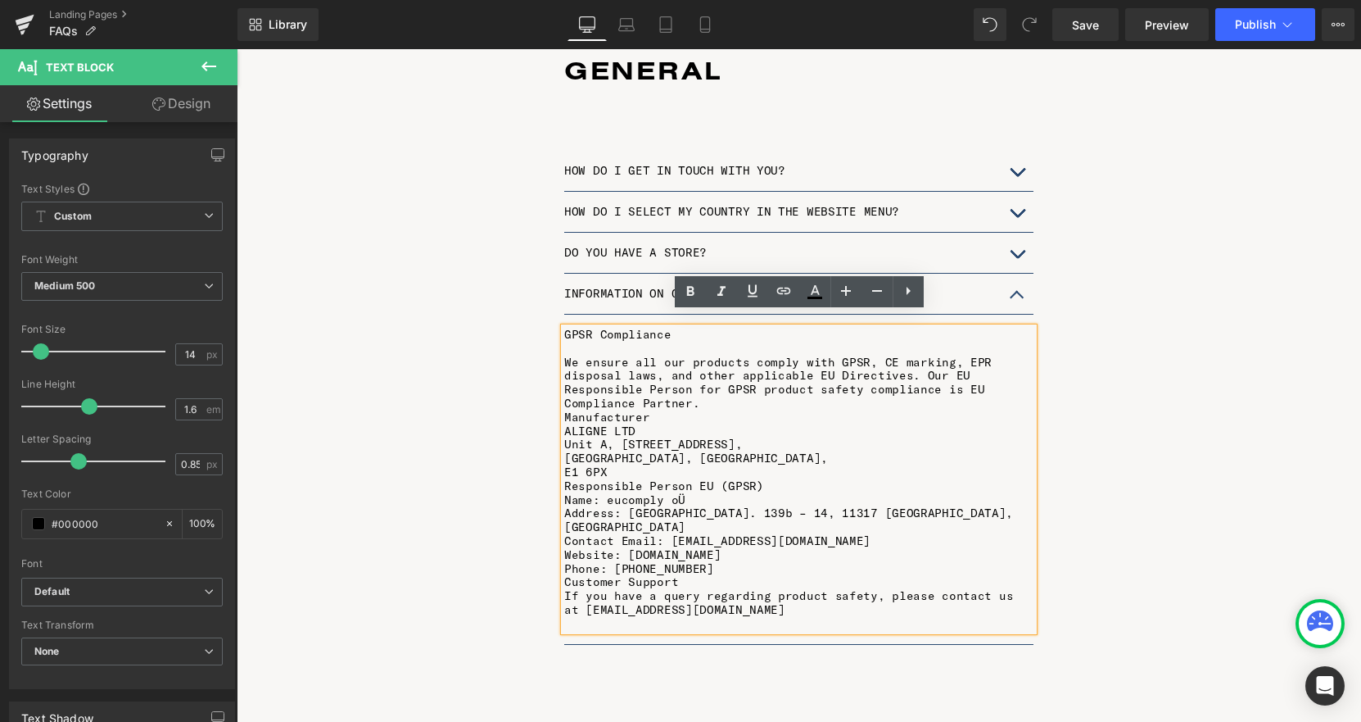
click at [1022, 276] on button "button" at bounding box center [1017, 294] width 33 height 40
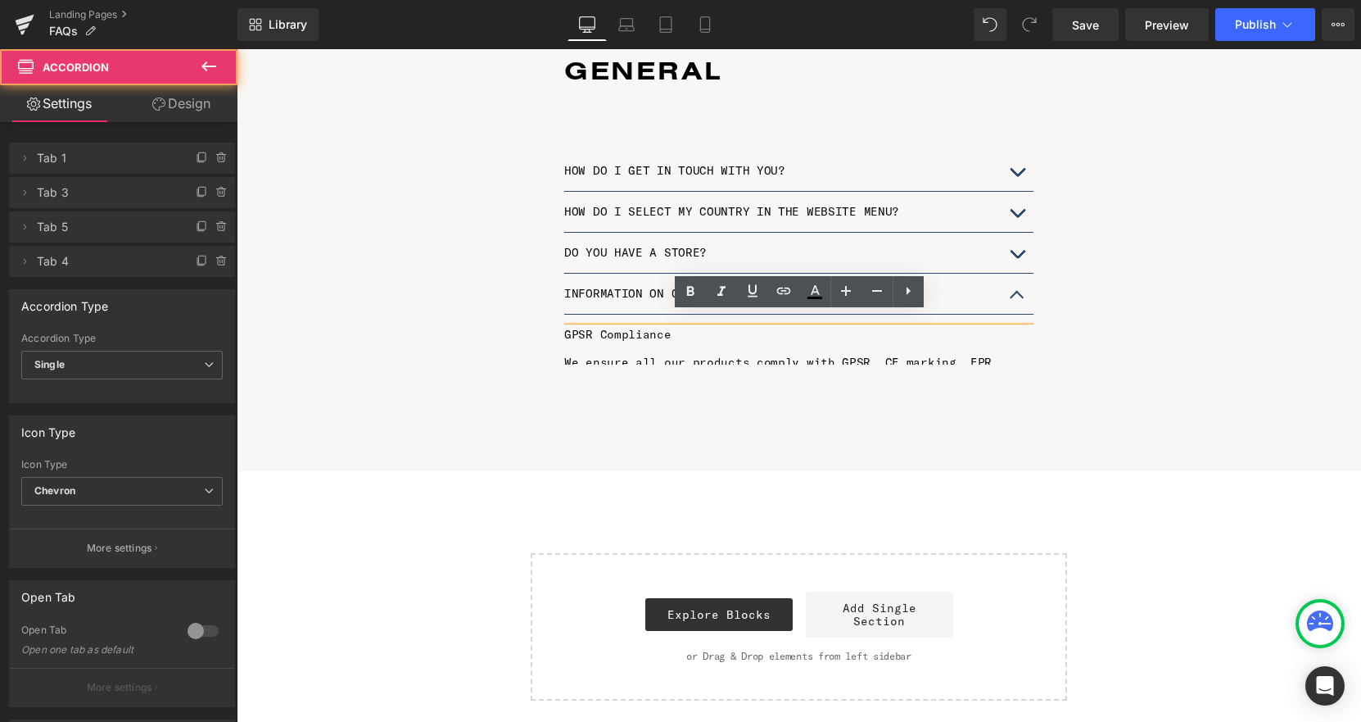
scroll to position [3220, 1125]
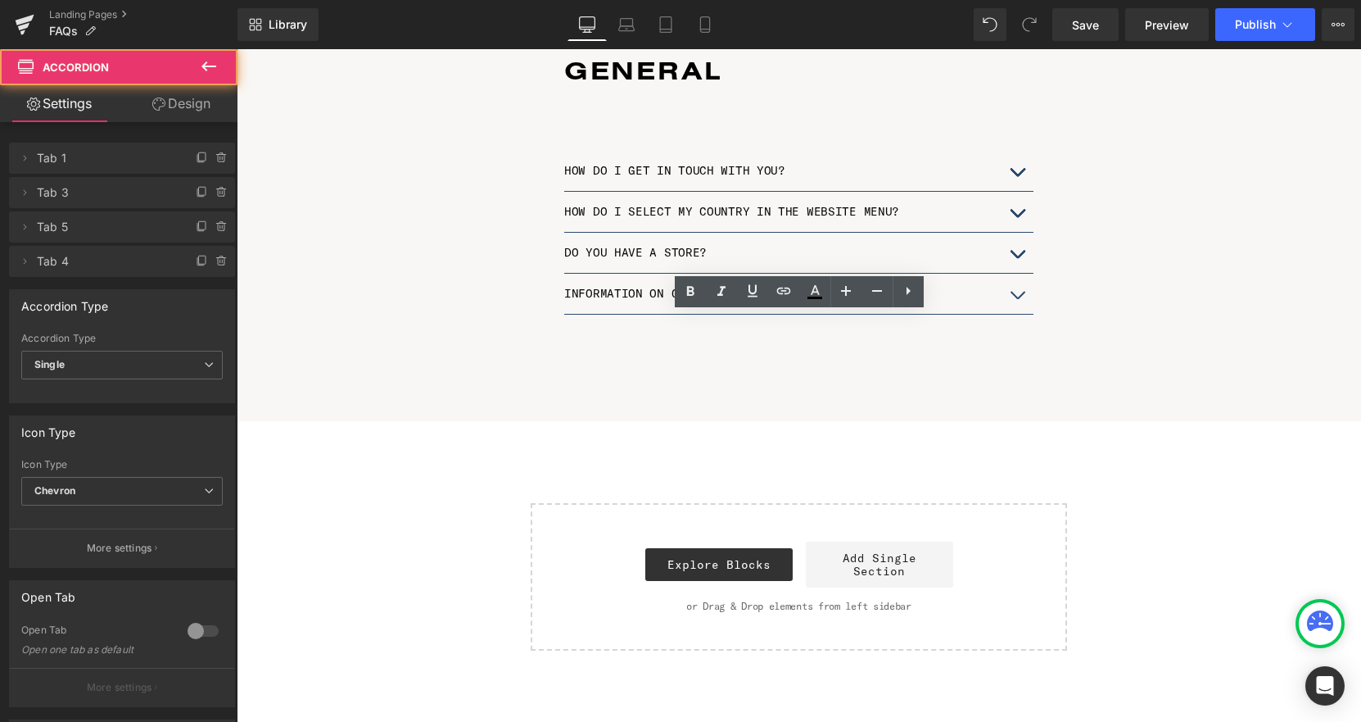
click at [1022, 276] on button "button" at bounding box center [1017, 294] width 33 height 40
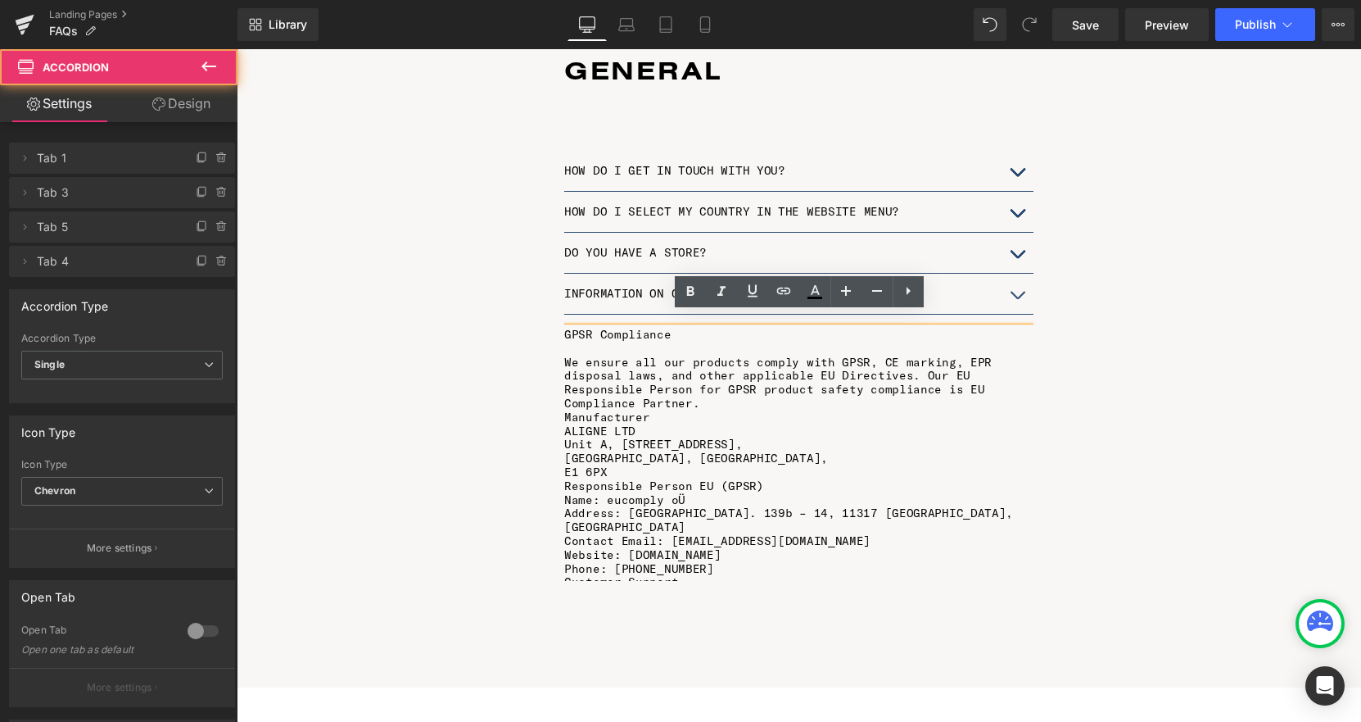
scroll to position [0, 8]
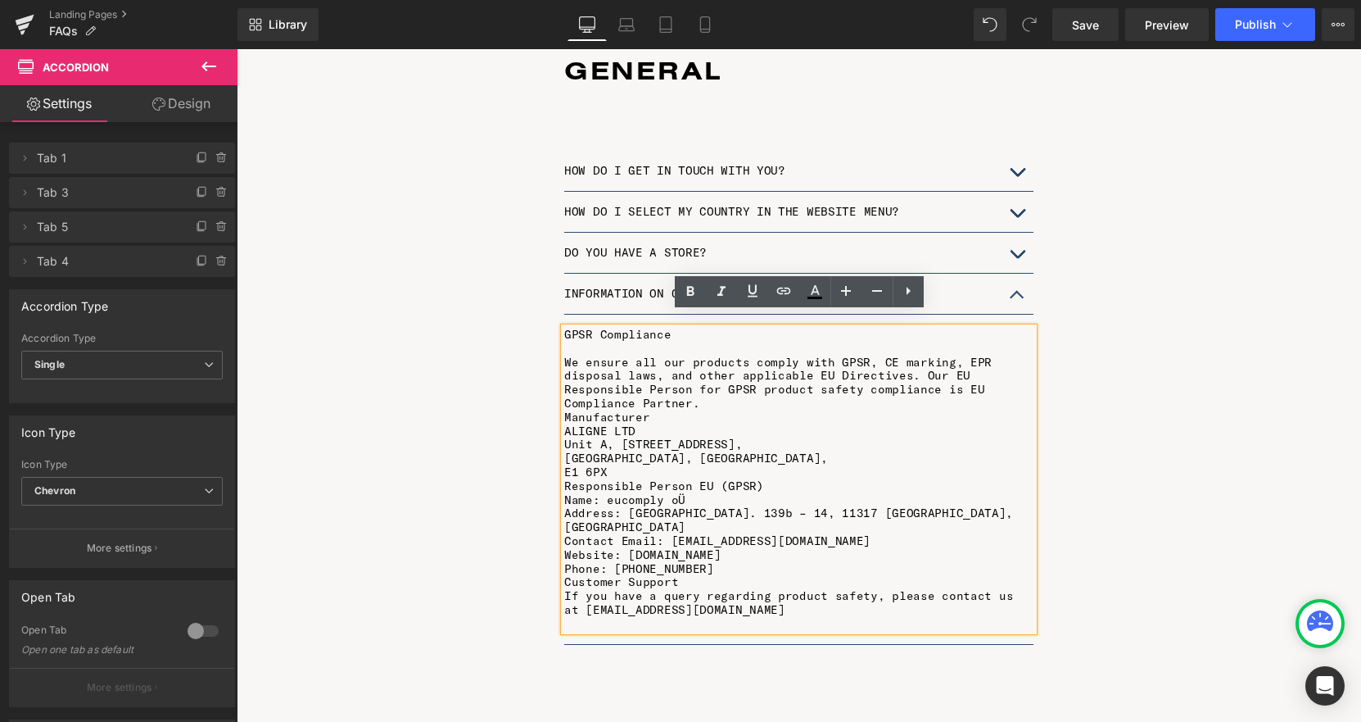
click at [1017, 238] on button "button" at bounding box center [1017, 253] width 33 height 40
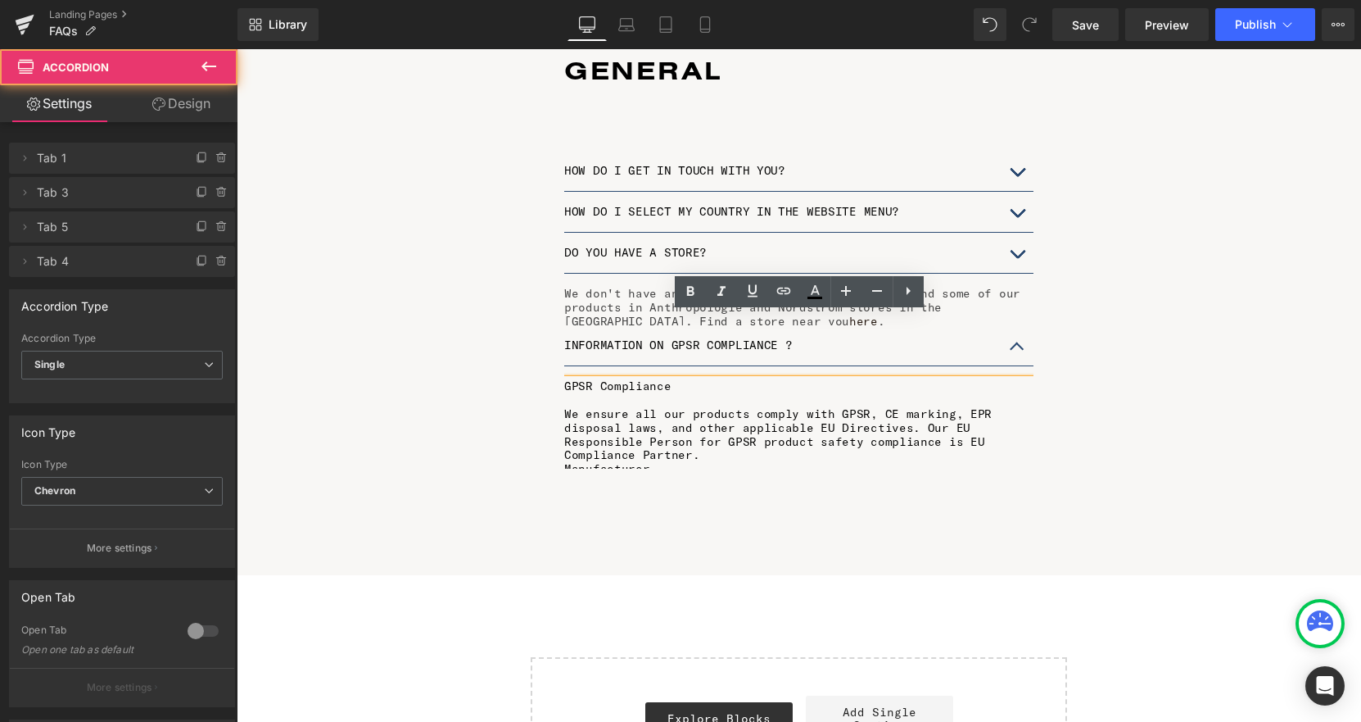
scroll to position [3316, 1125]
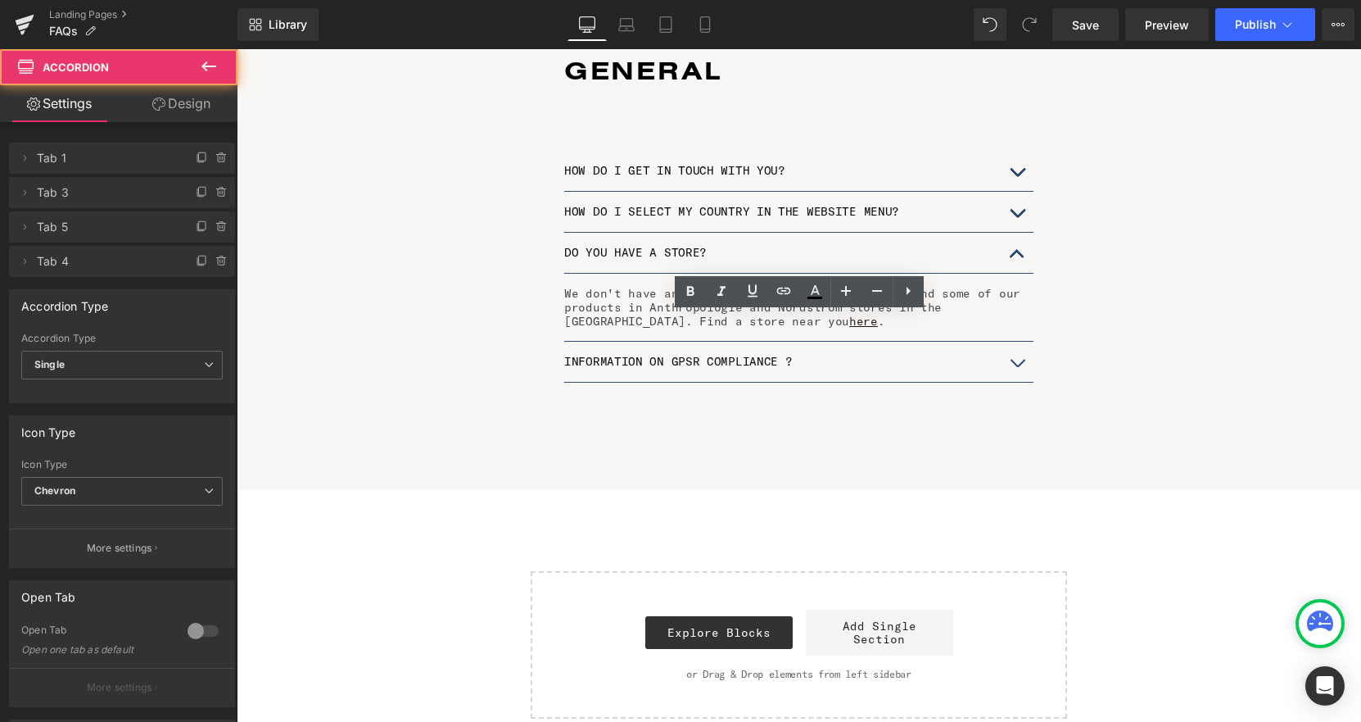
click at [1017, 258] on span "button" at bounding box center [1017, 258] width 0 height 0
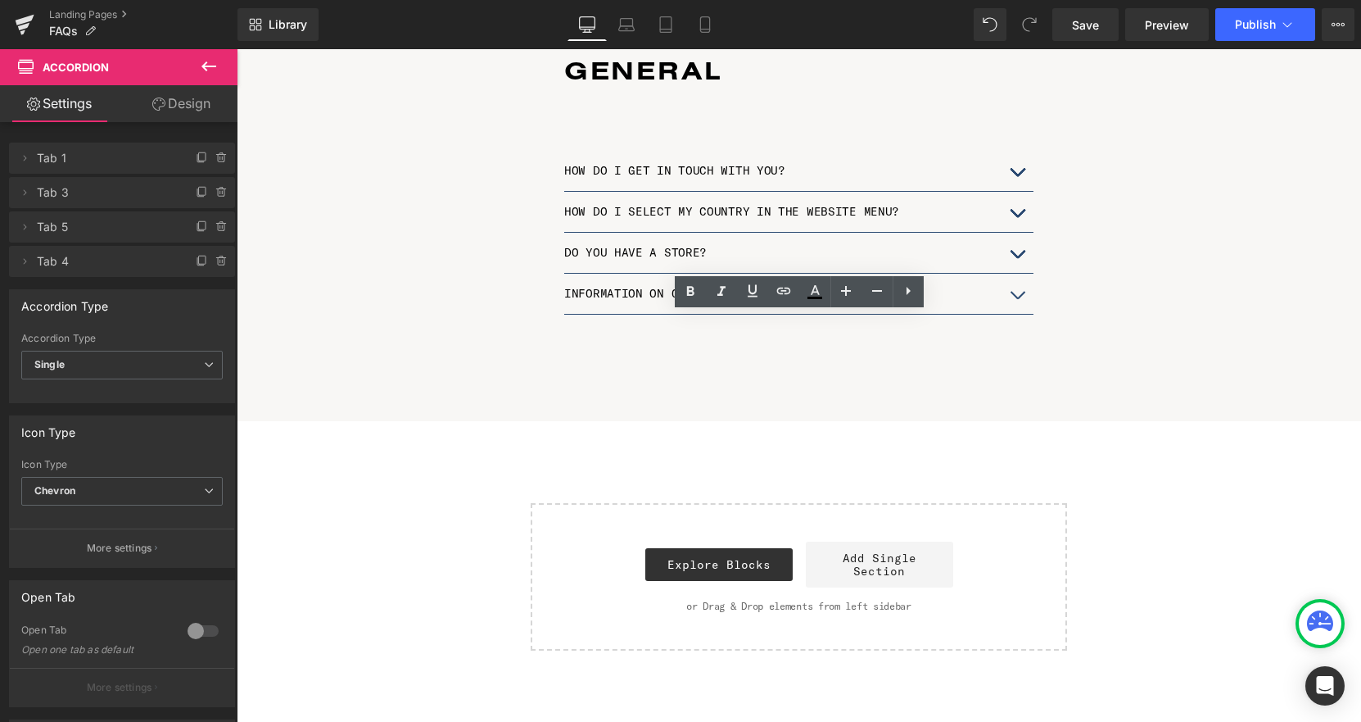
click at [1019, 194] on button "button" at bounding box center [1017, 212] width 33 height 40
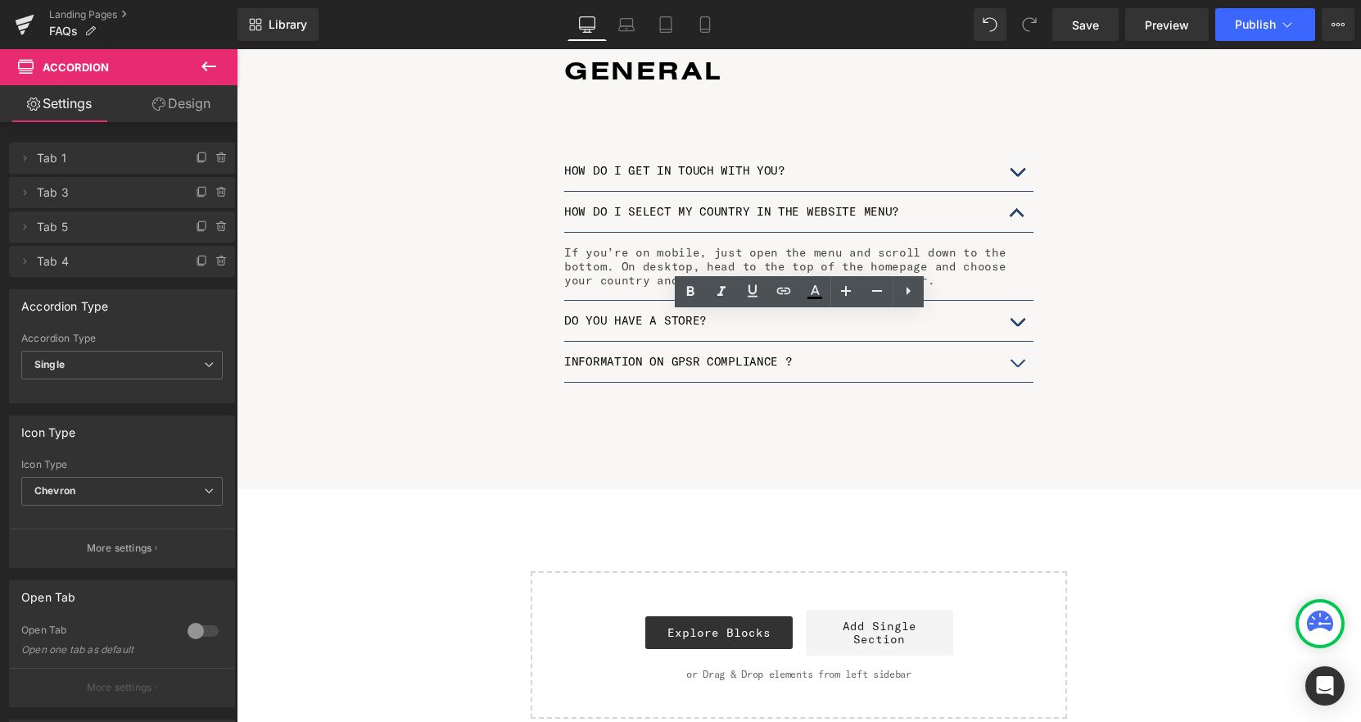
click at [1020, 344] on button "button" at bounding box center [1017, 362] width 33 height 40
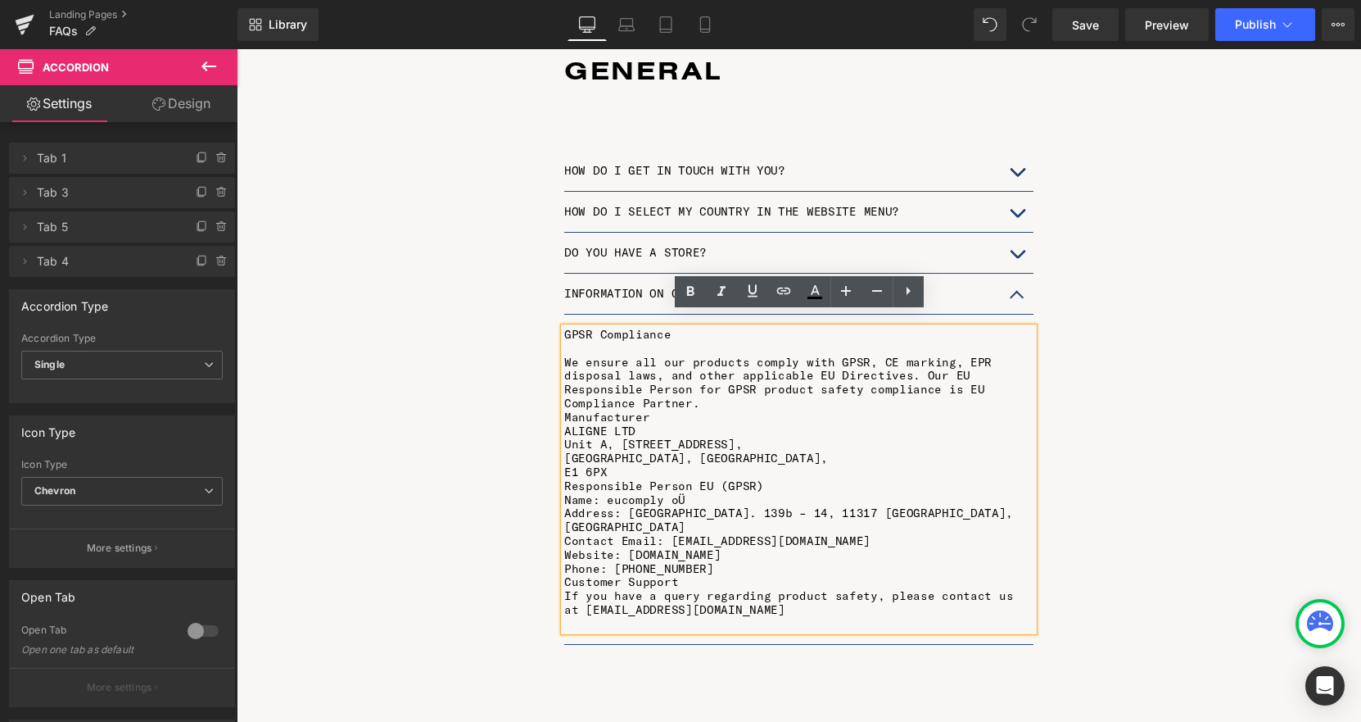
click at [700, 392] on p "We ensure all our products comply with GPSR, CE marking, EPR disposal laws, and…" at bounding box center [798, 382] width 469 height 55
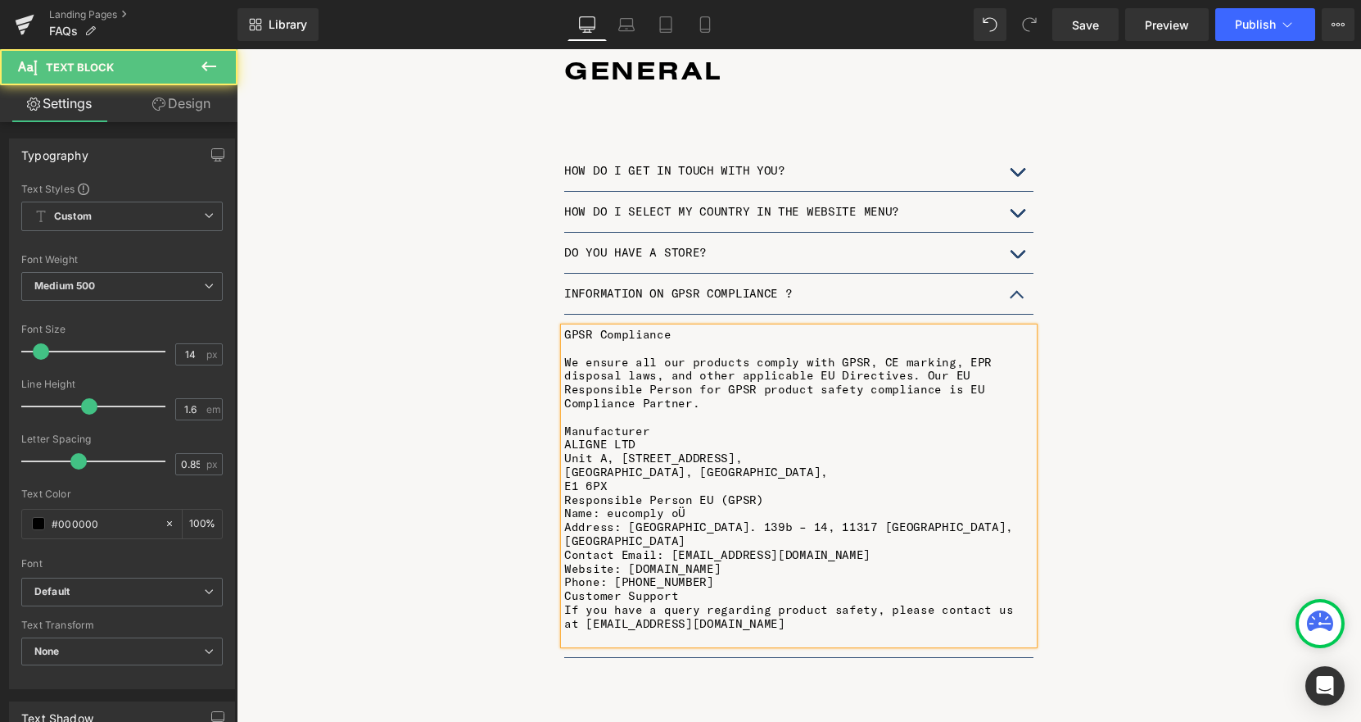
click at [654, 424] on p "Manufacturer" at bounding box center [798, 431] width 469 height 14
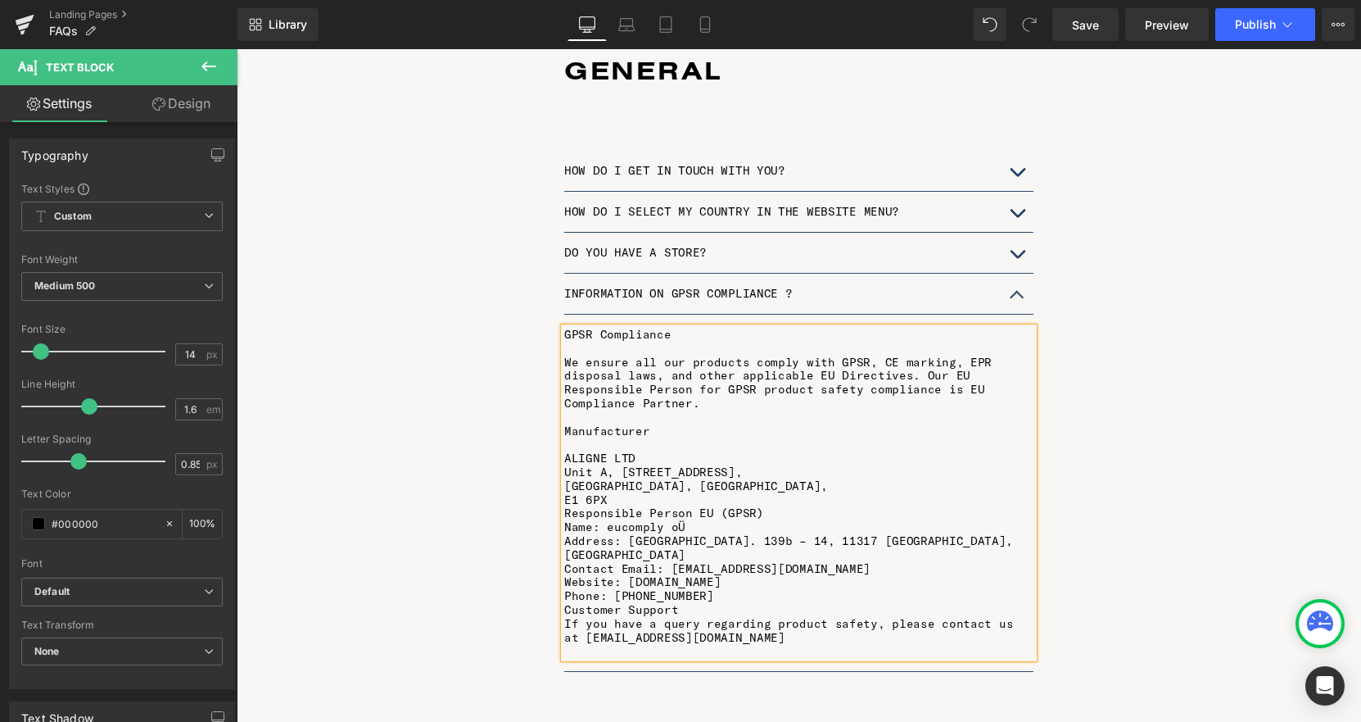
click at [640, 493] on p "E1 6PX" at bounding box center [798, 500] width 469 height 14
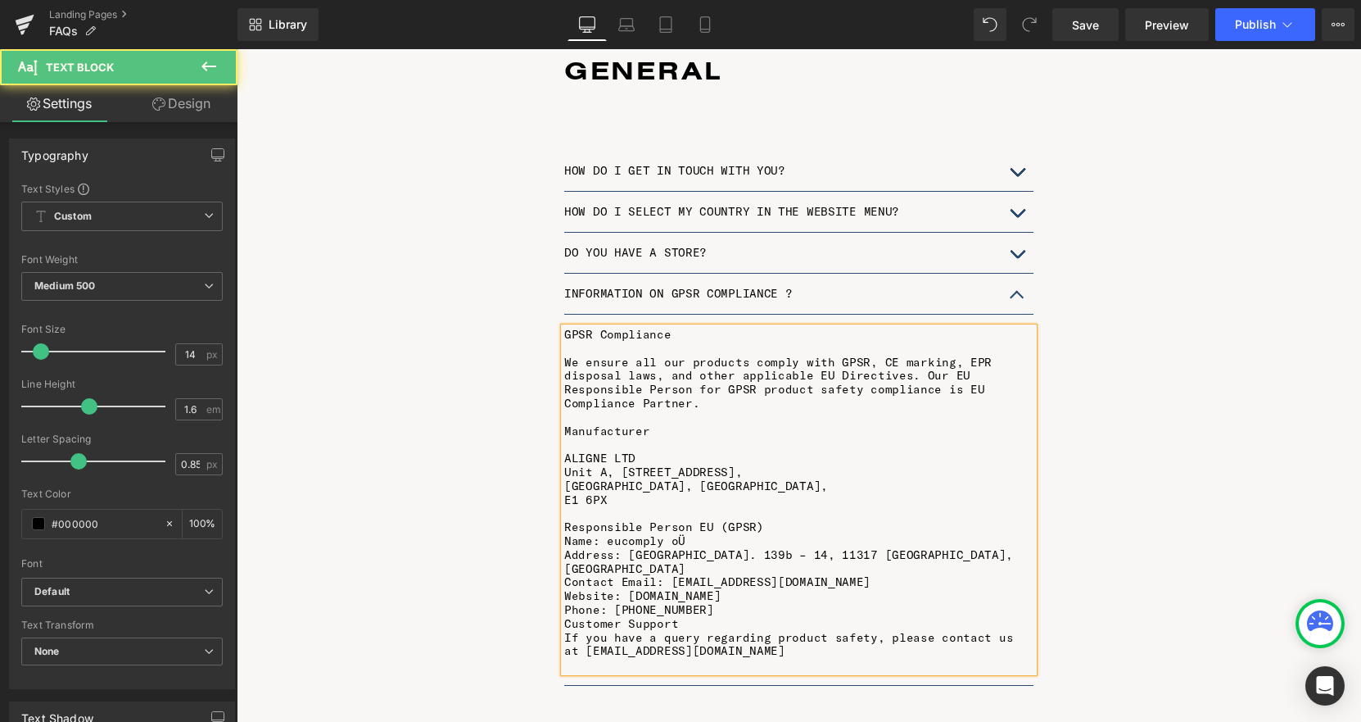
click at [788, 520] on p "Responsible Person EU (GPSR)" at bounding box center [798, 527] width 469 height 14
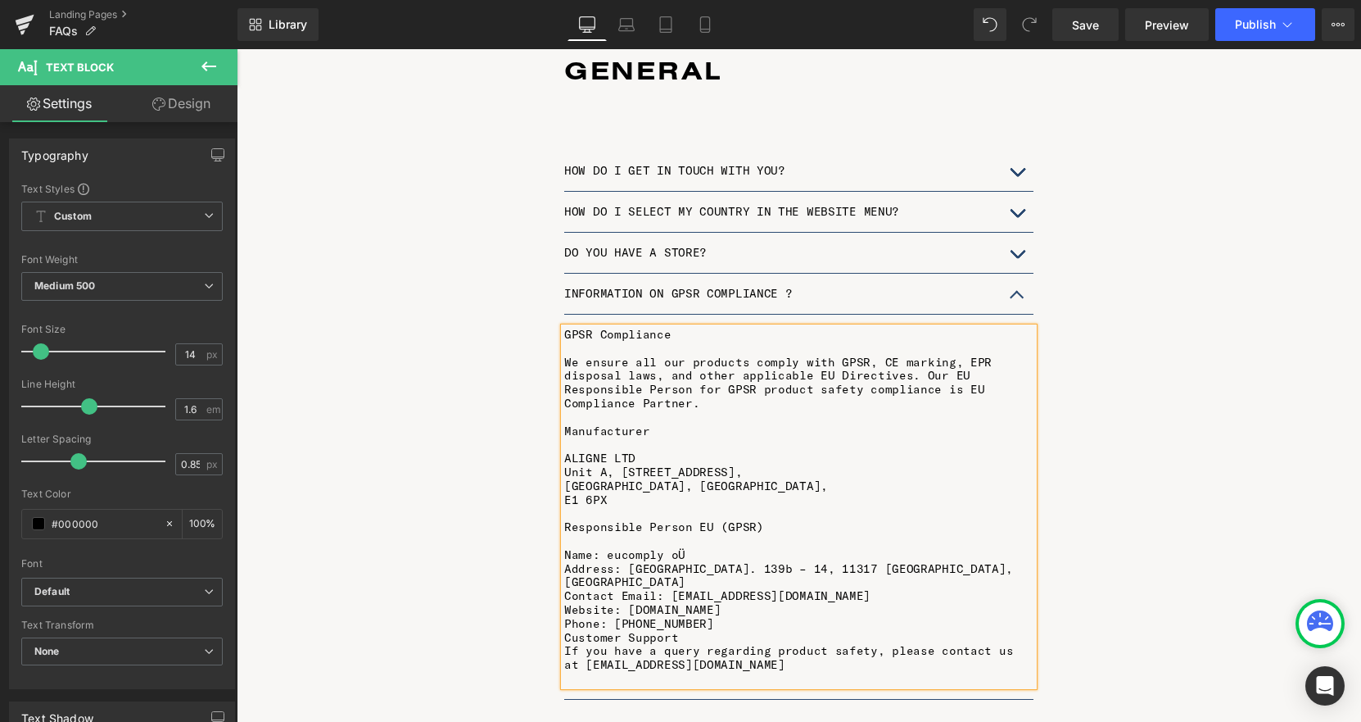
click at [704, 617] on p "Phone: [PHONE_NUMBER]" at bounding box center [798, 624] width 469 height 14
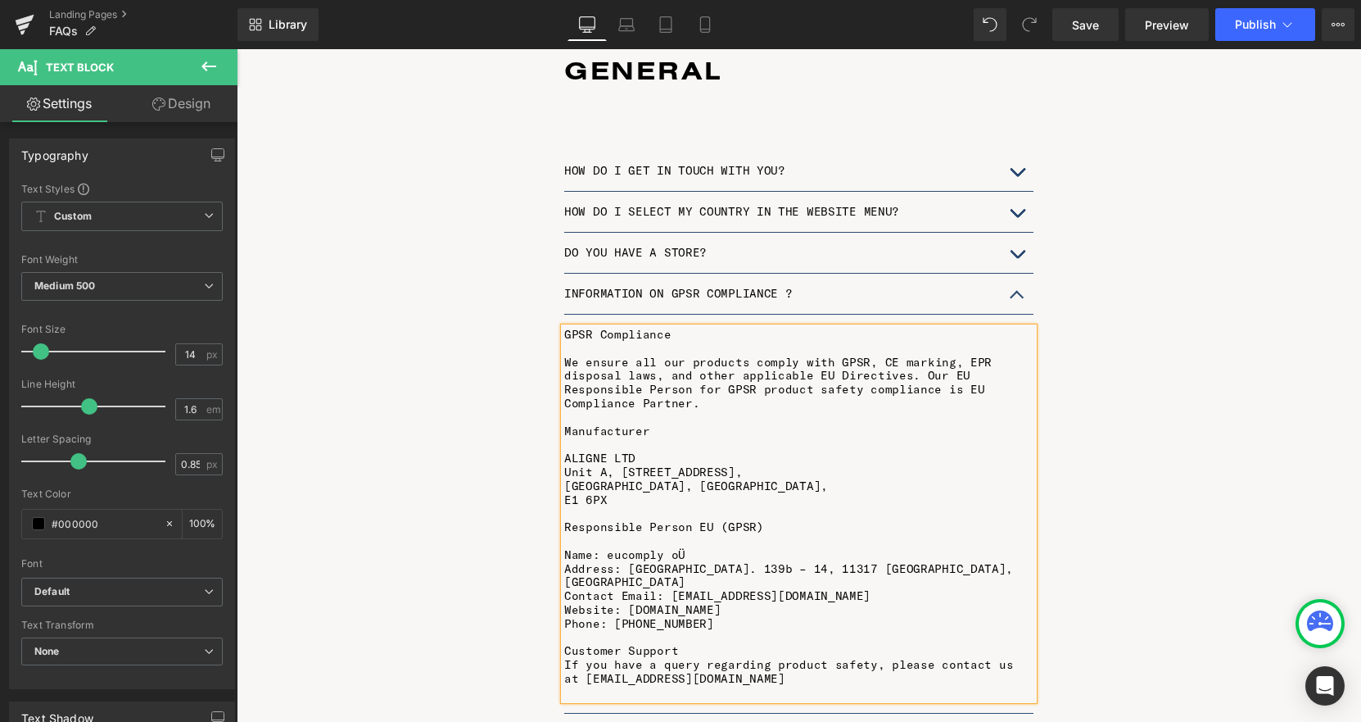
click at [696, 644] on p "Customer Support" at bounding box center [798, 651] width 469 height 14
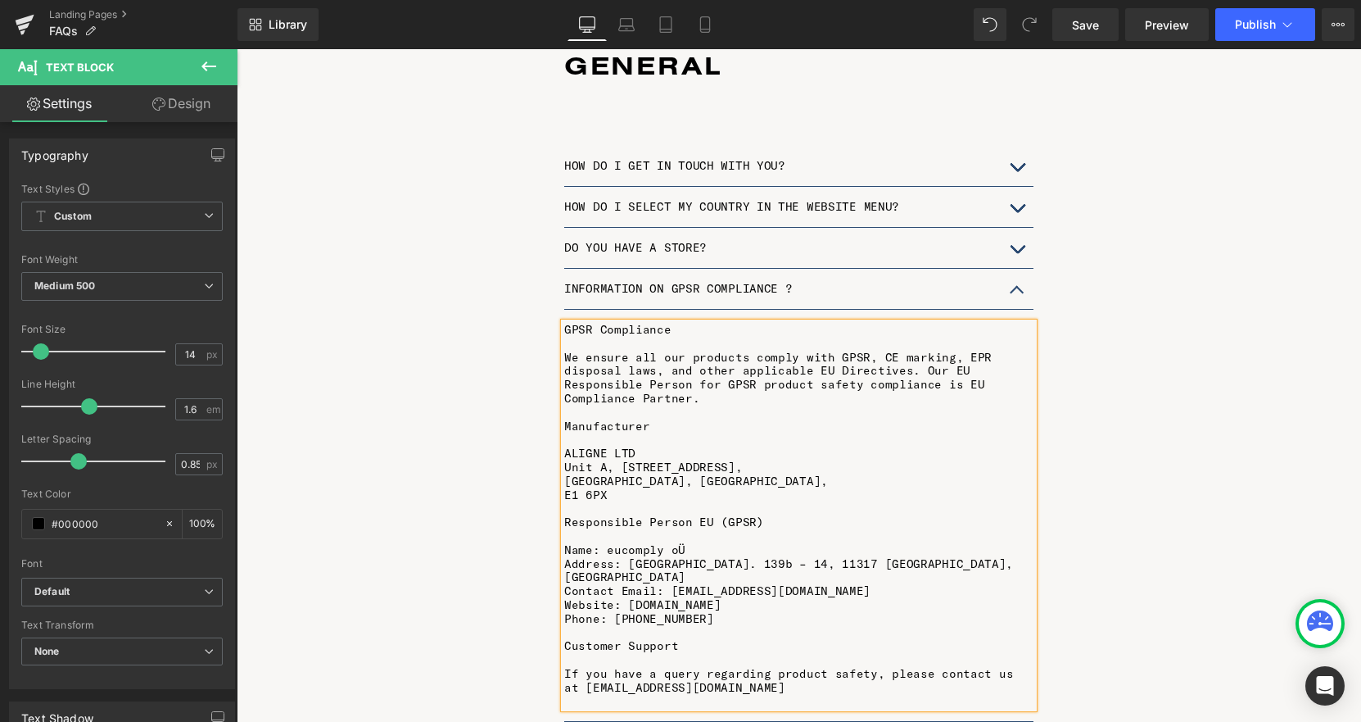
click at [1016, 234] on button "button" at bounding box center [1017, 248] width 33 height 40
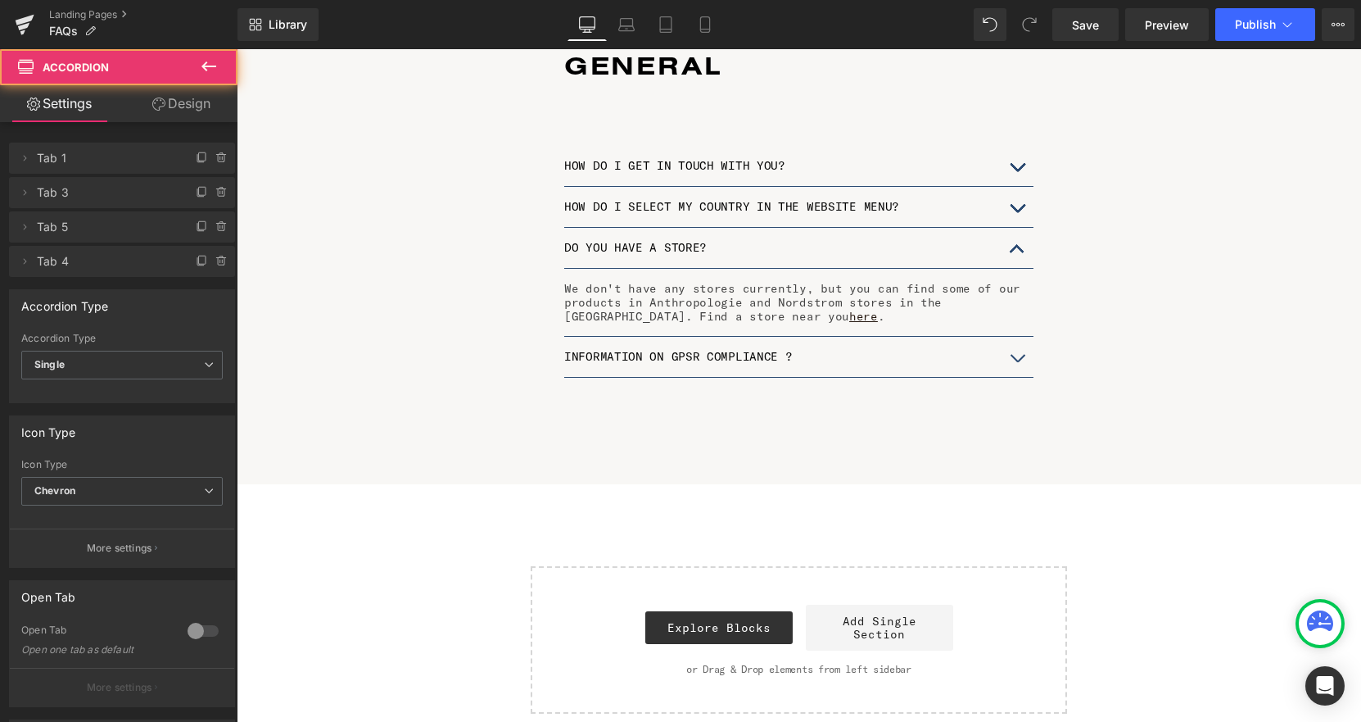
click at [1017, 342] on button "button" at bounding box center [1017, 357] width 33 height 40
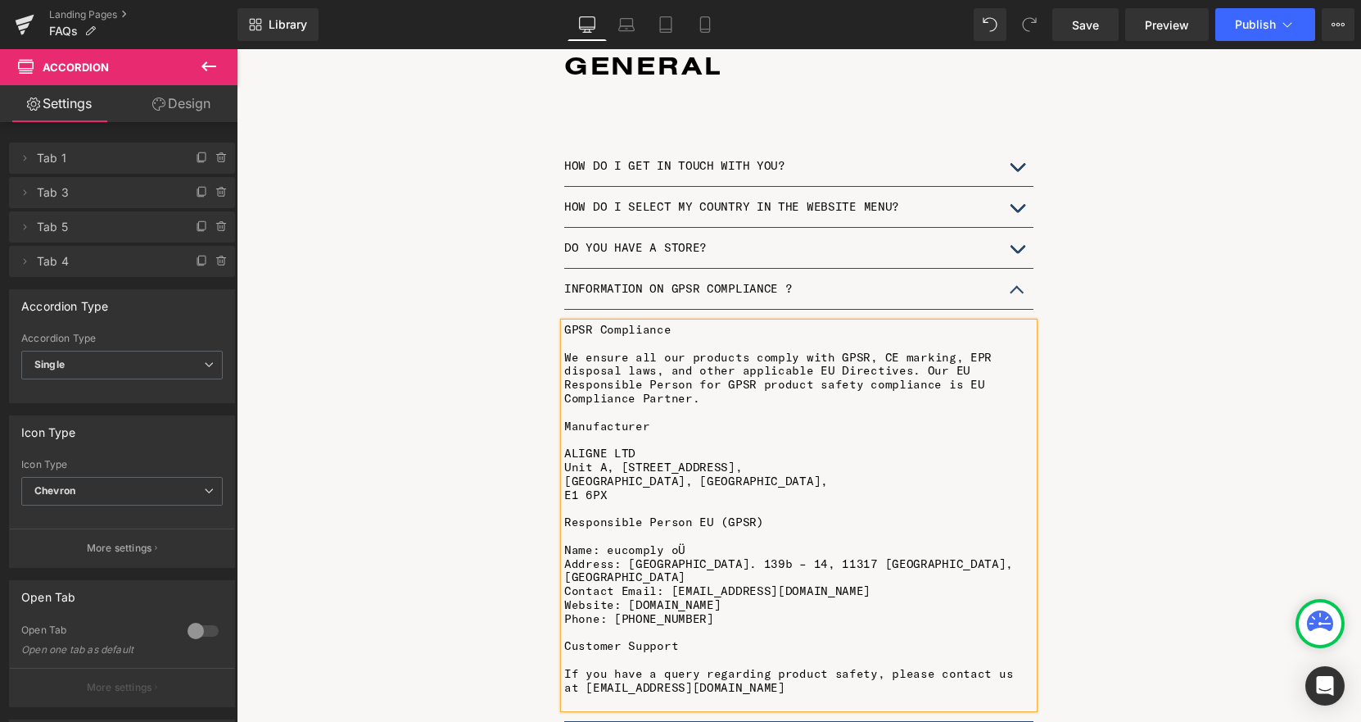
click at [1018, 233] on button "button" at bounding box center [1017, 248] width 33 height 40
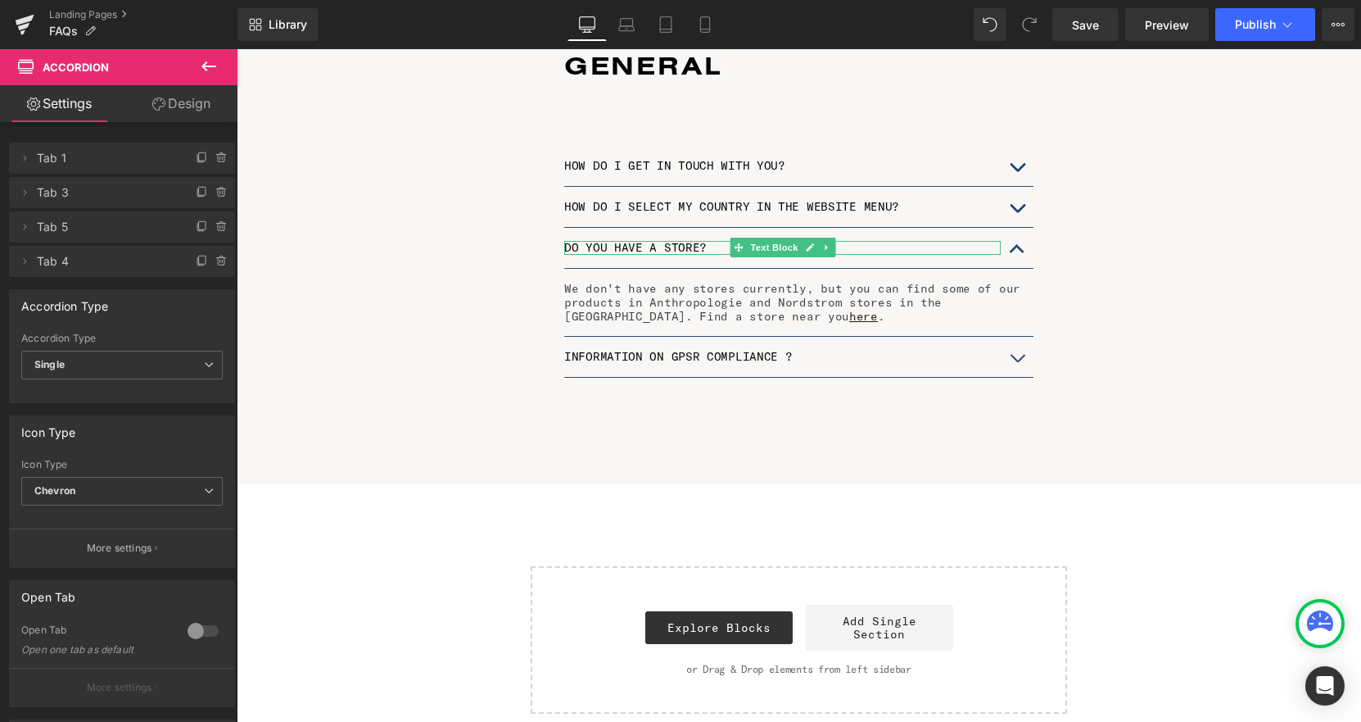
click at [655, 241] on p "DO YOU HAVE A STORE?" at bounding box center [782, 248] width 437 height 14
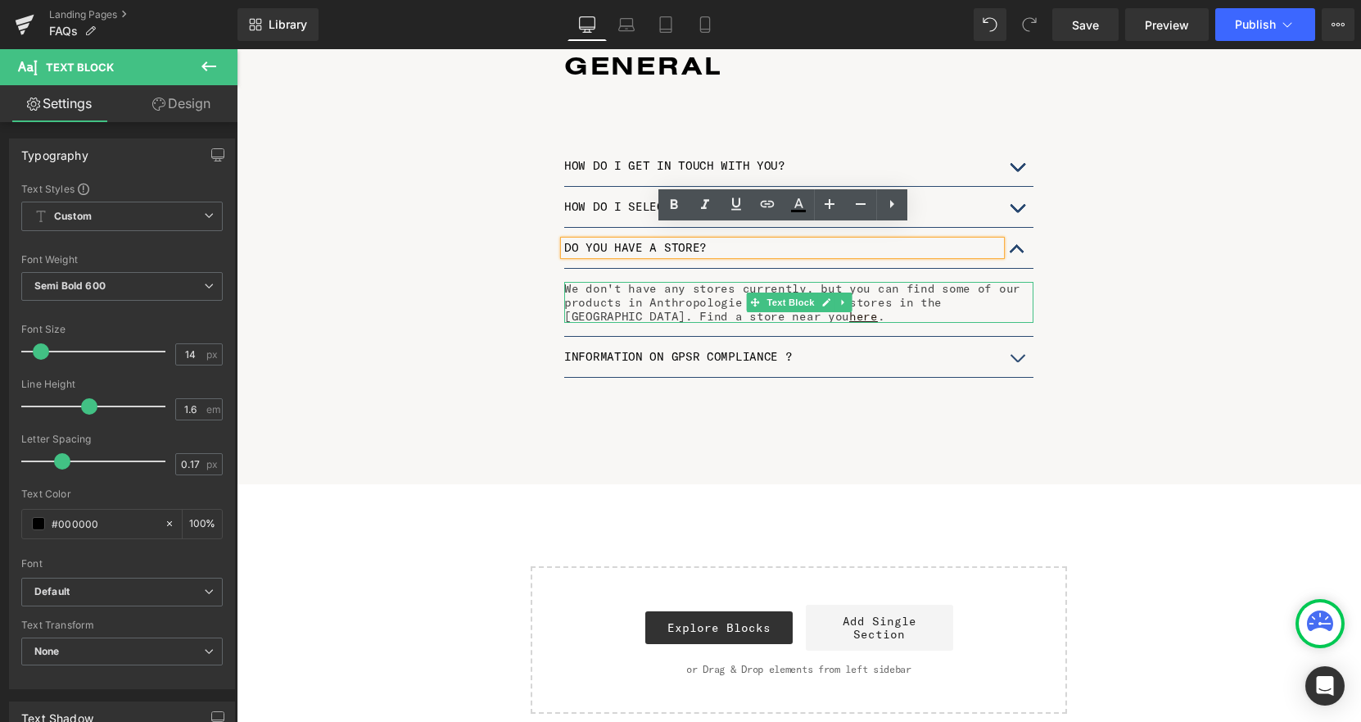
click at [658, 301] on p "We don't have any stores currently, but you can find some of our products in An…" at bounding box center [798, 302] width 469 height 41
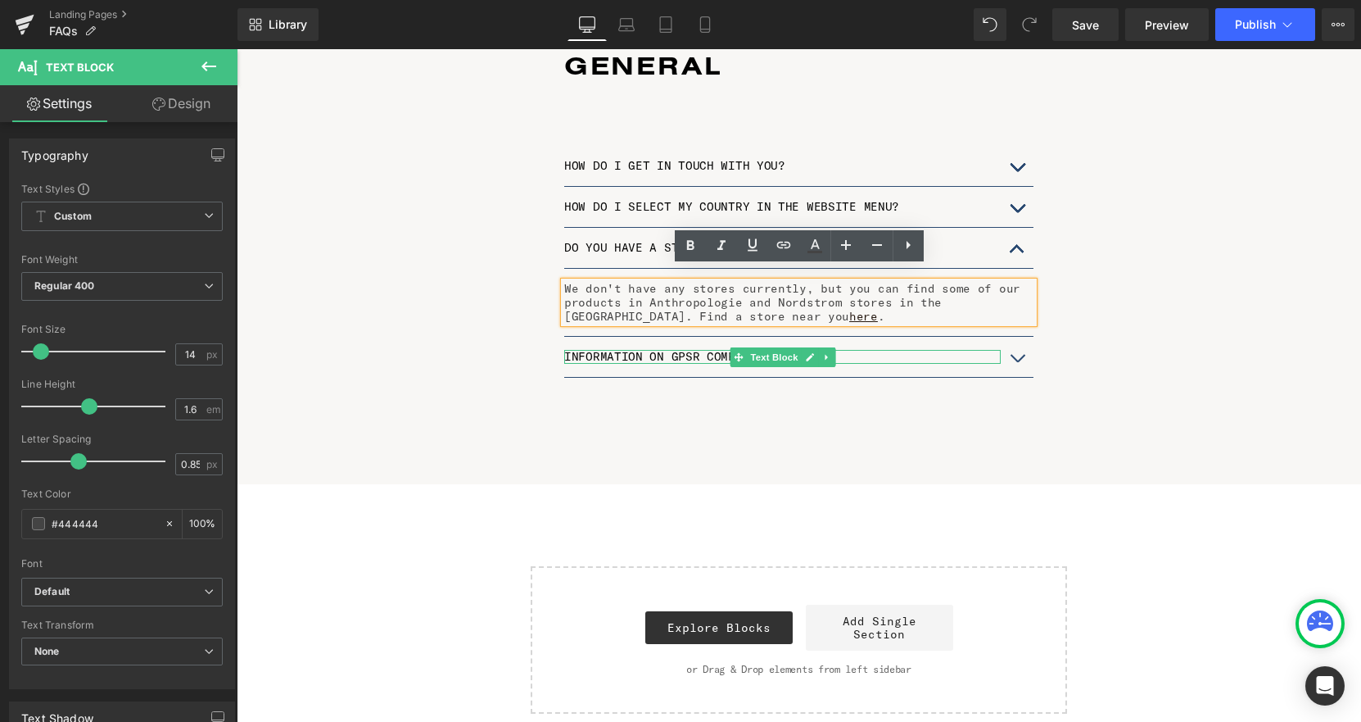
click at [693, 350] on p "INFORMATION ON GPSR COMPLIANCE ?" at bounding box center [782, 357] width 437 height 14
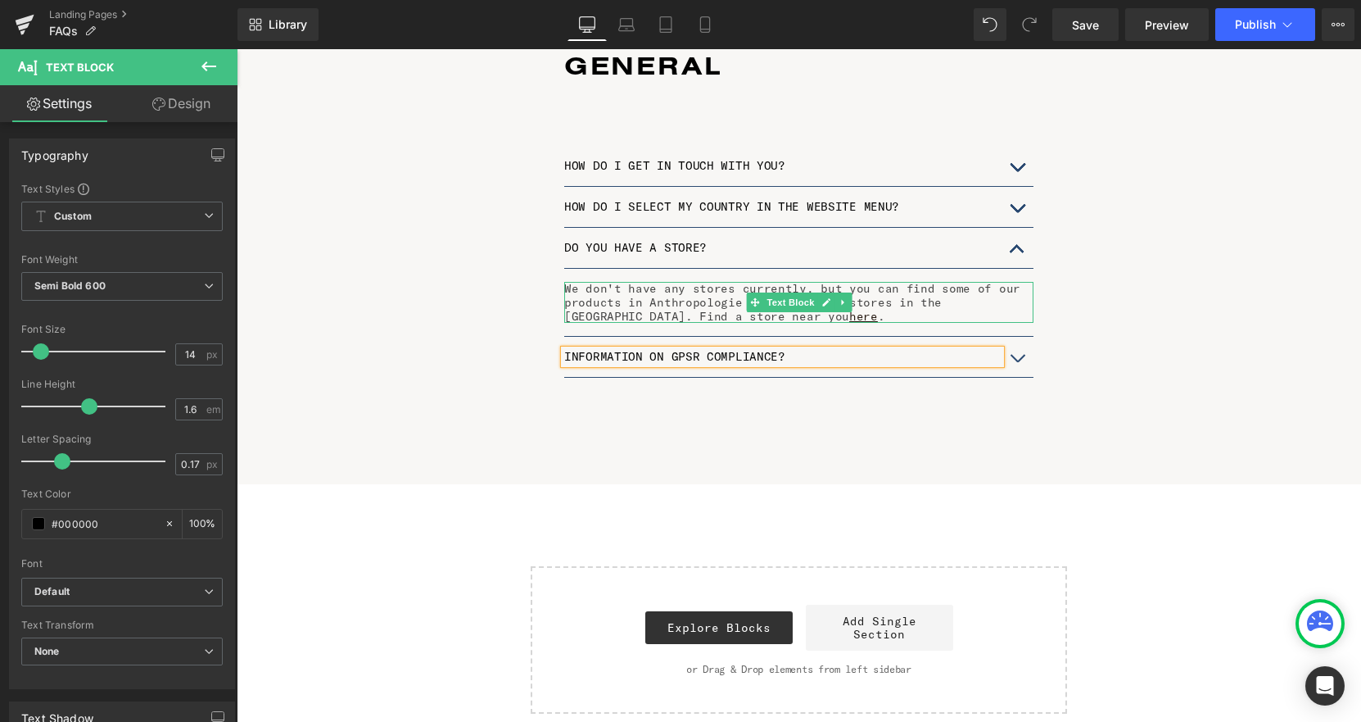
click at [891, 284] on p "We don't have any stores currently, but you can find some of our products in An…" at bounding box center [798, 302] width 469 height 41
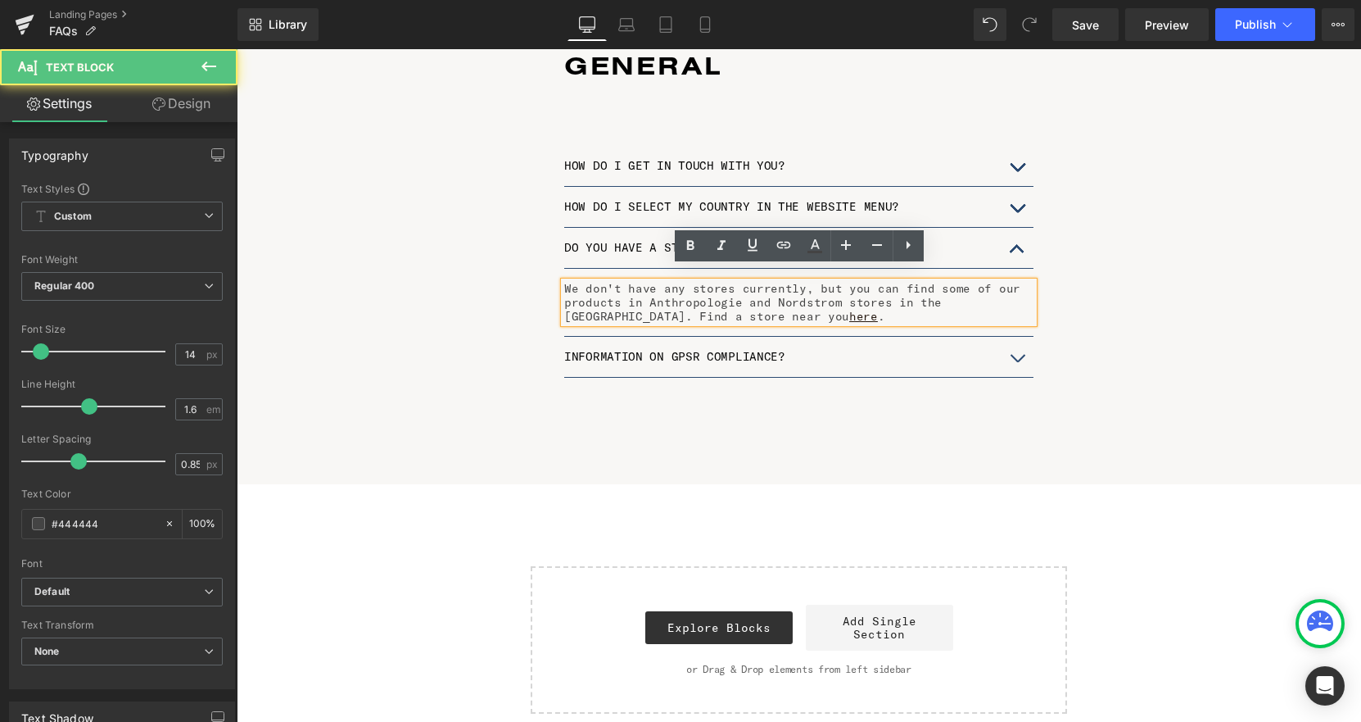
click at [631, 285] on p "We don't have any stores currently, but you can find some of our products in An…" at bounding box center [798, 302] width 469 height 41
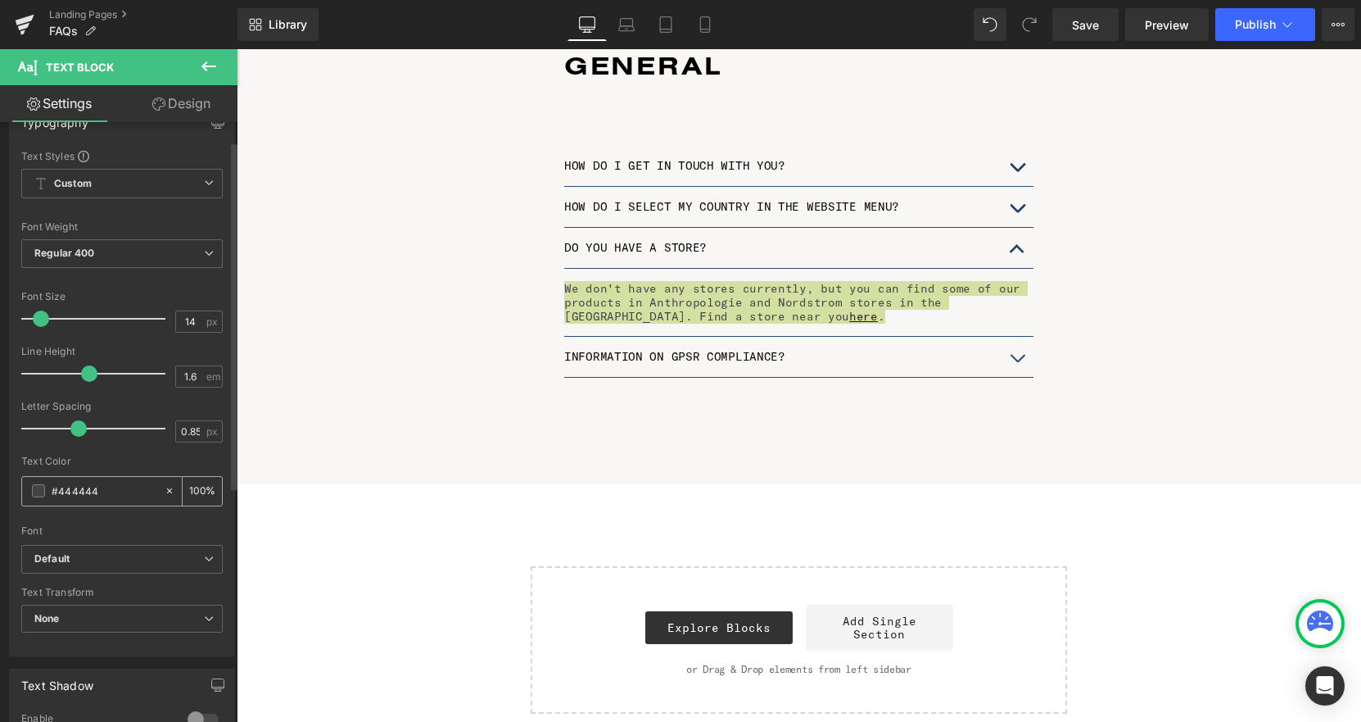
drag, startPoint x: 134, startPoint y: 490, endPoint x: 46, endPoint y: 489, distance: 88.5
click at [46, 489] on div "#444444" at bounding box center [93, 491] width 142 height 29
type input "0"
type input "000"
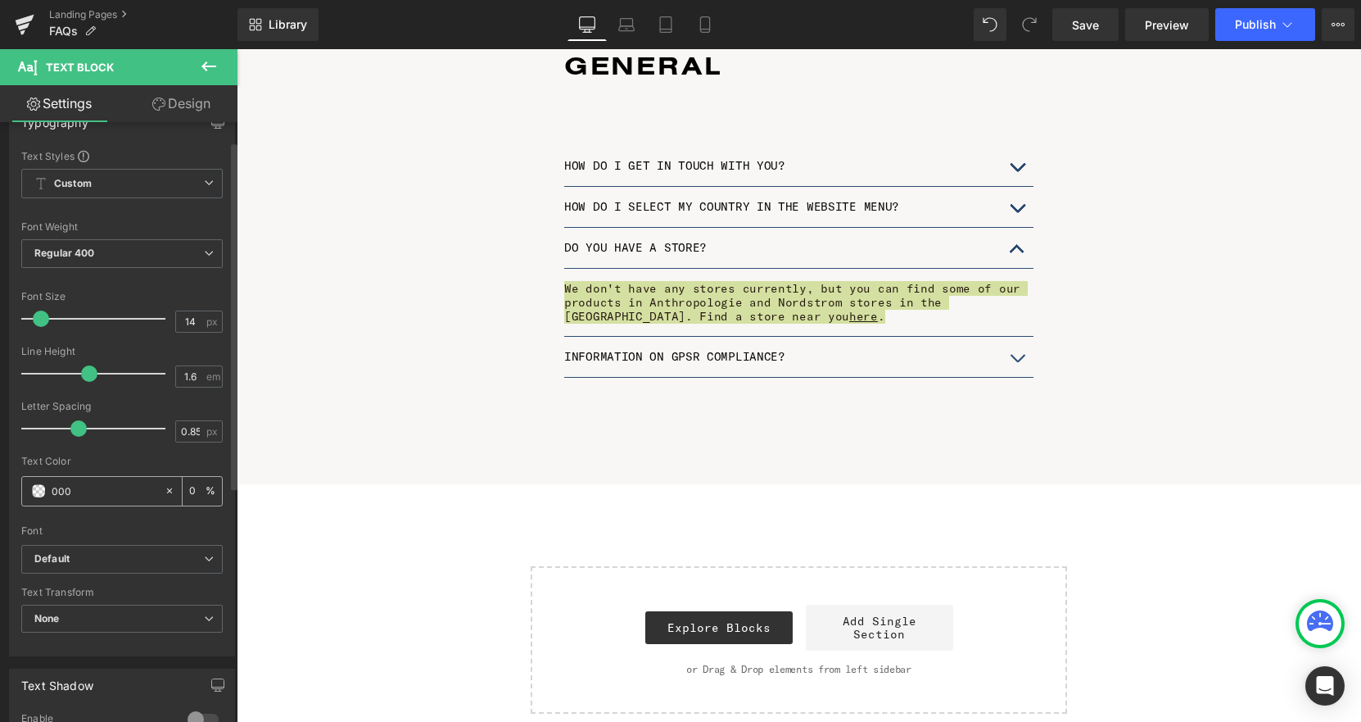
type input "100"
type input "00000"
type input "0"
type input "000000"
type input "100"
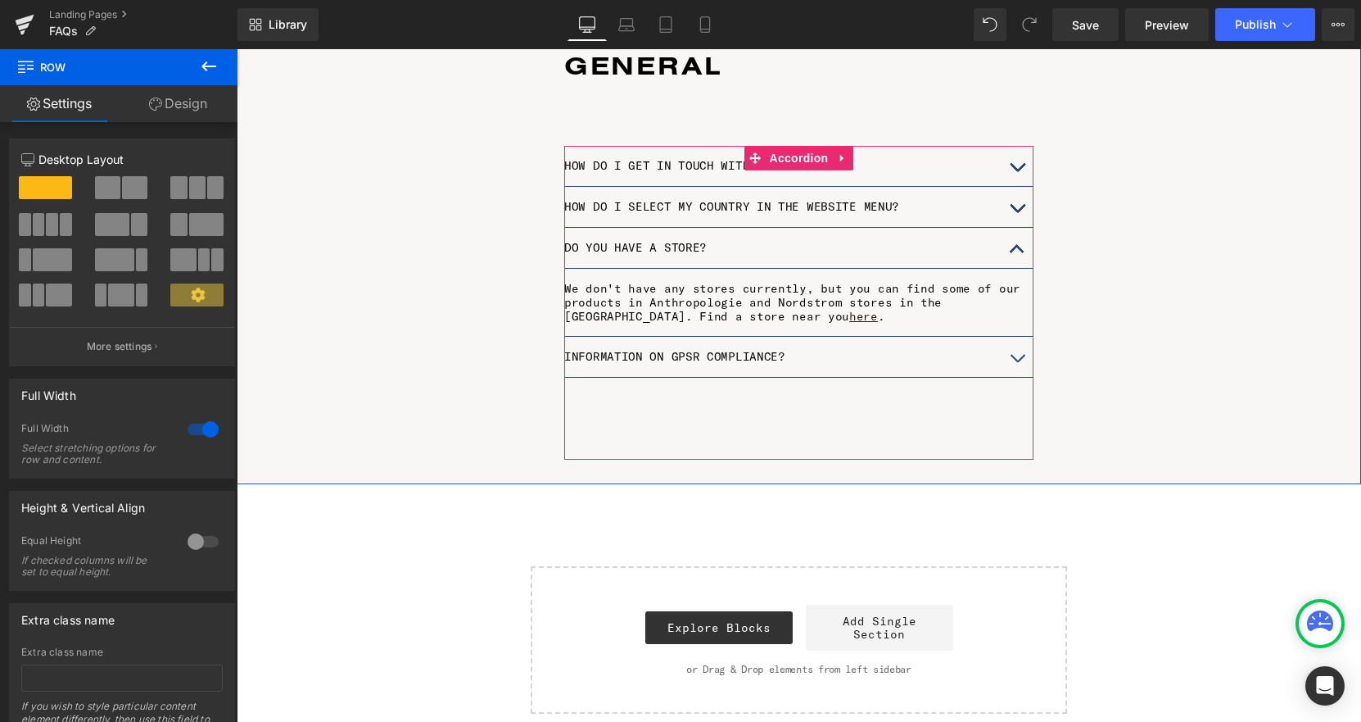
click at [1018, 192] on button "button" at bounding box center [1017, 207] width 33 height 40
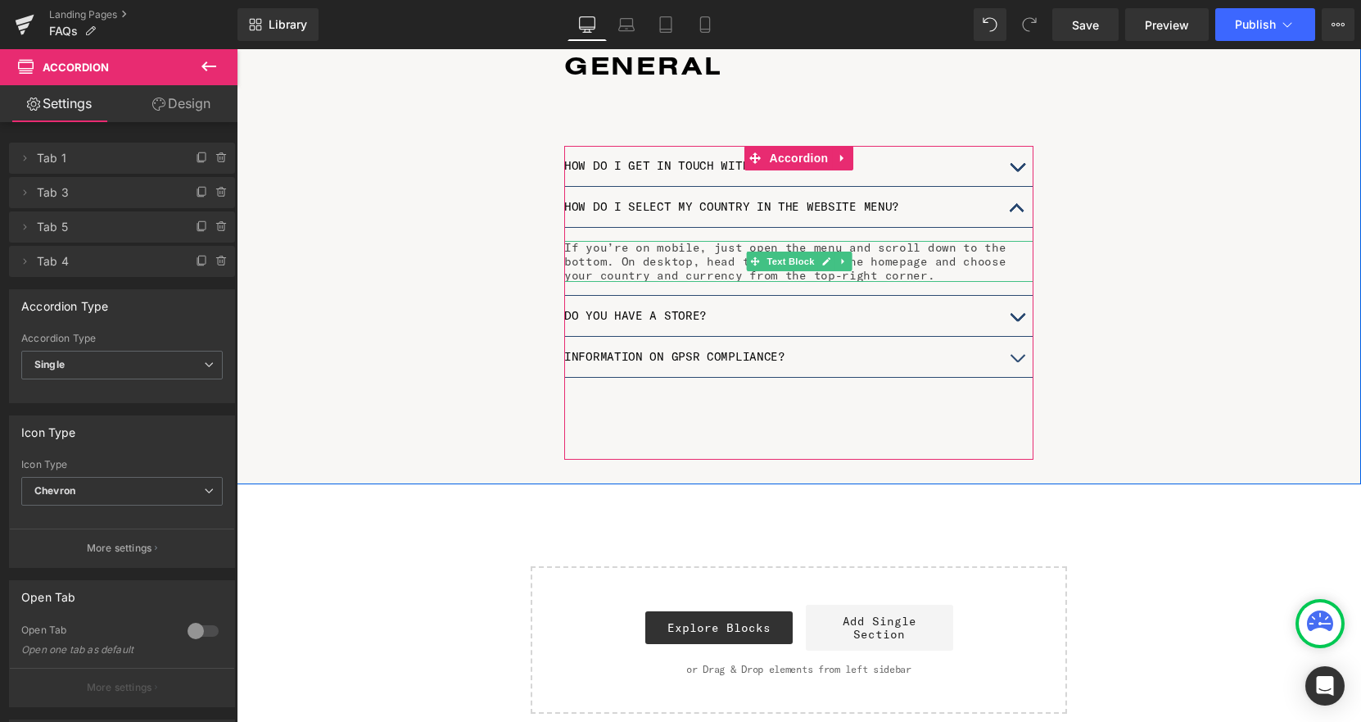
click at [713, 247] on p "If you’re on mobile, just open the menu and scroll down to the bottom. On deskt…" at bounding box center [798, 261] width 469 height 41
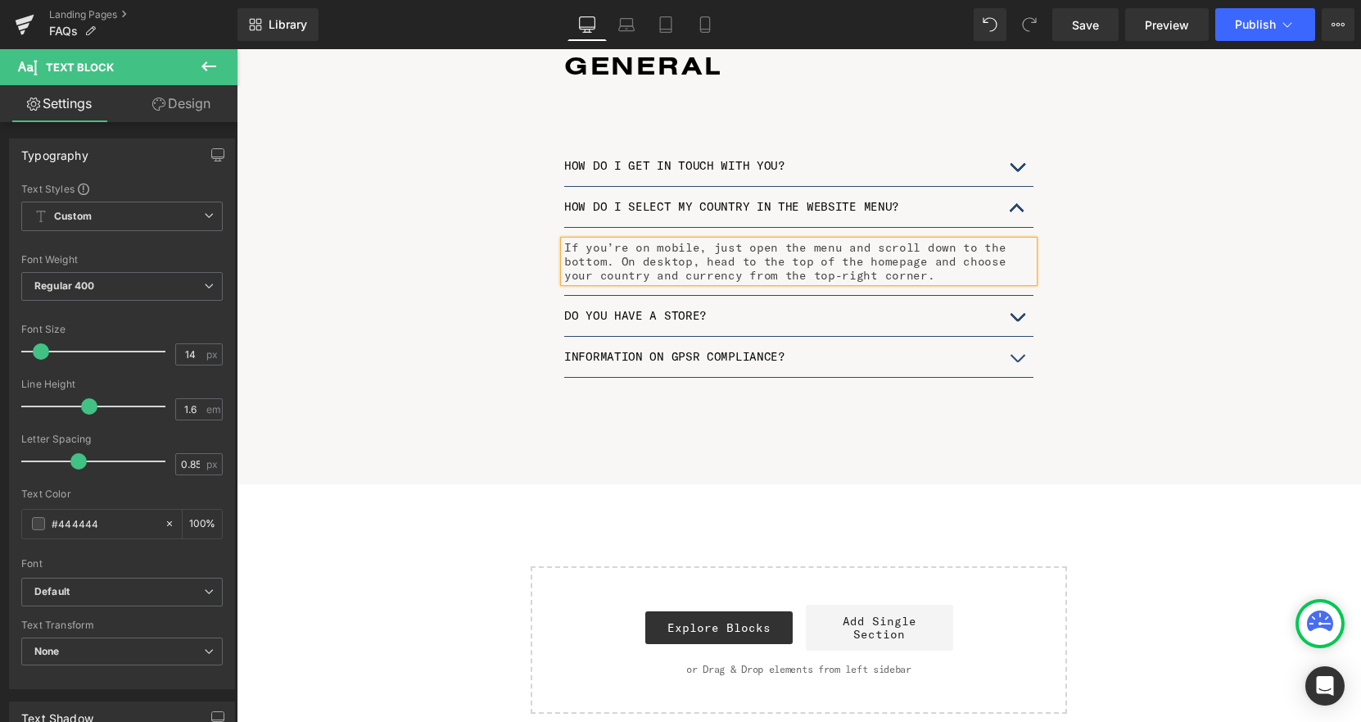
click at [740, 247] on p "If you’re on mobile, just open the menu and scroll down to the bottom. On deskt…" at bounding box center [798, 261] width 469 height 41
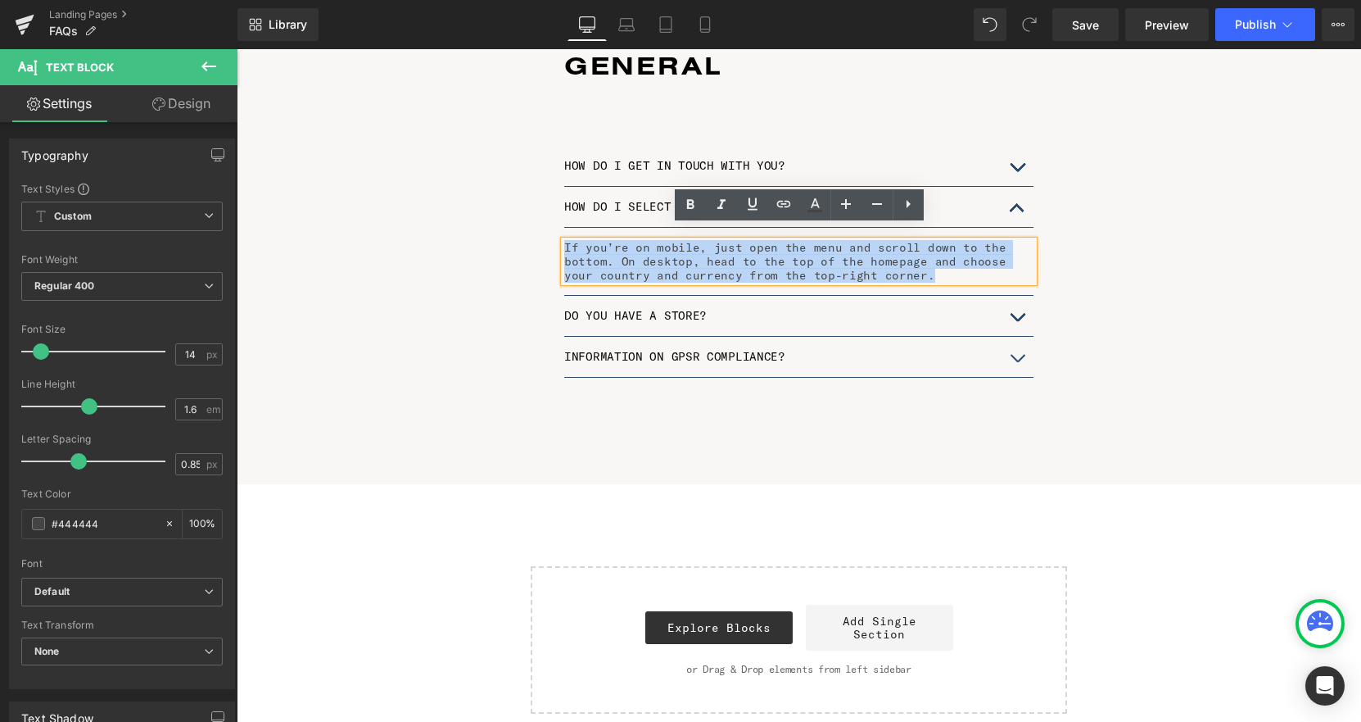
drag, startPoint x: 894, startPoint y: 260, endPoint x: 564, endPoint y: 230, distance: 331.5
click at [564, 241] on p "If you’re on mobile, just open the menu and scroll down to the bottom. On deskt…" at bounding box center [798, 261] width 469 height 41
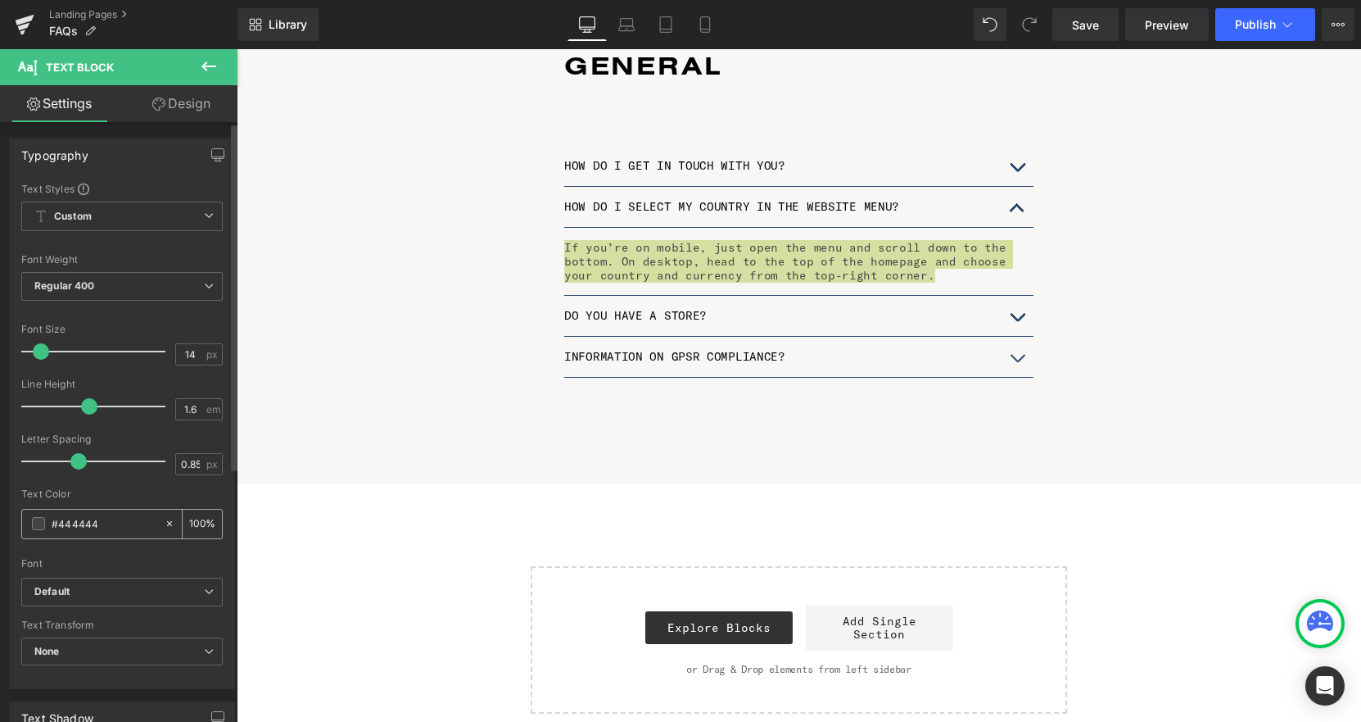
click at [116, 523] on input "#444444" at bounding box center [104, 523] width 105 height 18
type input "#4444"
type input "27"
type input "#444"
type input "100"
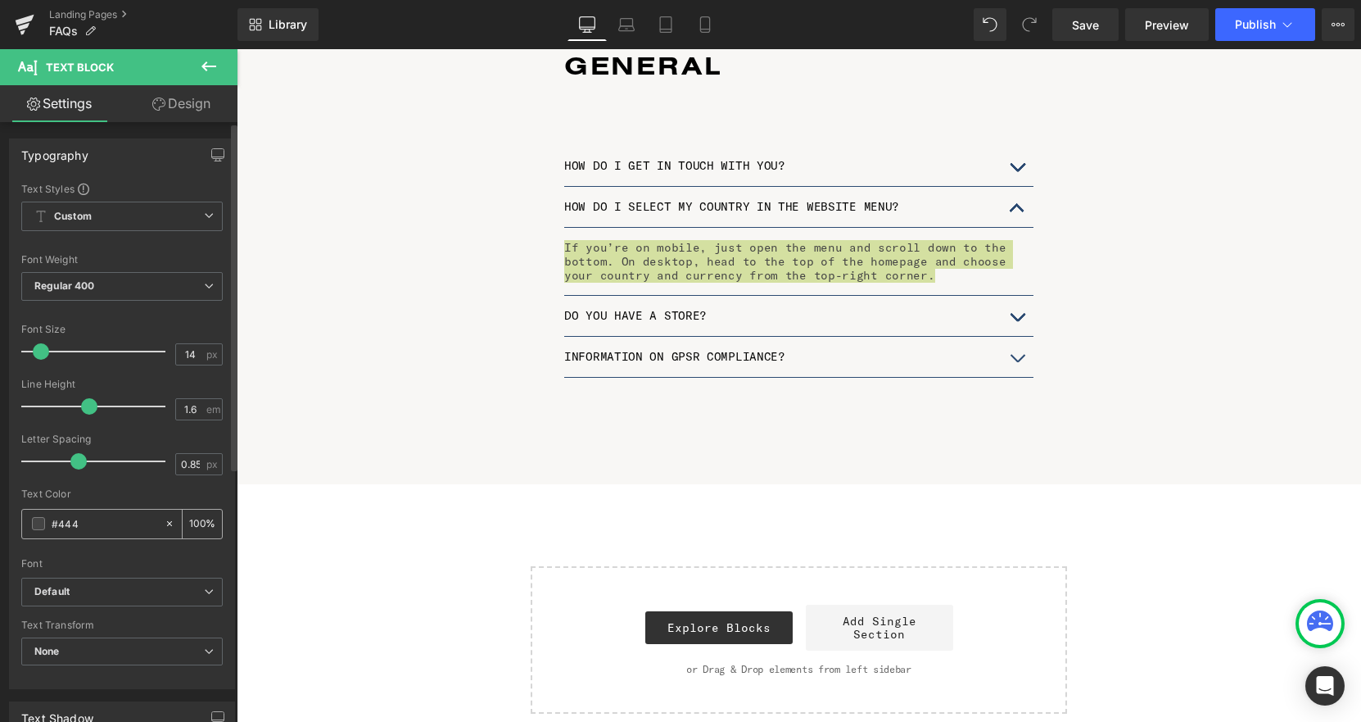
type input "#44"
type input "0"
type input "#000"
type input "100"
type input "#00000"
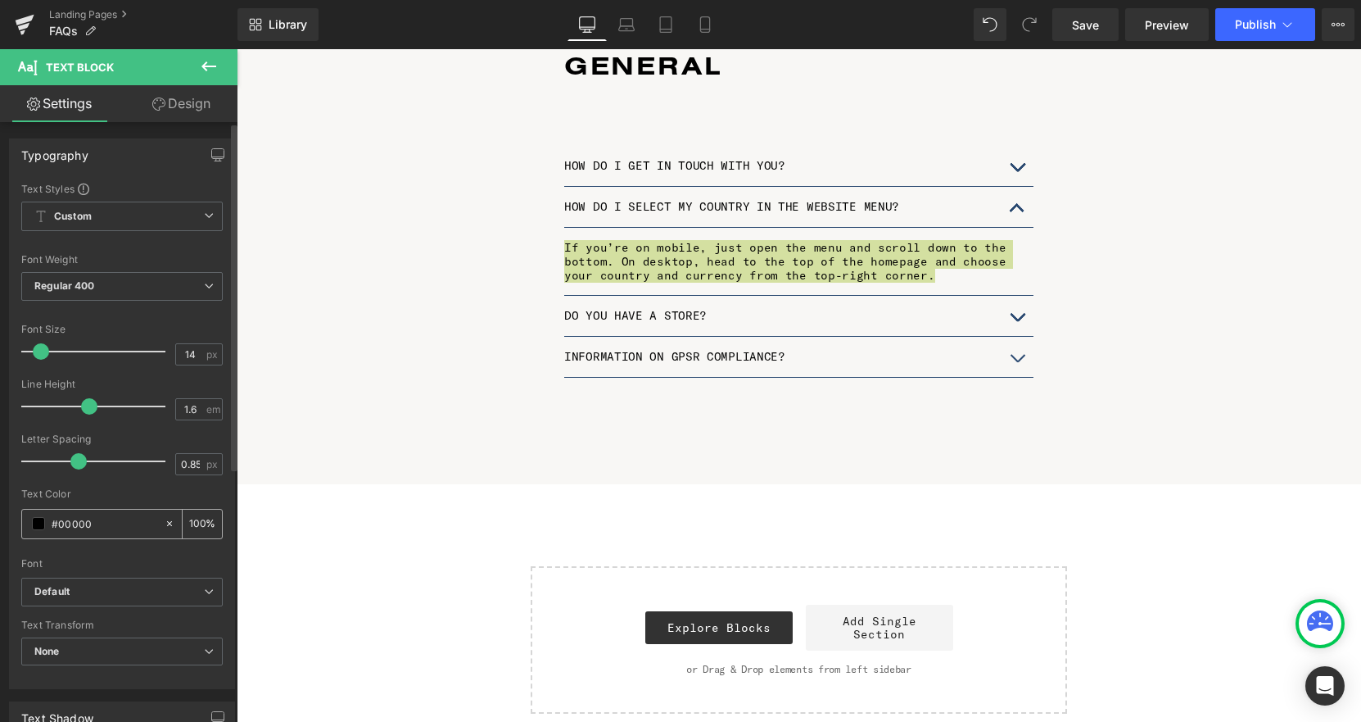
type input "0"
type input "#000000"
type input "100"
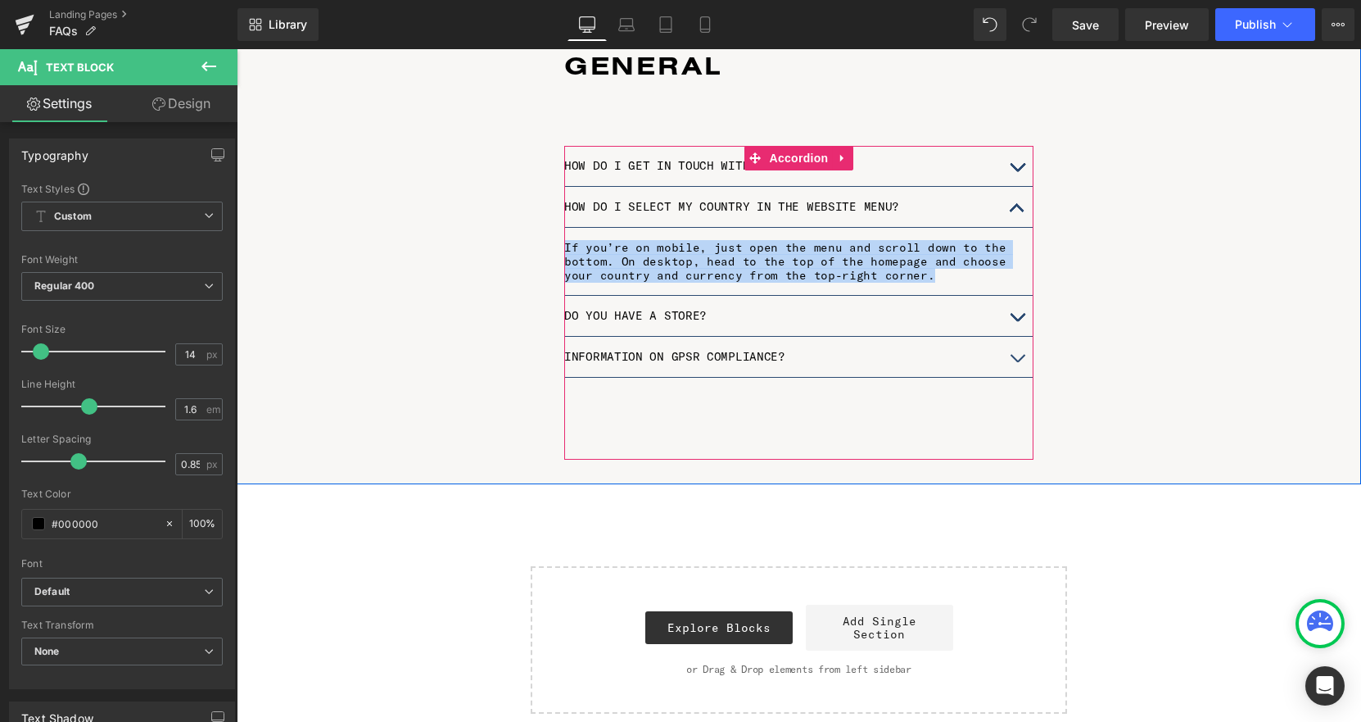
click at [1021, 192] on button "button" at bounding box center [1017, 207] width 33 height 40
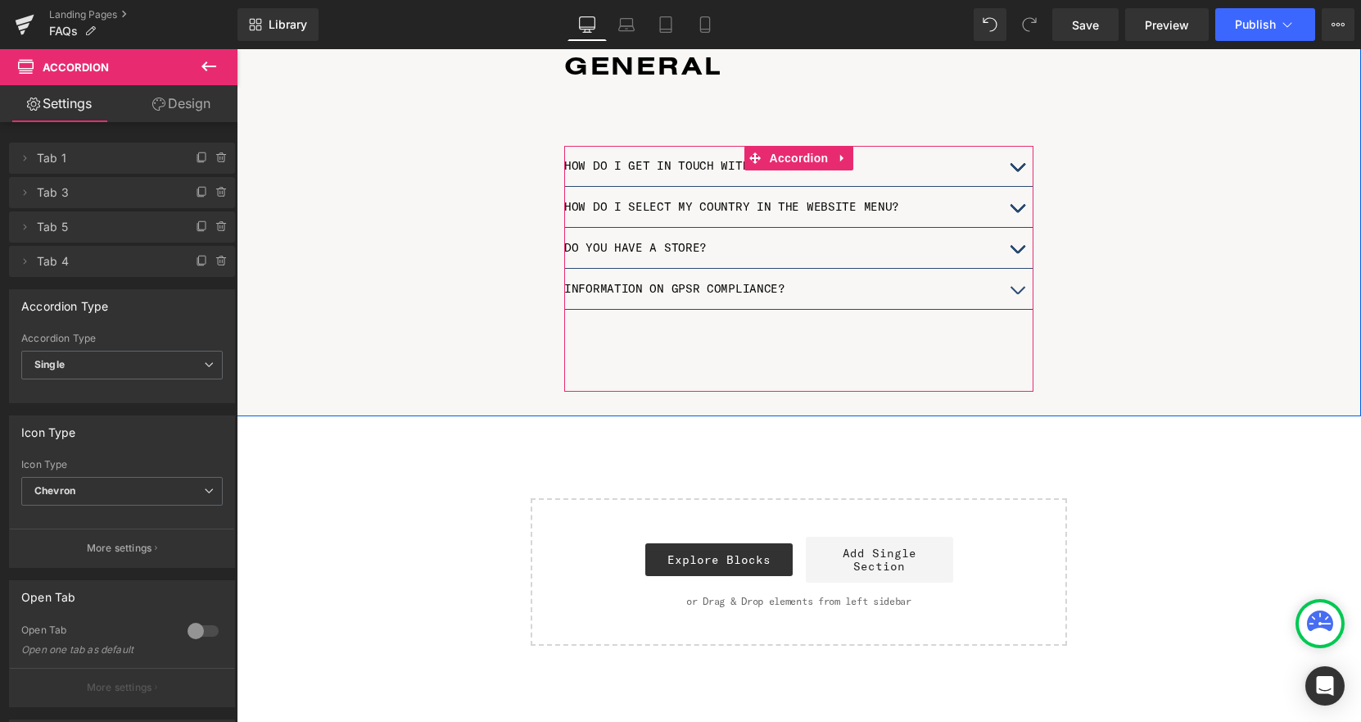
click at [1018, 153] on button "button" at bounding box center [1017, 166] width 33 height 40
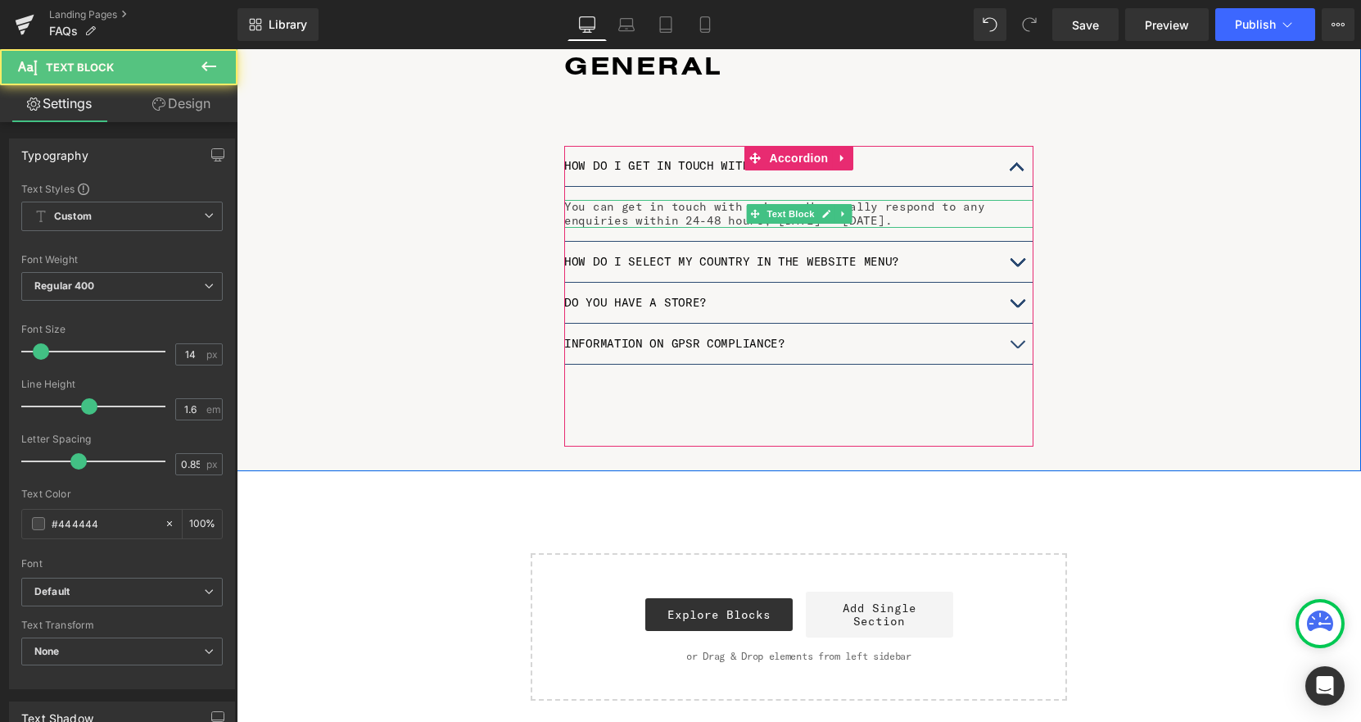
drag, startPoint x: 663, startPoint y: 211, endPoint x: 591, endPoint y: 193, distance: 75.1
click at [591, 200] on div "You can get in touch with us here . We usually respond to any enquiries within …" at bounding box center [798, 214] width 469 height 28
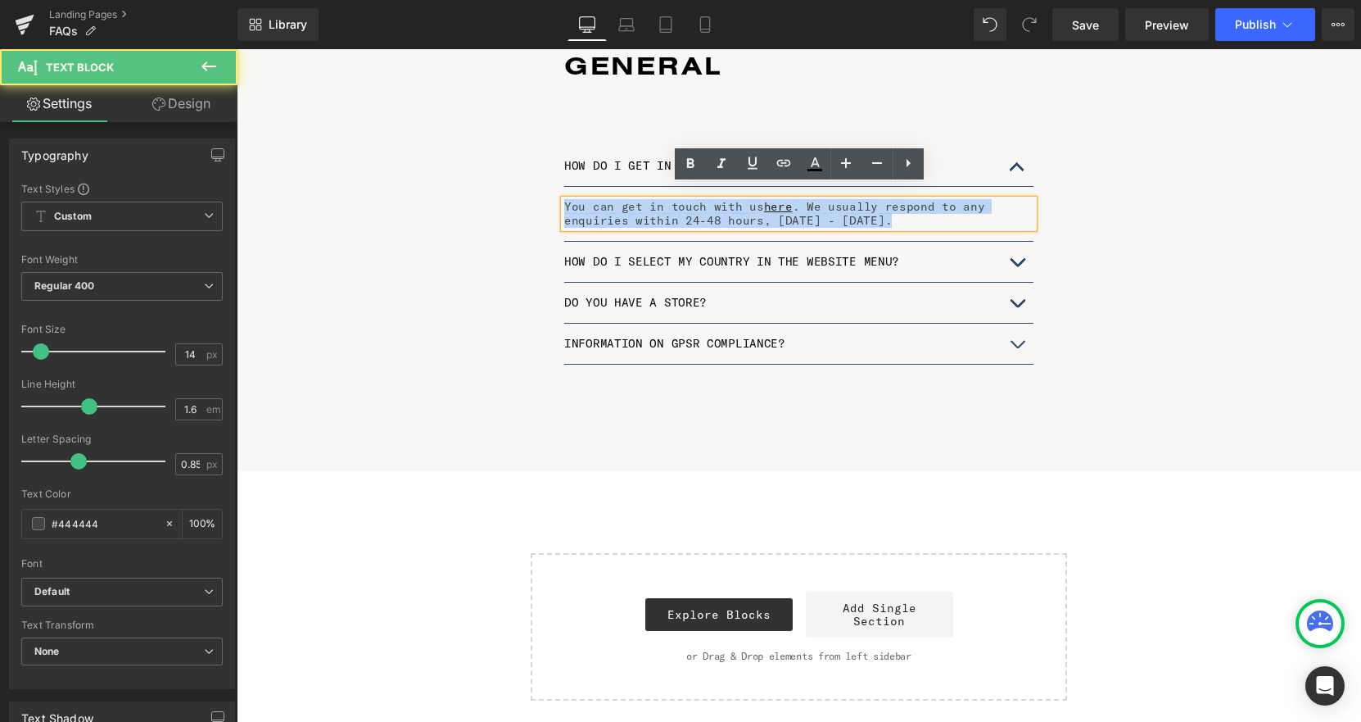
drag, startPoint x: 564, startPoint y: 192, endPoint x: 899, endPoint y: 212, distance: 334.8
click at [899, 212] on p "You can get in touch with us here . We usually respond to any enquiries within …" at bounding box center [798, 214] width 469 height 28
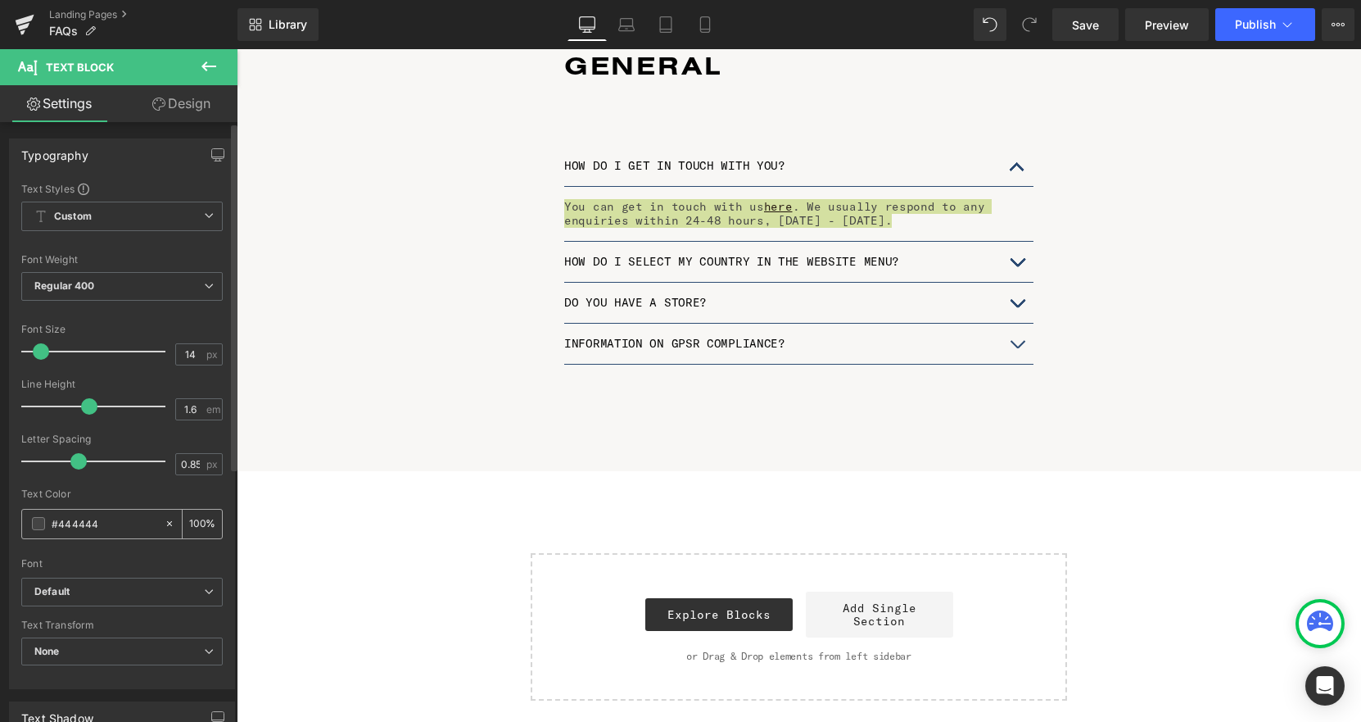
drag, startPoint x: 118, startPoint y: 528, endPoint x: 42, endPoint y: 528, distance: 76.2
click at [42, 528] on div "#444444" at bounding box center [93, 523] width 142 height 29
type input "#"
type input "0"
type input "#000"
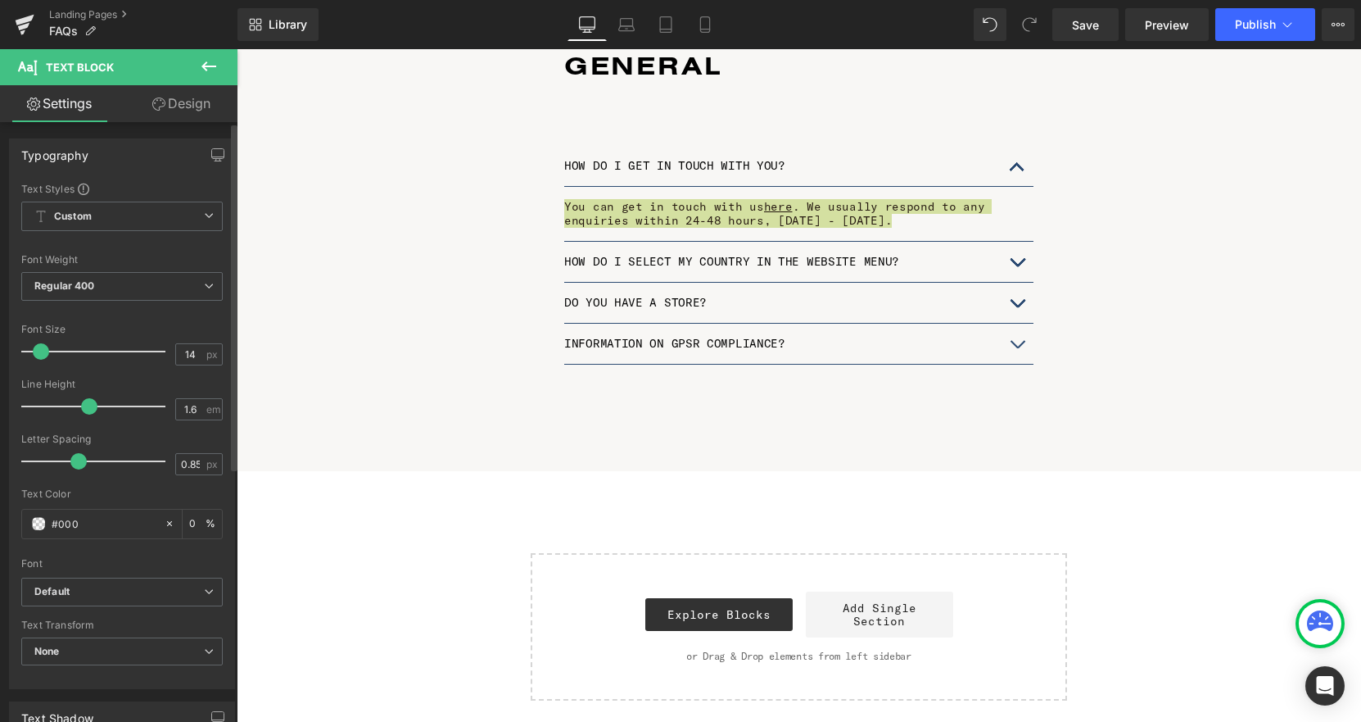
type input "100"
type input "#00000"
type input "0"
type input "#000000"
type input "100"
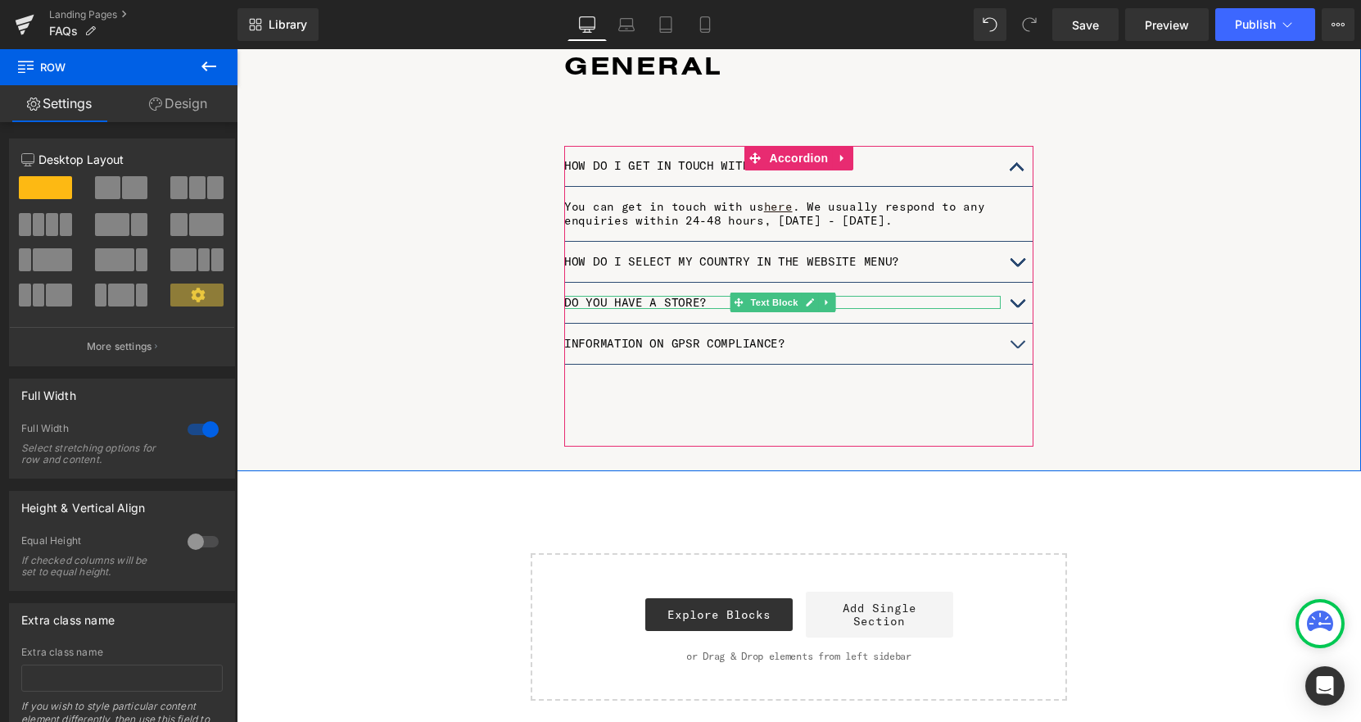
click at [667, 296] on p "DO YOU HAVE A STORE?" at bounding box center [782, 303] width 437 height 14
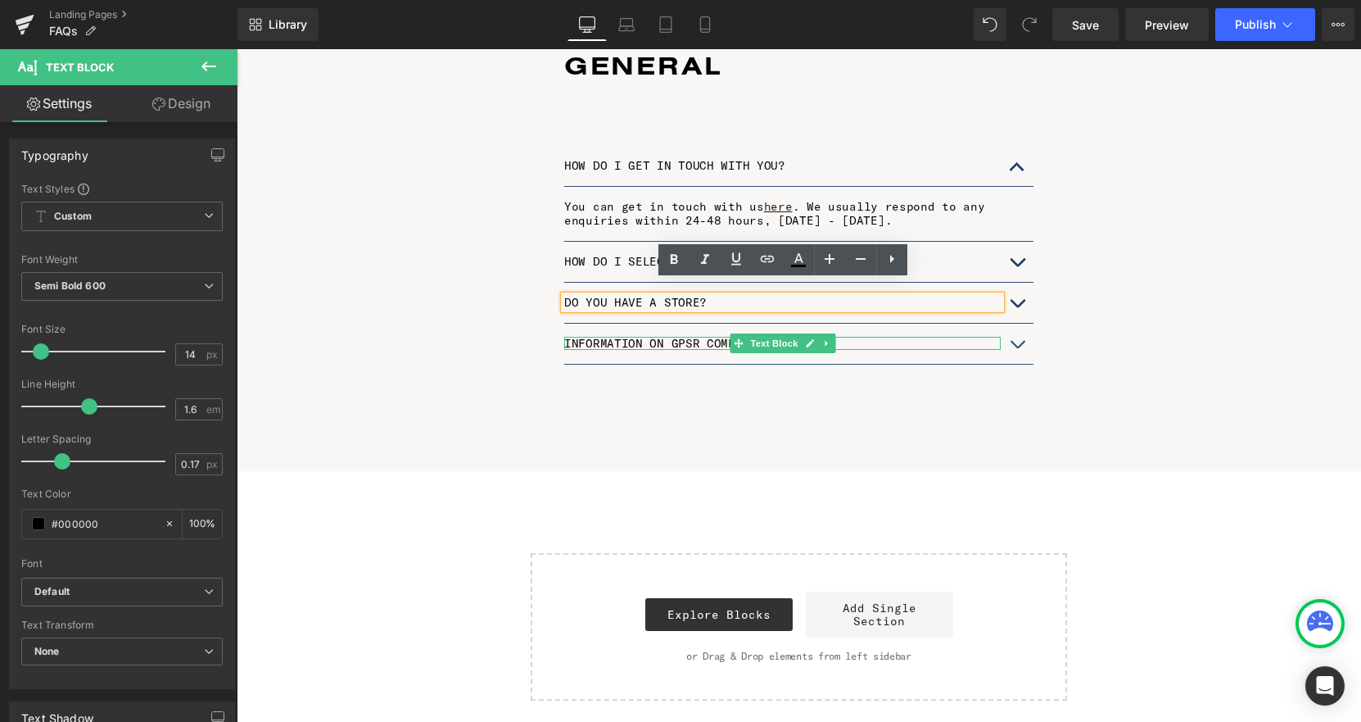
click at [726, 337] on p "INFORMATION ON GPSR COMPLIANCE?" at bounding box center [782, 344] width 437 height 14
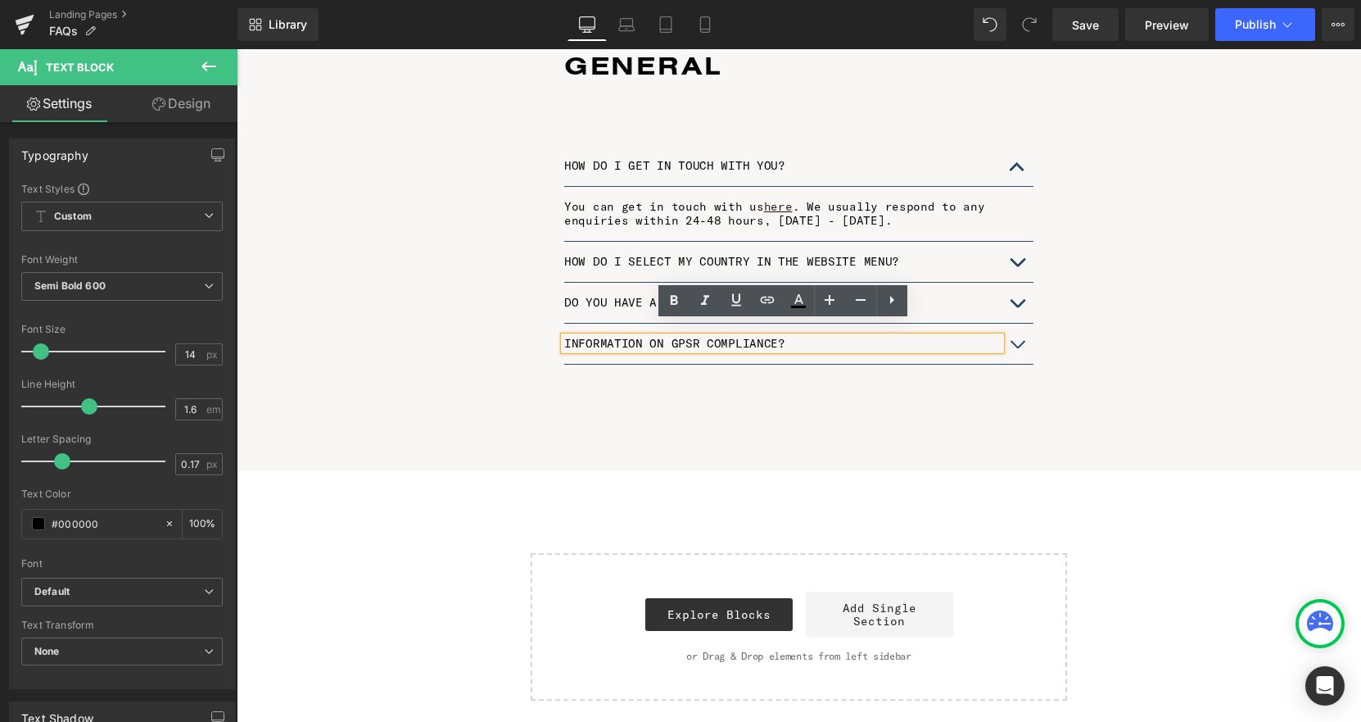
click at [595, 337] on p "INFORMATION ON GPSR COMPLIANCE?" at bounding box center [782, 344] width 437 height 14
drag, startPoint x: 785, startPoint y: 326, endPoint x: 568, endPoint y: 328, distance: 217.1
click at [568, 337] on p "INFORMATION ON GPSR COMPLIANCE?" at bounding box center [782, 344] width 437 height 14
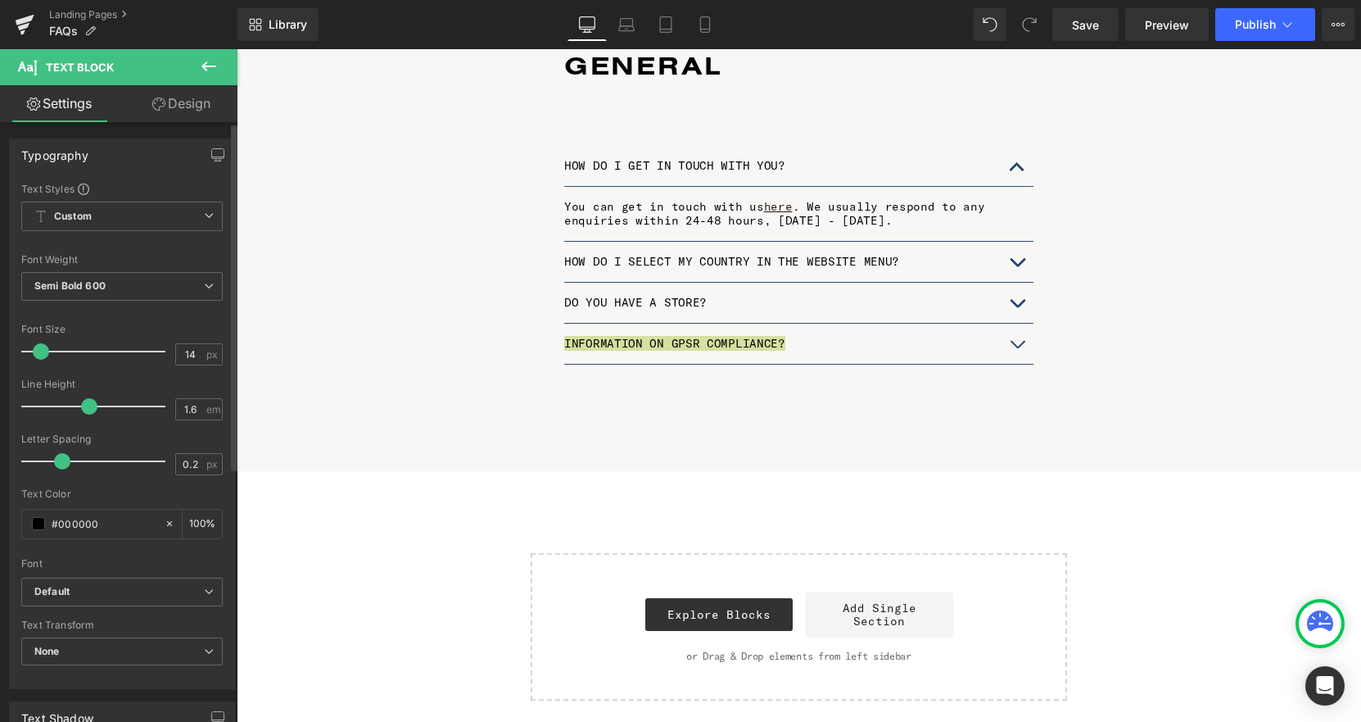
type input "0.1"
click at [65, 460] on span at bounding box center [60, 461] width 16 height 16
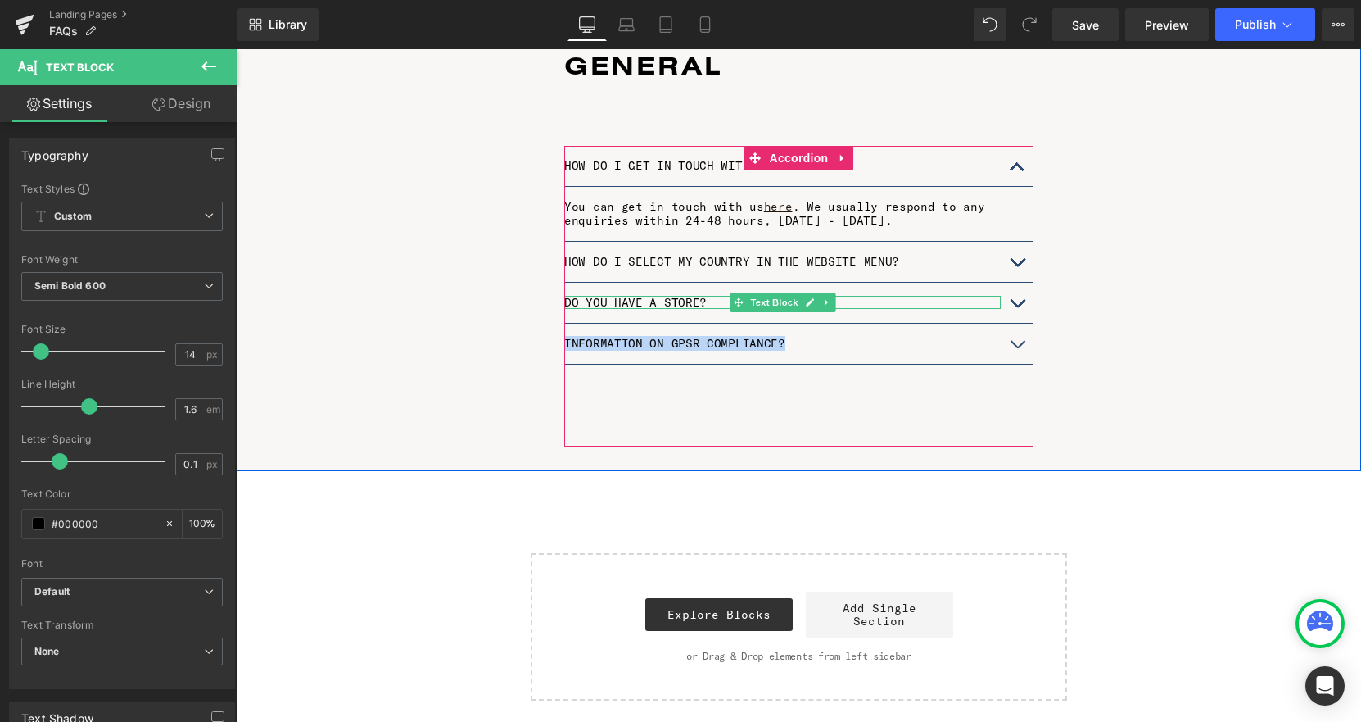
click at [604, 296] on p "DO YOU HAVE A STORE?" at bounding box center [782, 303] width 437 height 14
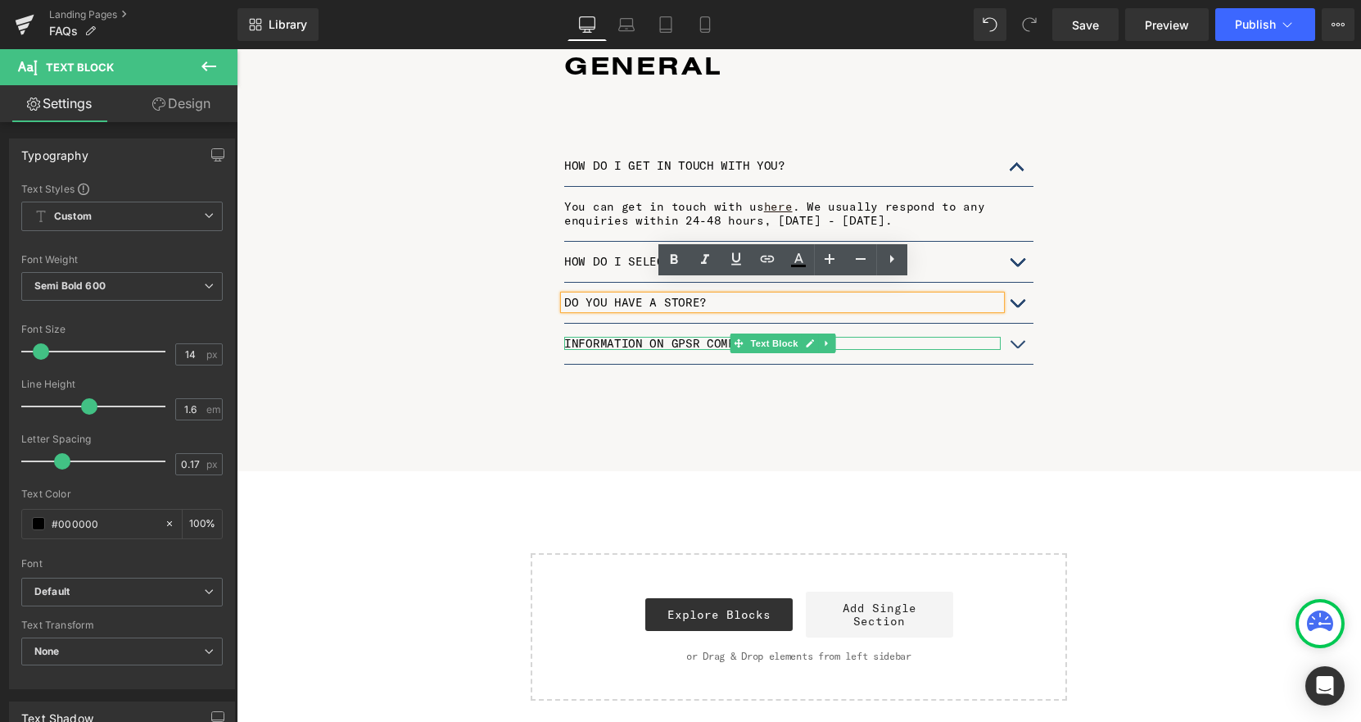
click at [677, 337] on p "INFORMATION ON GPSR COMPLIANCE?" at bounding box center [782, 344] width 437 height 14
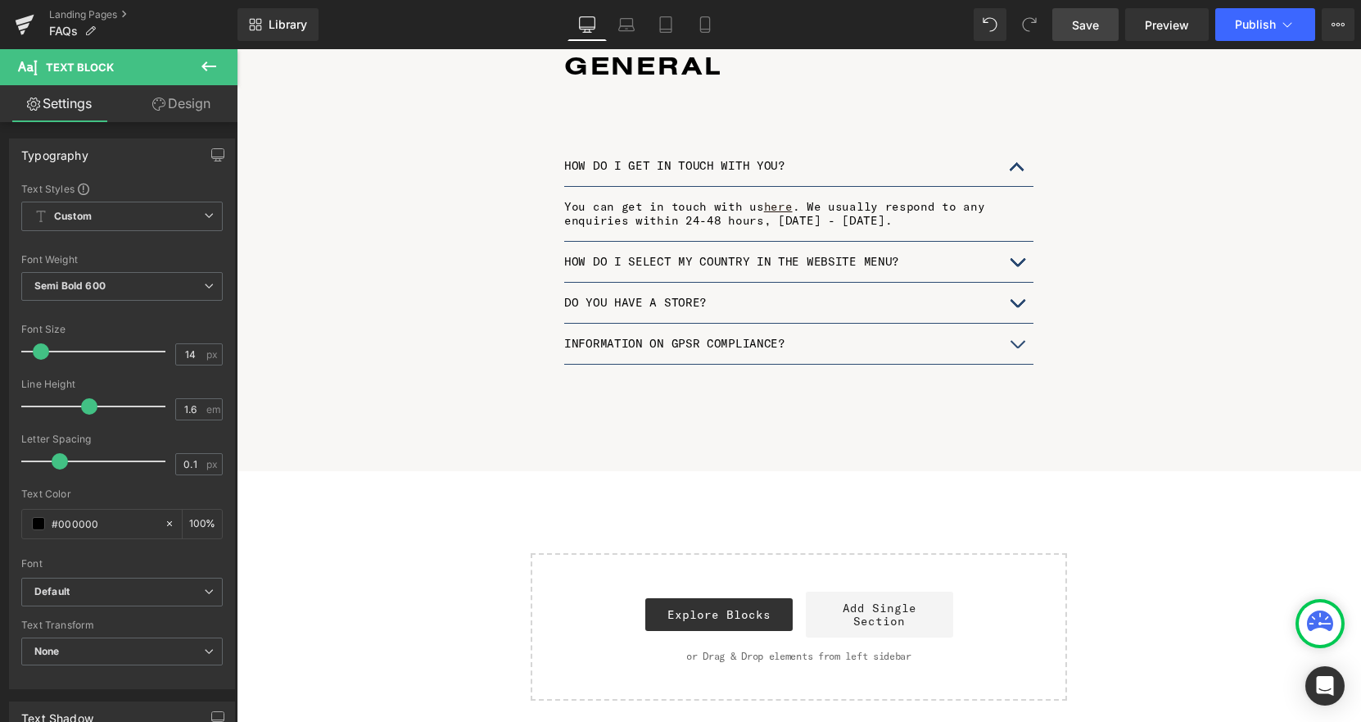
click at [1083, 25] on span "Save" at bounding box center [1085, 24] width 27 height 17
click at [1258, 20] on span "Publish" at bounding box center [1255, 24] width 41 height 13
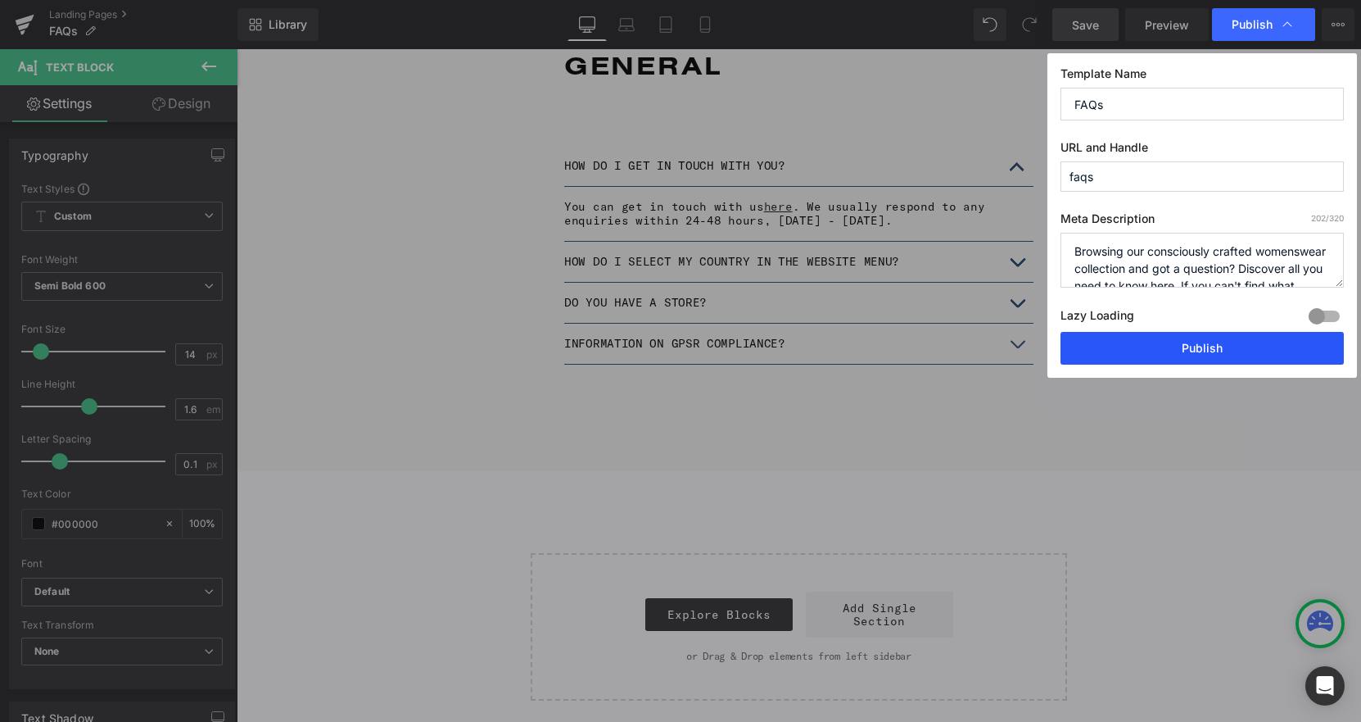
click at [1210, 346] on button "Publish" at bounding box center [1202, 348] width 283 height 33
